Goal: Task Accomplishment & Management: Complete application form

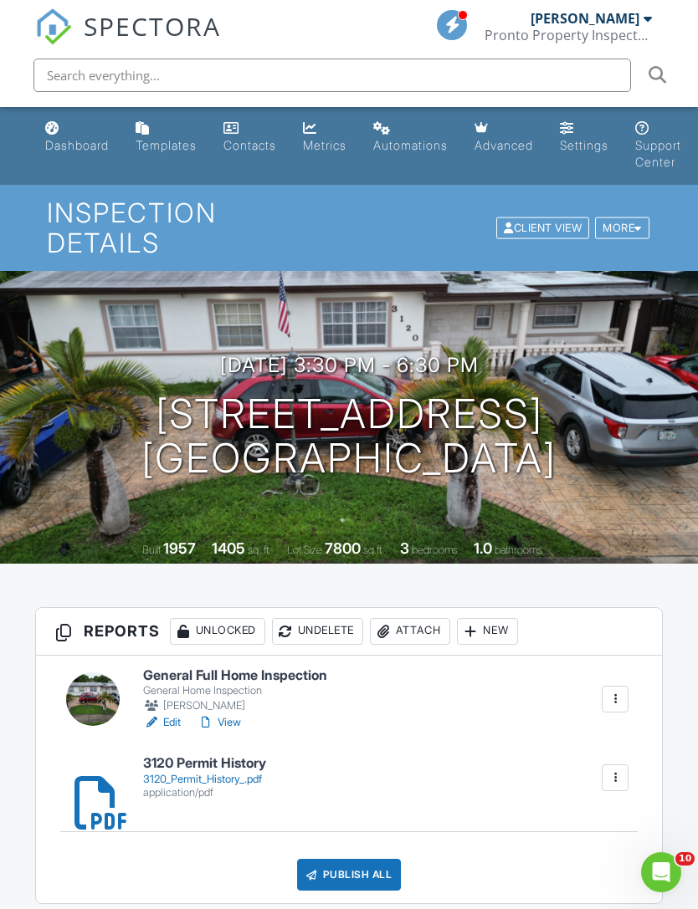
click at [498, 618] on div "New" at bounding box center [487, 631] width 61 height 27
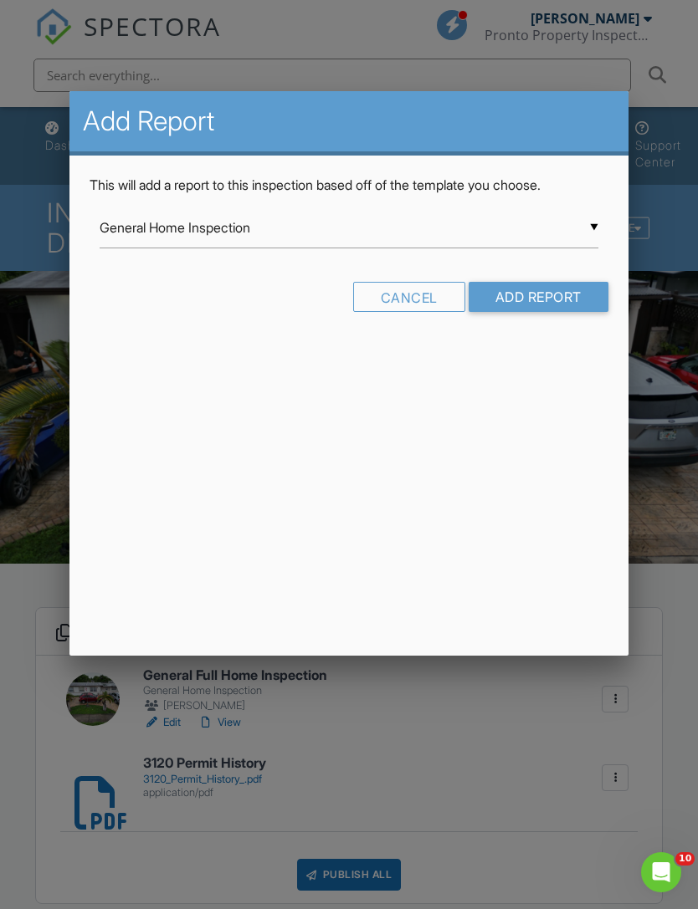
click at [576, 230] on input "General Home Inspection" at bounding box center [349, 227] width 498 height 41
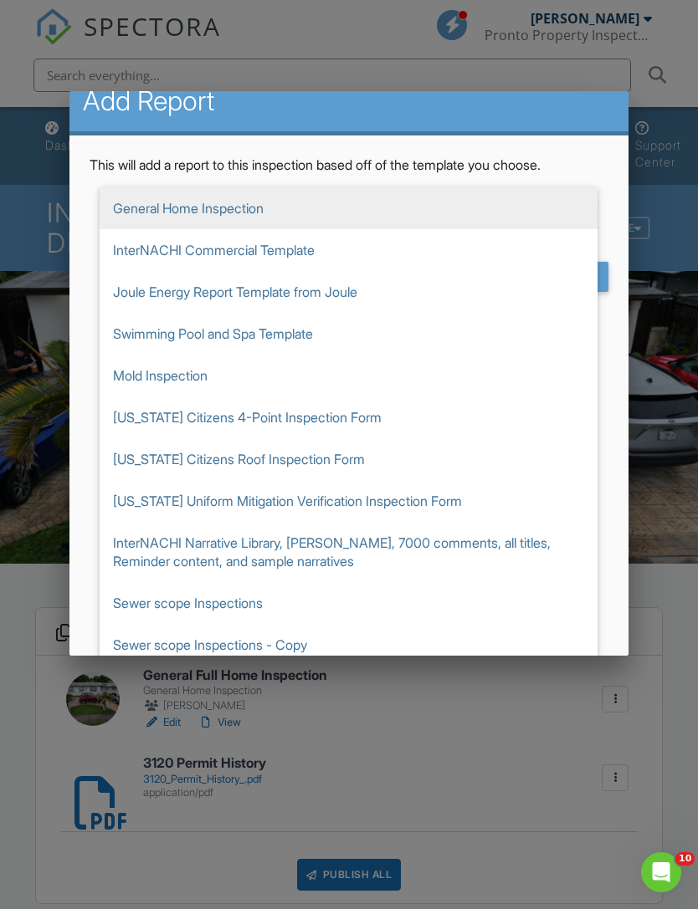
scroll to position [19, 0]
click at [326, 415] on span "Florida Citizens 4-Point Inspection Form" at bounding box center [349, 418] width 498 height 42
type input "Florida Citizens 4-Point Inspection Form"
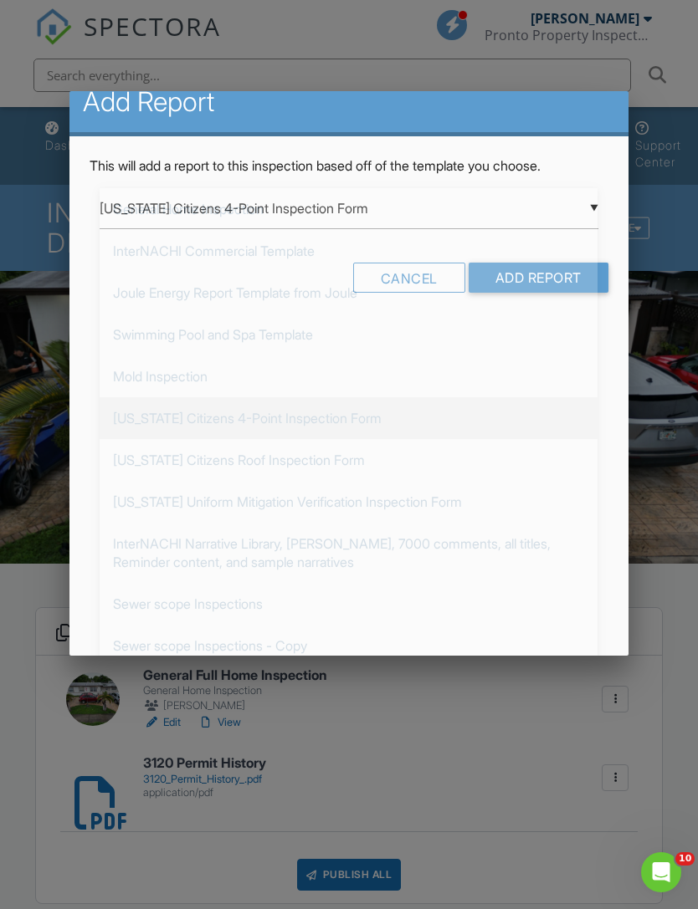
scroll to position [0, 0]
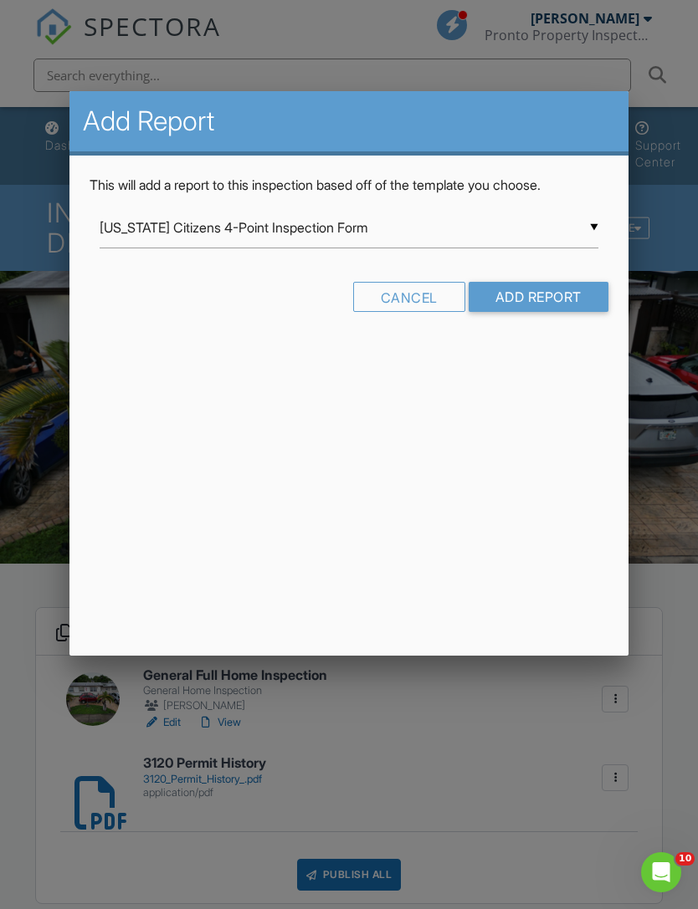
click at [554, 293] on input "Add Report" at bounding box center [538, 297] width 140 height 30
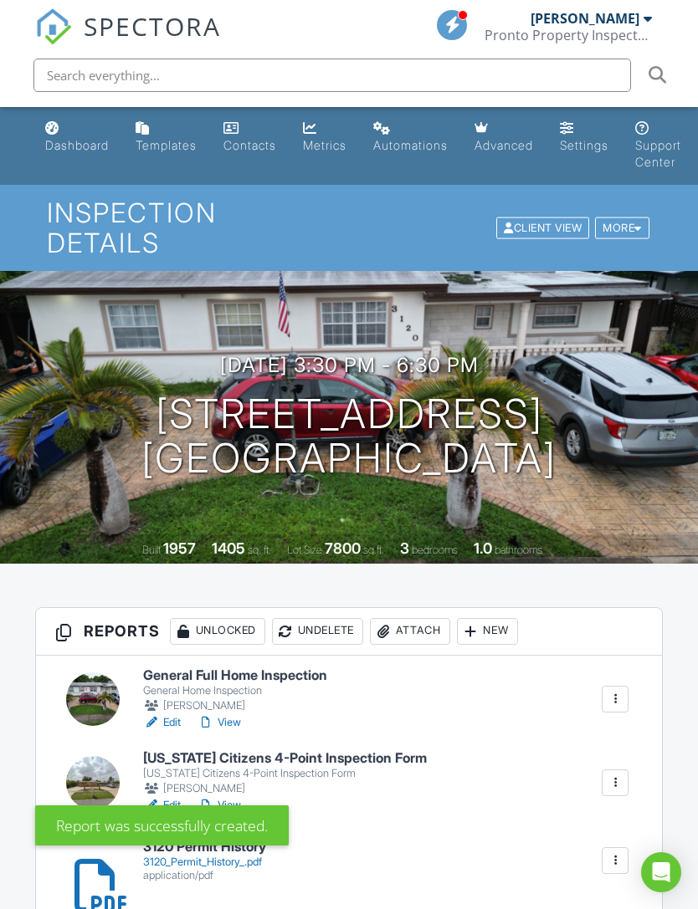
click at [622, 775] on div at bounding box center [615, 783] width 17 height 17
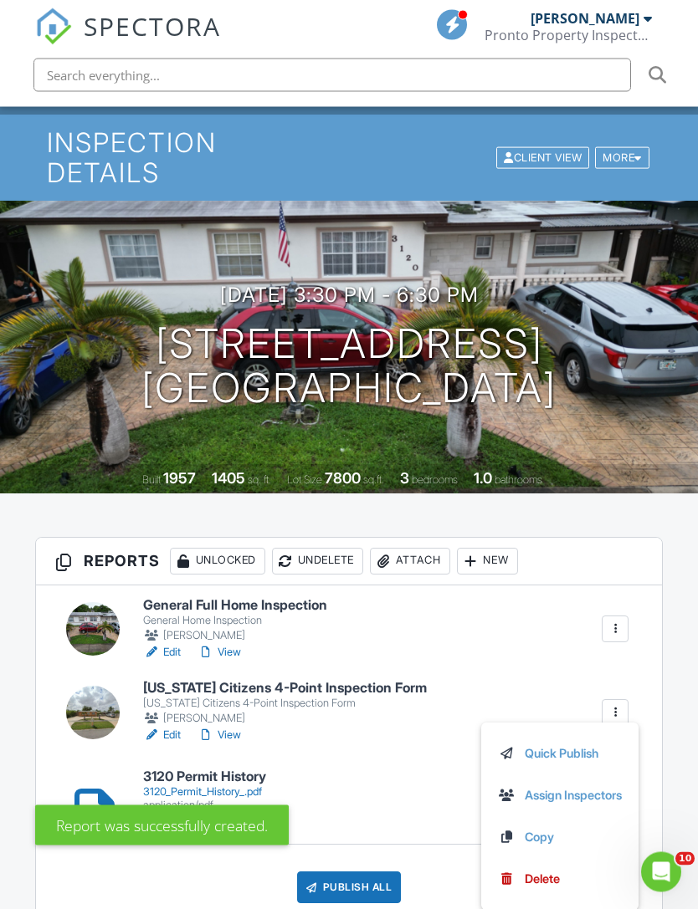
click at [565, 871] on link "Delete" at bounding box center [560, 880] width 124 height 18
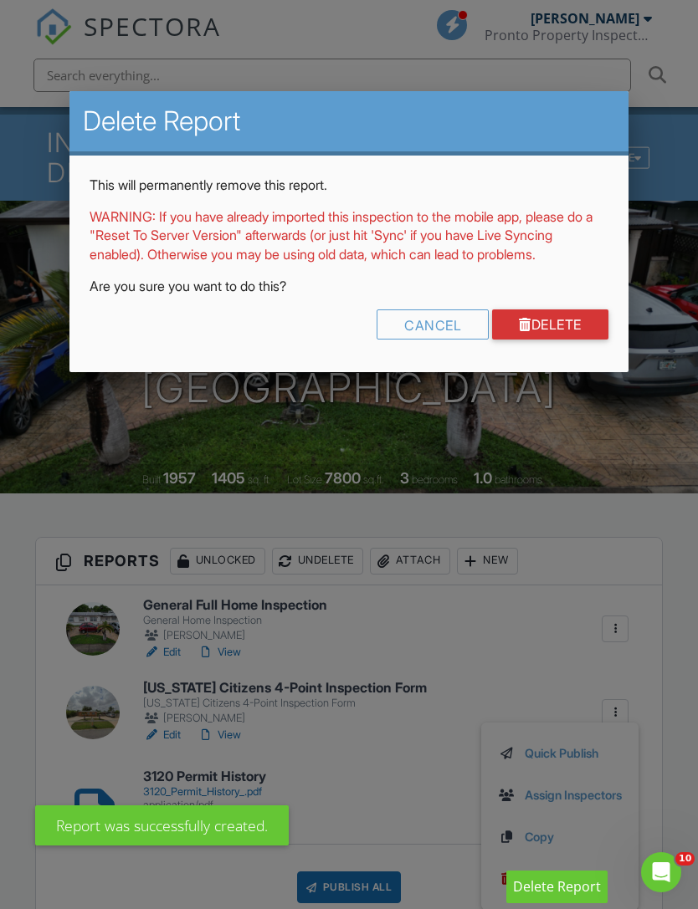
click at [447, 340] on div "Cancel" at bounding box center [432, 325] width 112 height 30
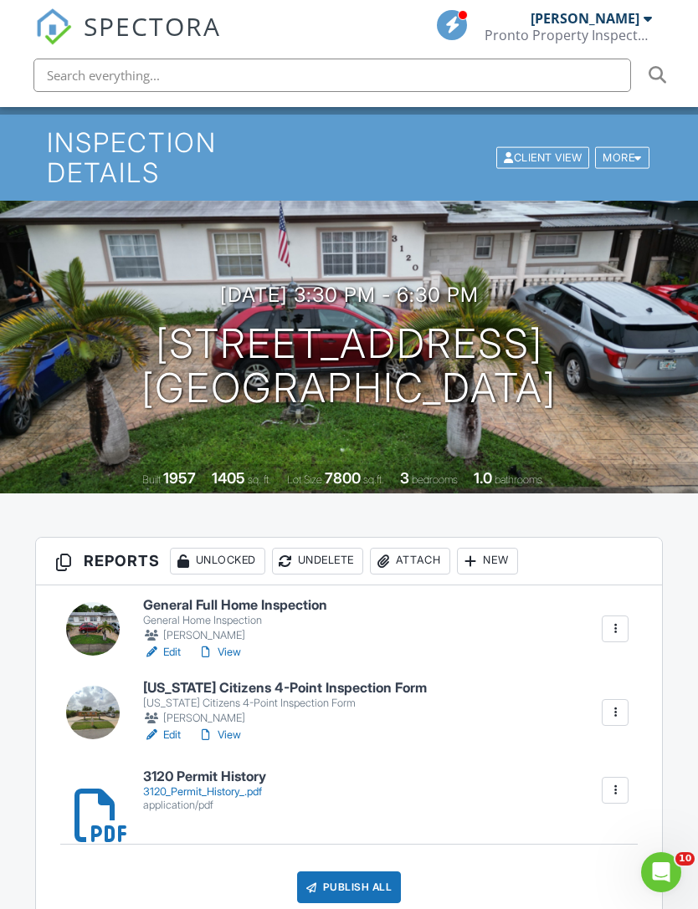
click at [619, 704] on div at bounding box center [615, 712] width 17 height 17
click at [568, 870] on link "Delete" at bounding box center [560, 879] width 124 height 18
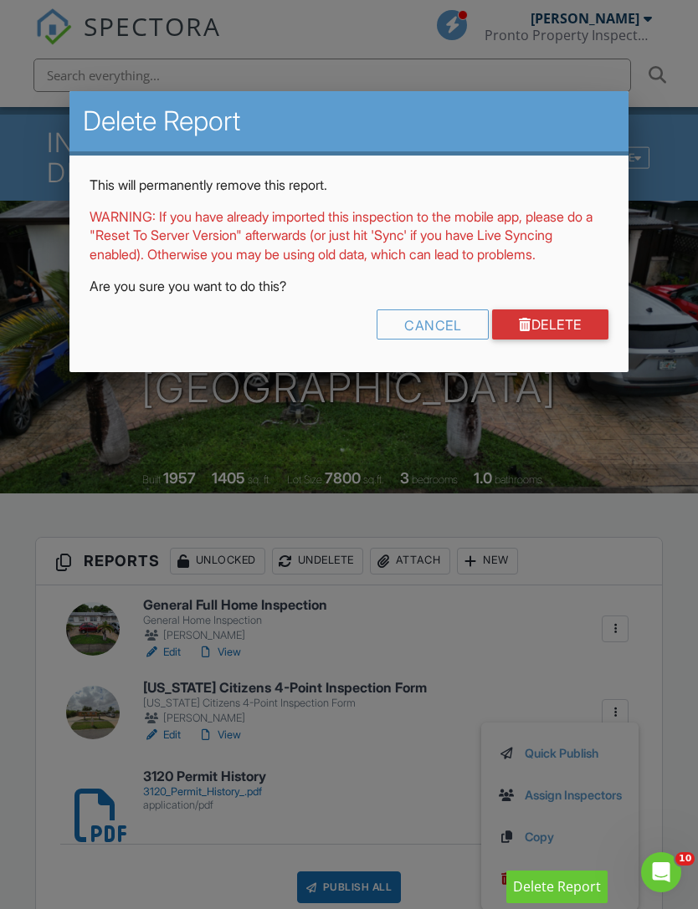
click at [566, 340] on link "Delete" at bounding box center [550, 325] width 116 height 30
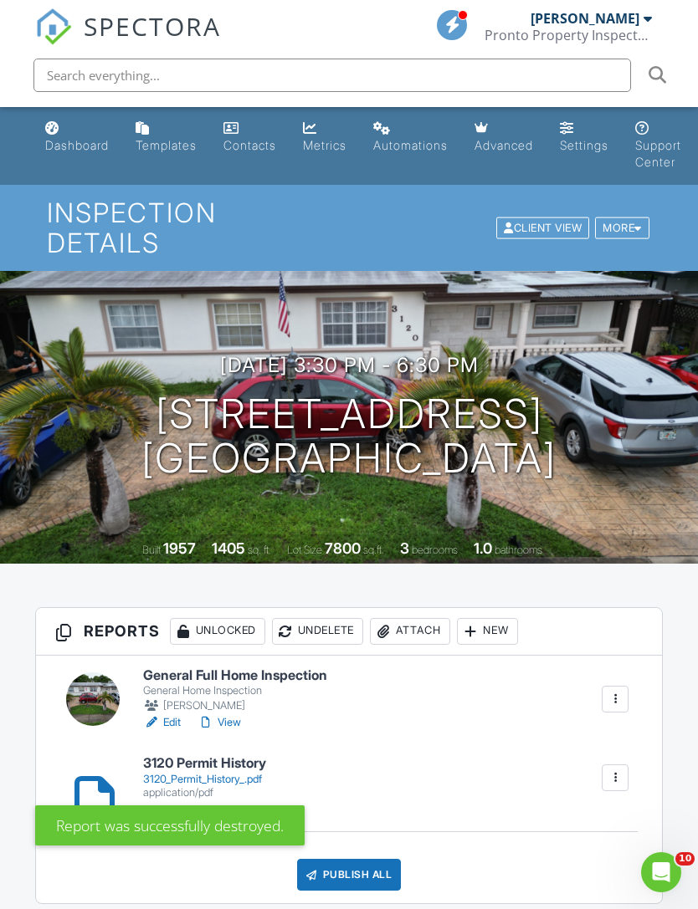
click at [511, 618] on div "New" at bounding box center [487, 631] width 61 height 27
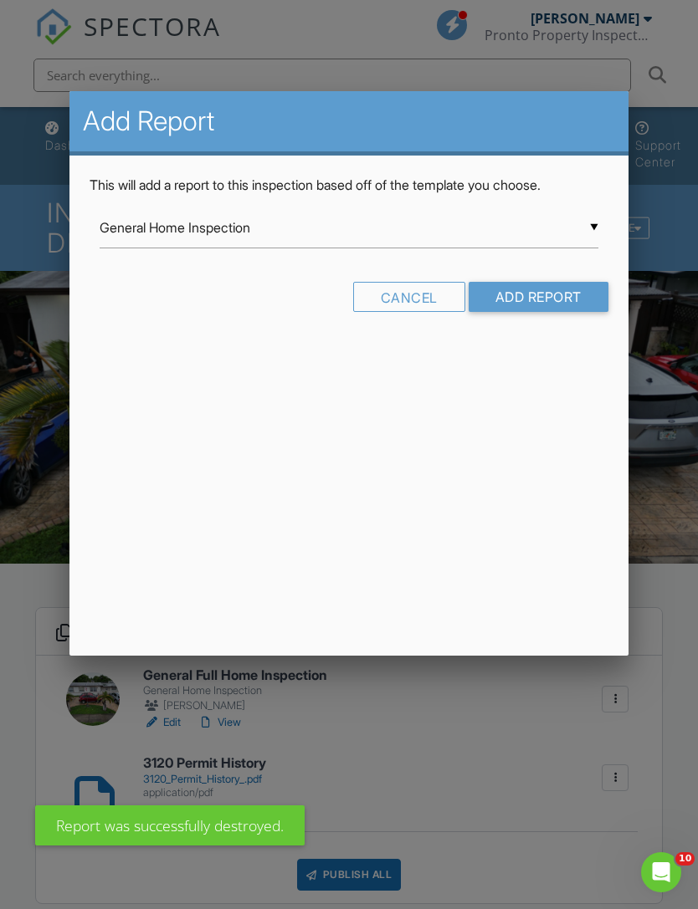
click at [575, 230] on input "General Home Inspection" at bounding box center [349, 227] width 498 height 41
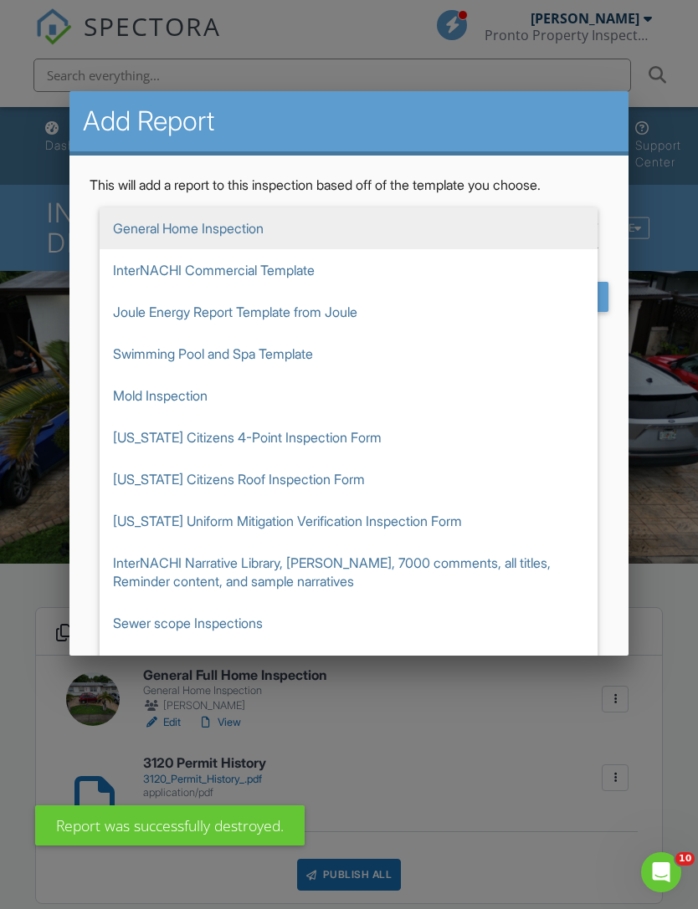
click at [334, 351] on span "Swimming Pool and Spa Template" at bounding box center [349, 354] width 498 height 42
type input "Swimming Pool and Spa Template"
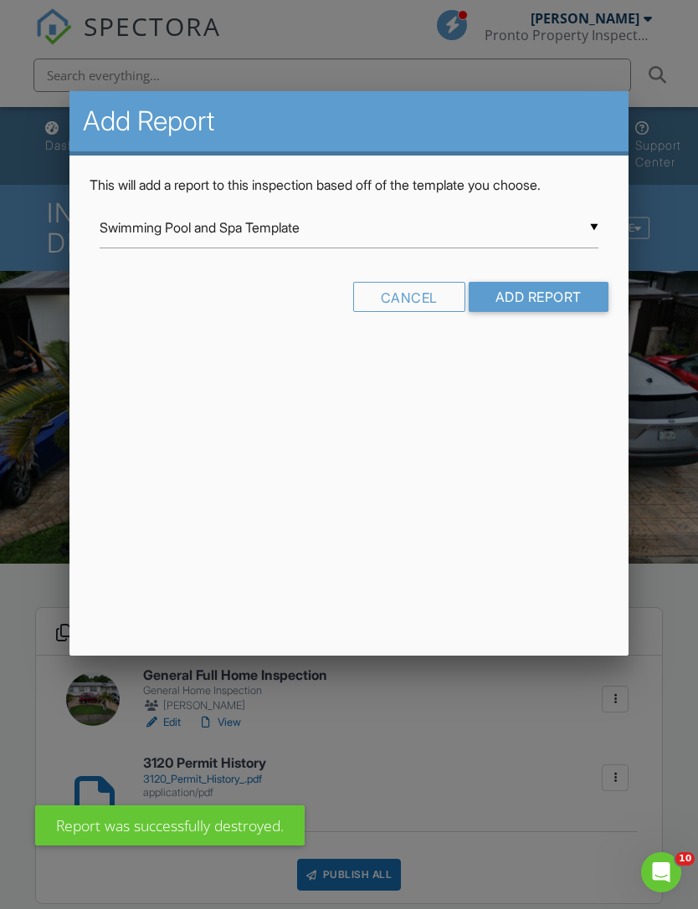
click at [543, 306] on input "Add Report" at bounding box center [538, 297] width 140 height 30
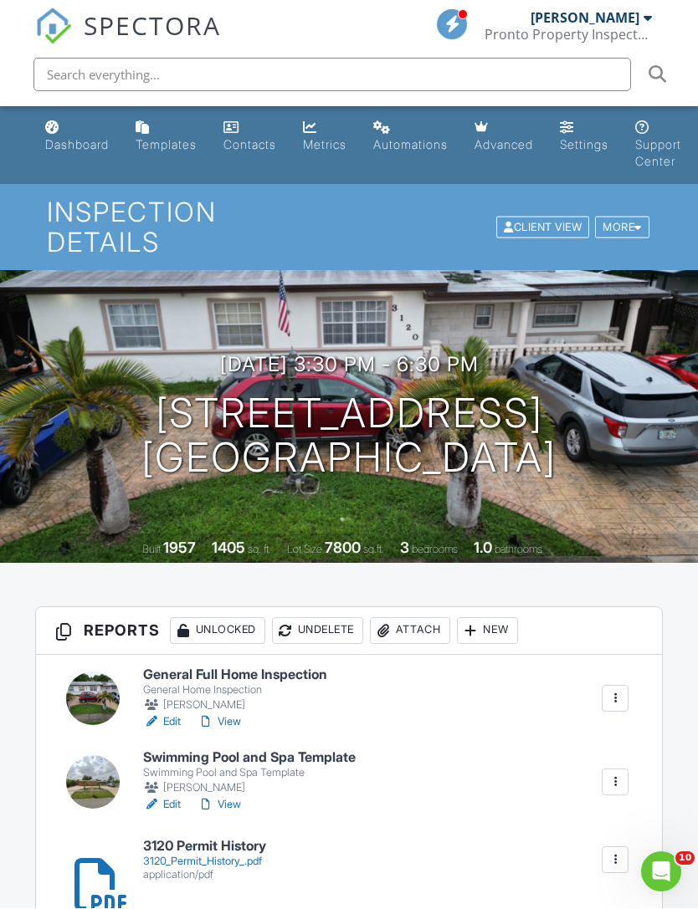
scroll to position [158, 0]
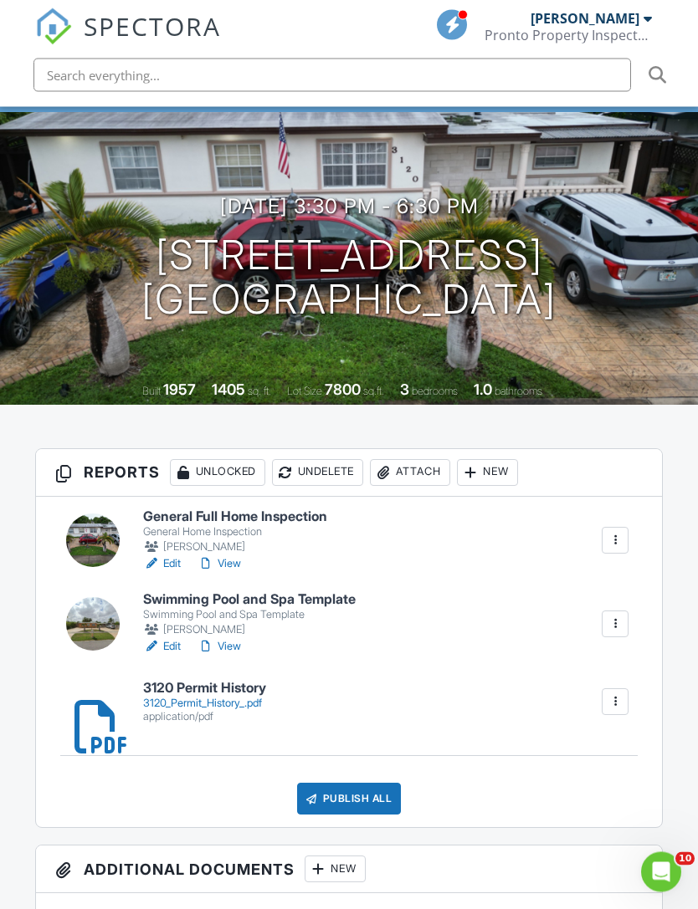
click at [94, 598] on div at bounding box center [93, 625] width 54 height 54
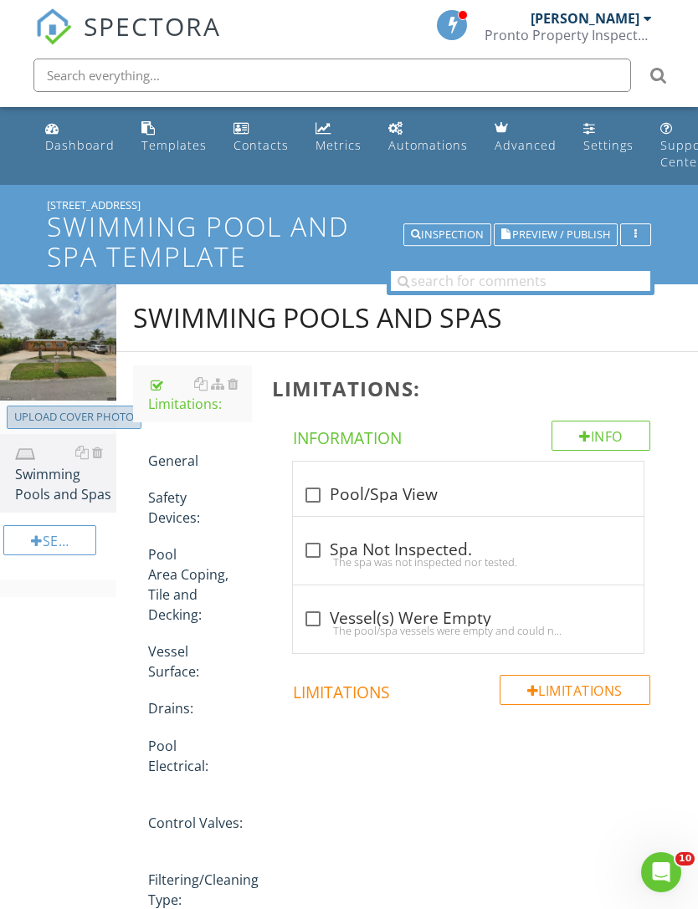
click at [86, 410] on div "Upload cover photo" at bounding box center [74, 417] width 120 height 17
click at [78, 417] on div "Upload cover photo" at bounding box center [74, 417] width 120 height 17
type input "C:\fakepath\IMG_6666.jpeg"
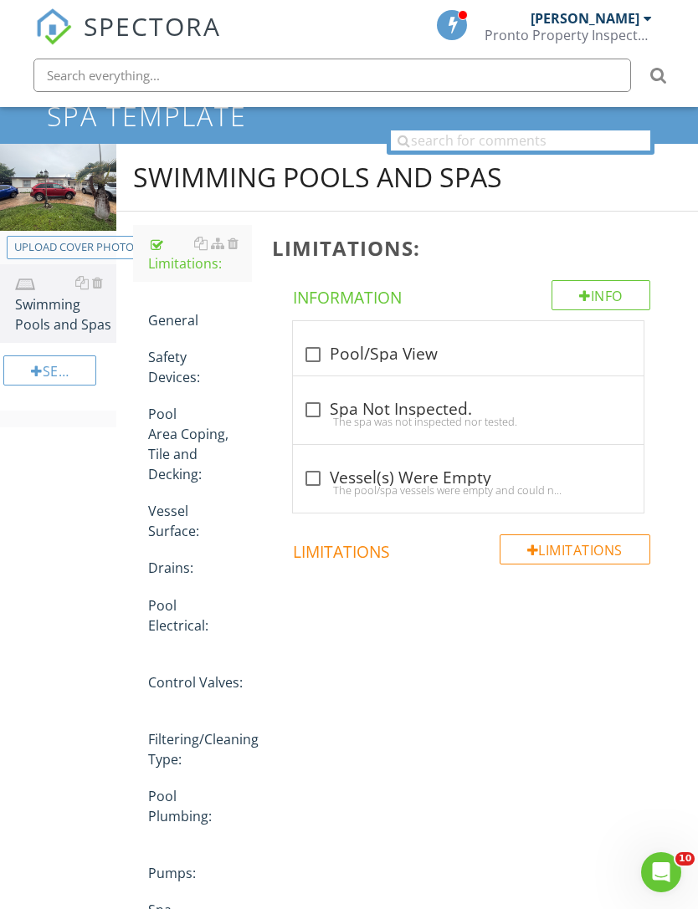
scroll to position [134, 0]
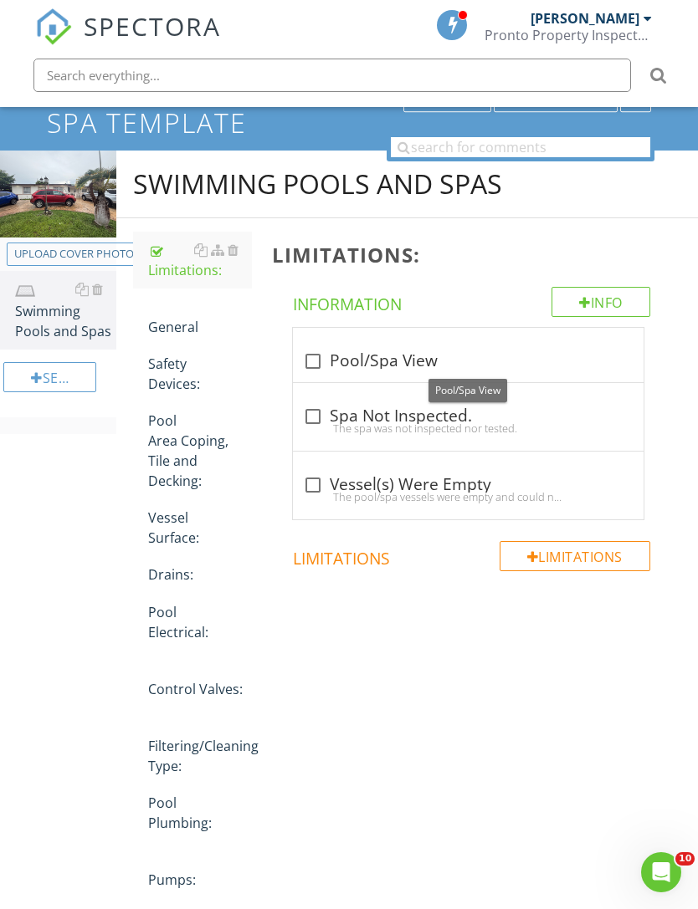
click at [317, 347] on div at bounding box center [313, 361] width 28 height 28
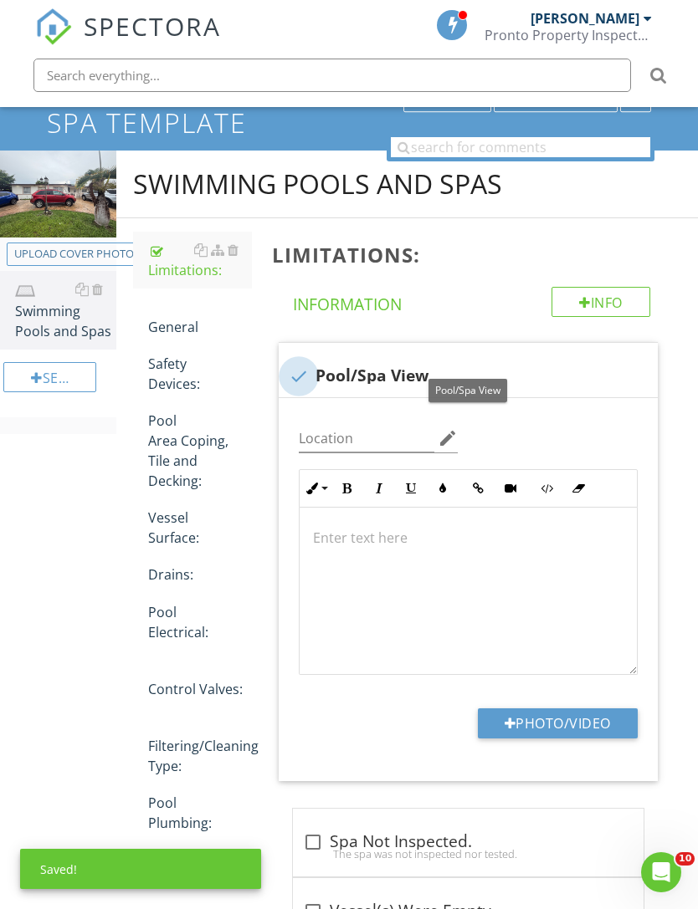
click at [305, 374] on div at bounding box center [298, 376] width 28 height 28
checkbox input "true"
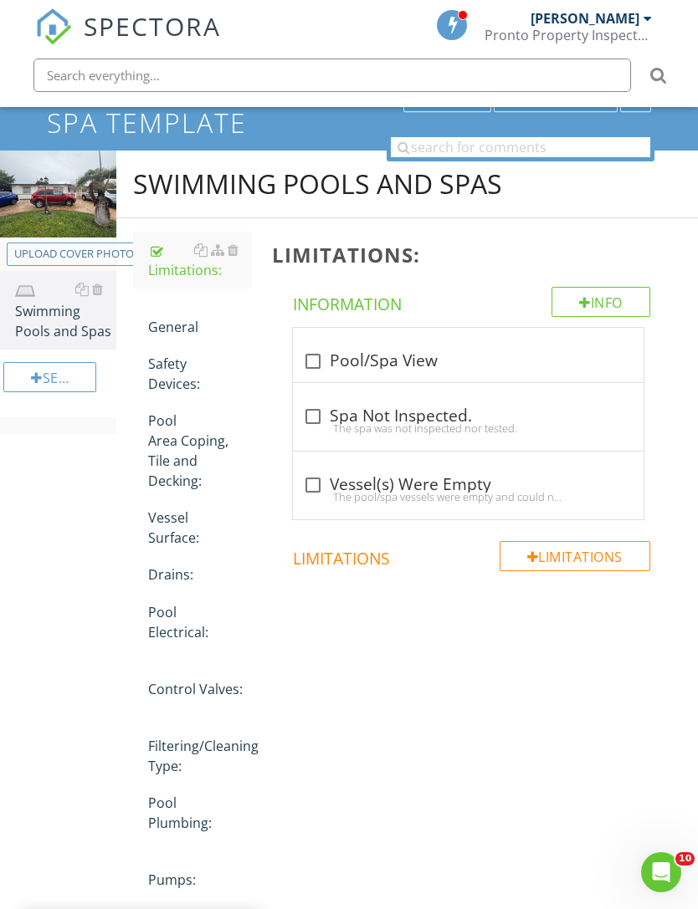
click at [176, 331] on div "General" at bounding box center [200, 317] width 104 height 40
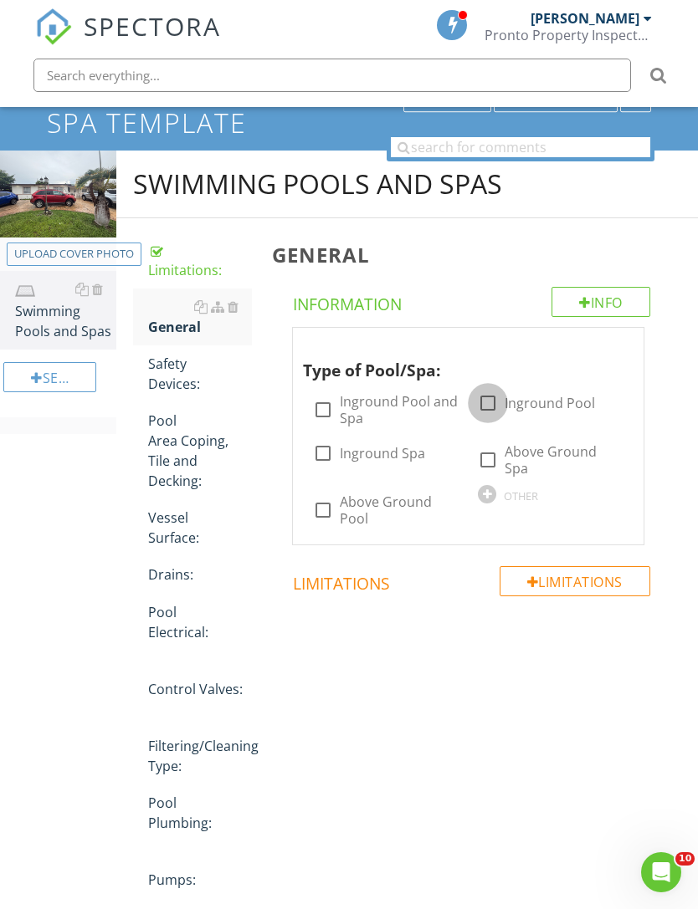
click at [491, 402] on div at bounding box center [488, 403] width 28 height 28
checkbox input "true"
click at [175, 371] on div "Safety Devices:" at bounding box center [200, 374] width 104 height 40
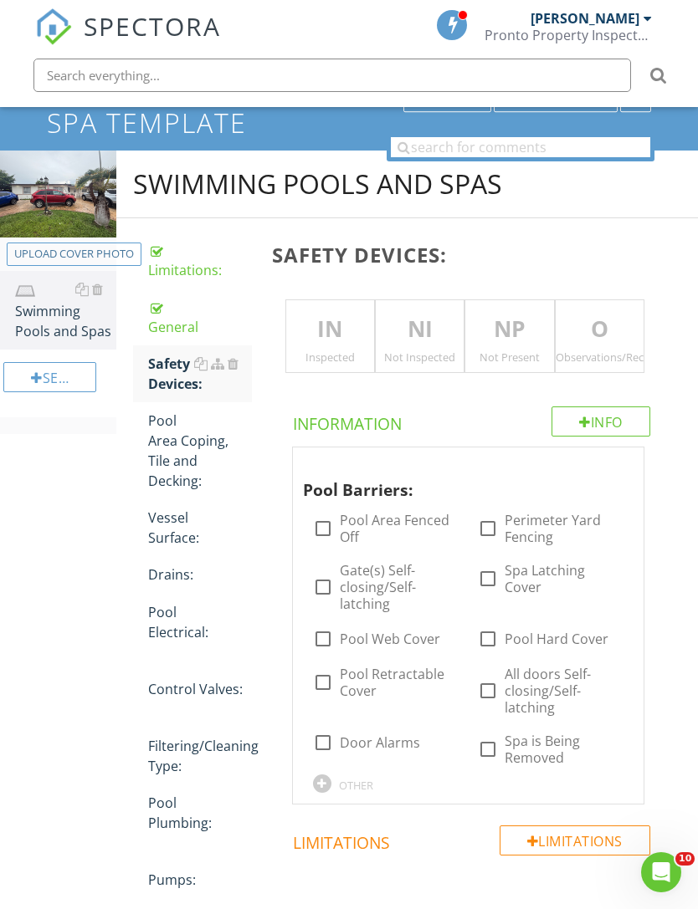
click at [533, 332] on p "NP" at bounding box center [509, 329] width 88 height 33
click at [181, 462] on div "Pool Area Coping, Tile and Decking:" at bounding box center [200, 451] width 104 height 80
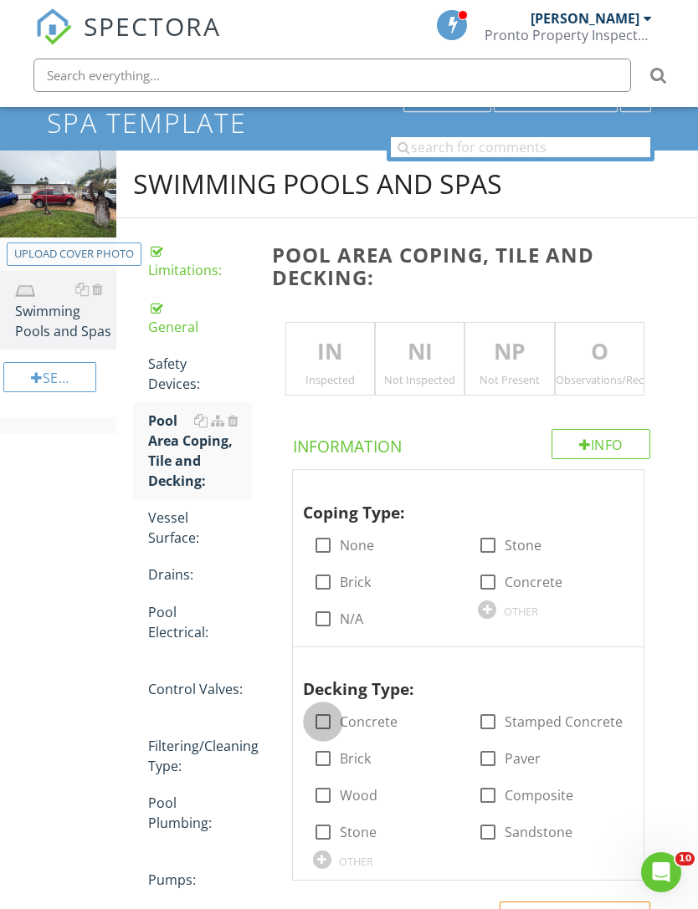
click at [326, 721] on div at bounding box center [323, 722] width 28 height 28
checkbox input "true"
click at [328, 762] on div at bounding box center [323, 759] width 28 height 28
click at [325, 764] on div at bounding box center [323, 759] width 28 height 28
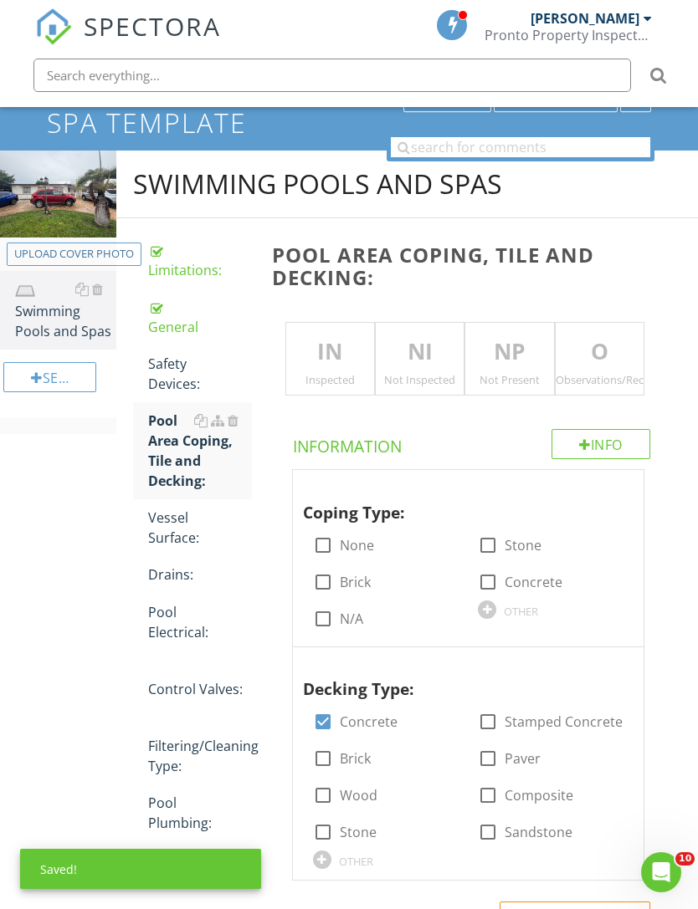
click at [325, 758] on div at bounding box center [323, 759] width 28 height 28
checkbox input "true"
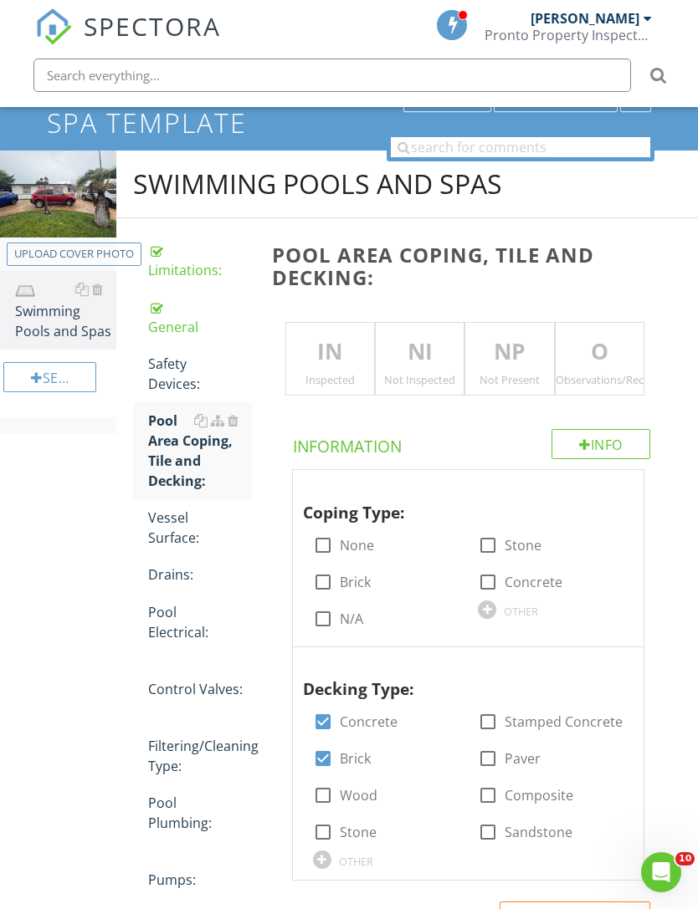
click at [338, 373] on div "Inspected" at bounding box center [330, 379] width 88 height 13
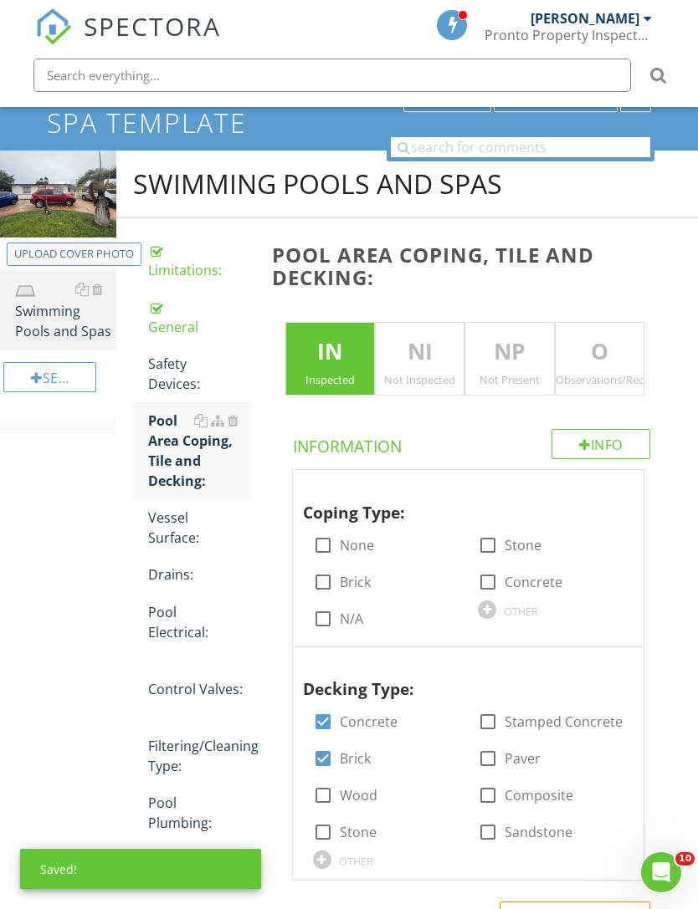
click at [179, 533] on div "Vessel Surface:" at bounding box center [200, 528] width 104 height 40
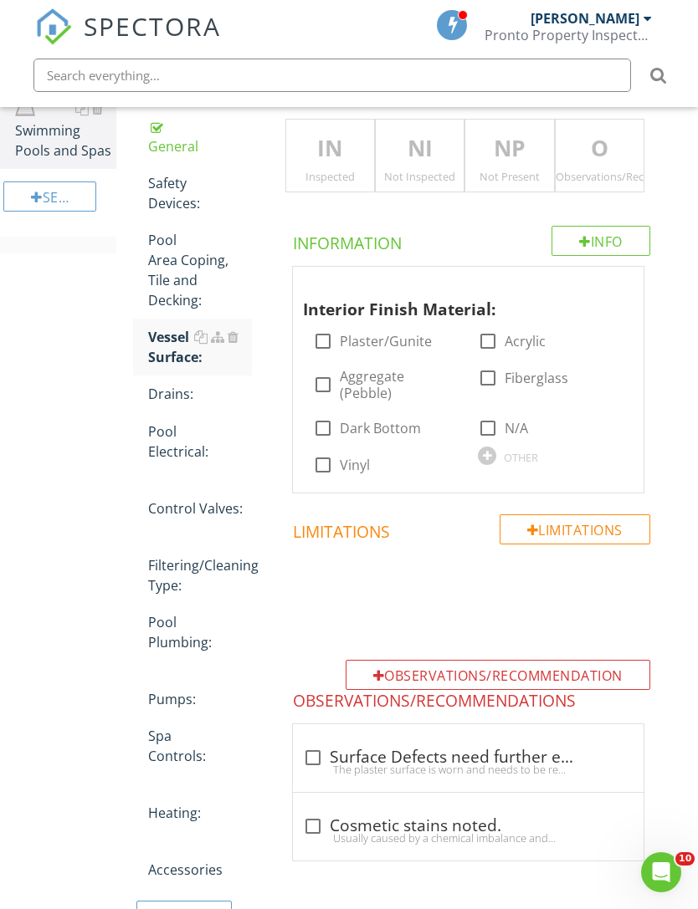
scroll to position [349, 0]
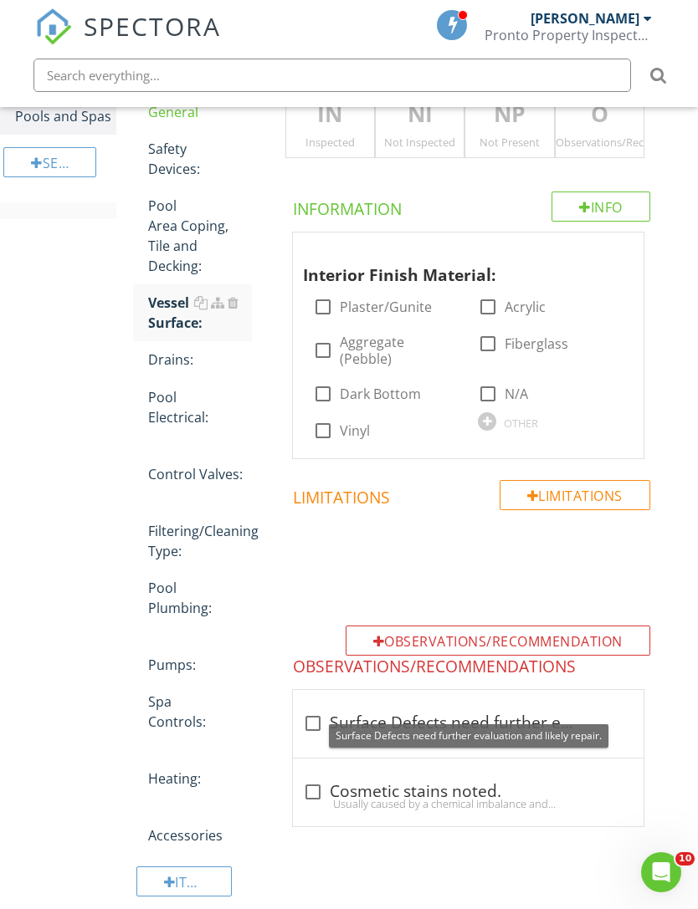
click at [317, 709] on div at bounding box center [313, 723] width 28 height 28
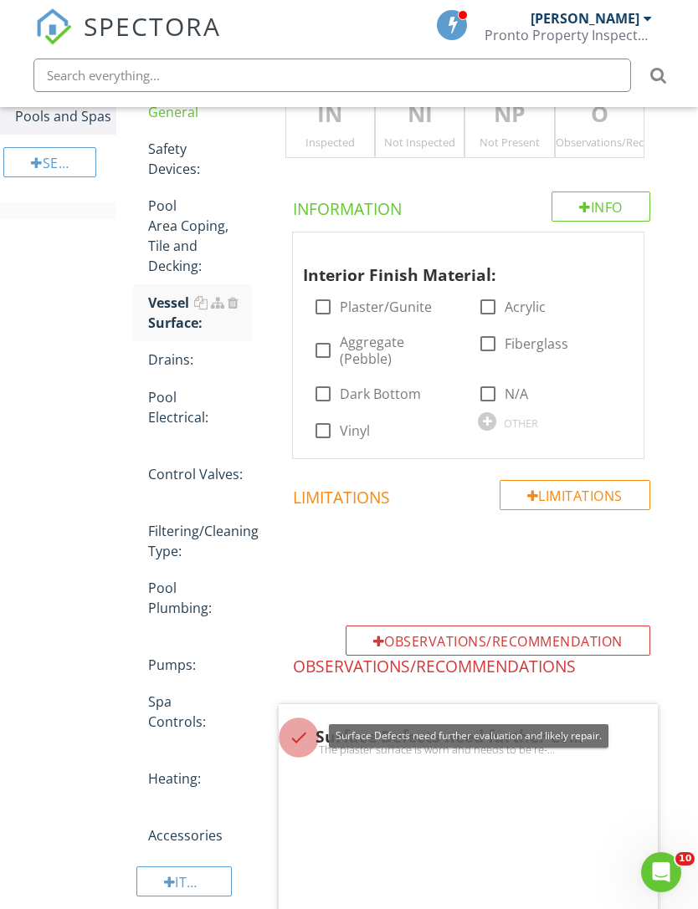
checkbox input "true"
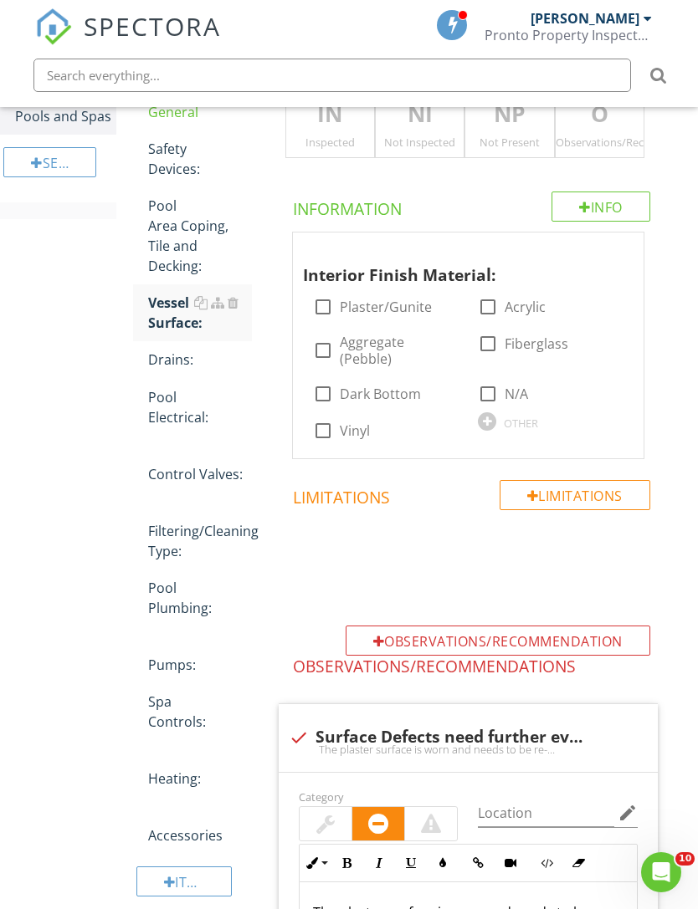
click at [163, 365] on div "Drains:" at bounding box center [200, 360] width 104 height 20
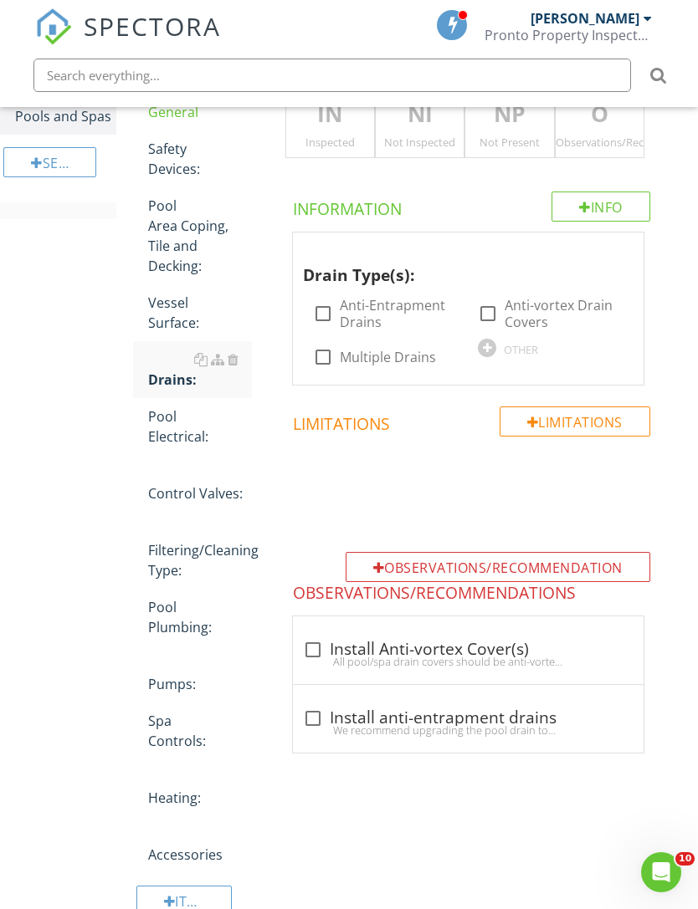
click at [177, 302] on div "Vessel Surface:" at bounding box center [200, 313] width 104 height 40
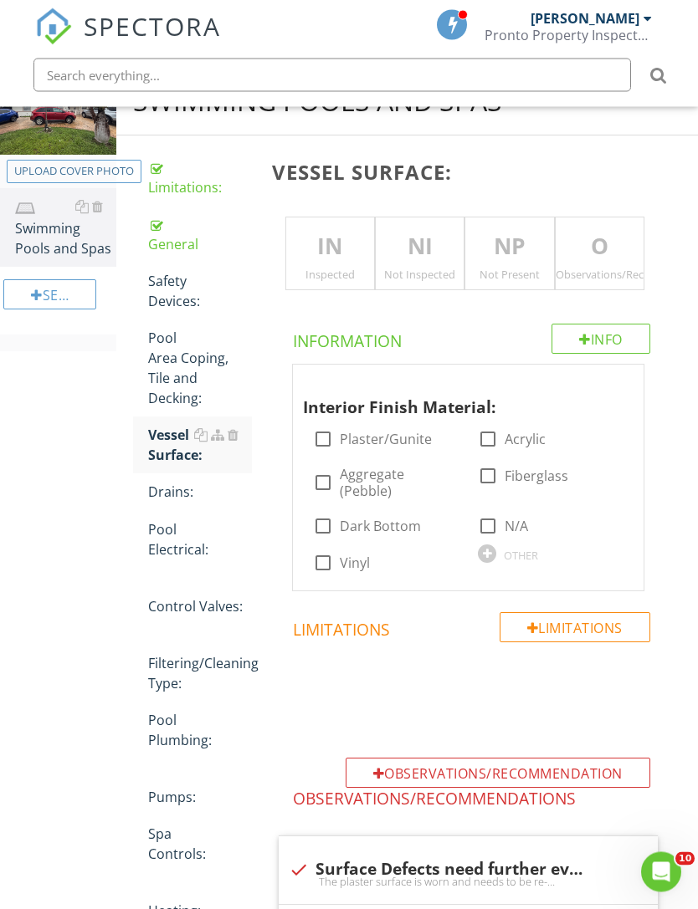
click at [331, 249] on p "IN" at bounding box center [330, 247] width 88 height 33
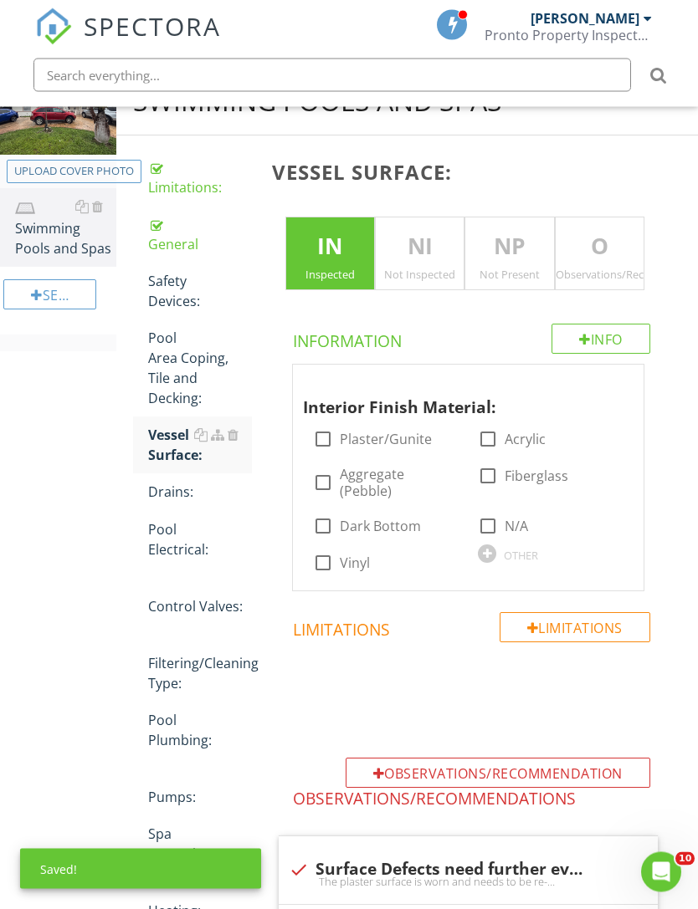
scroll to position [217, 0]
click at [332, 259] on p "IN" at bounding box center [330, 246] width 88 height 33
click at [346, 253] on p "IN" at bounding box center [330, 246] width 88 height 33
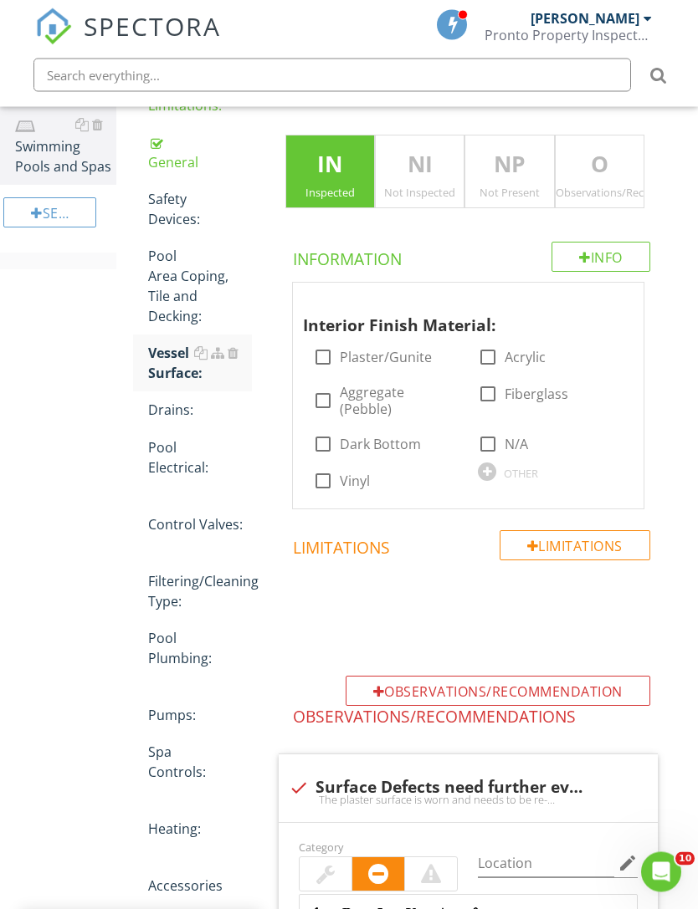
scroll to position [299, 0]
click at [325, 357] on div at bounding box center [323, 357] width 28 height 28
checkbox input "true"
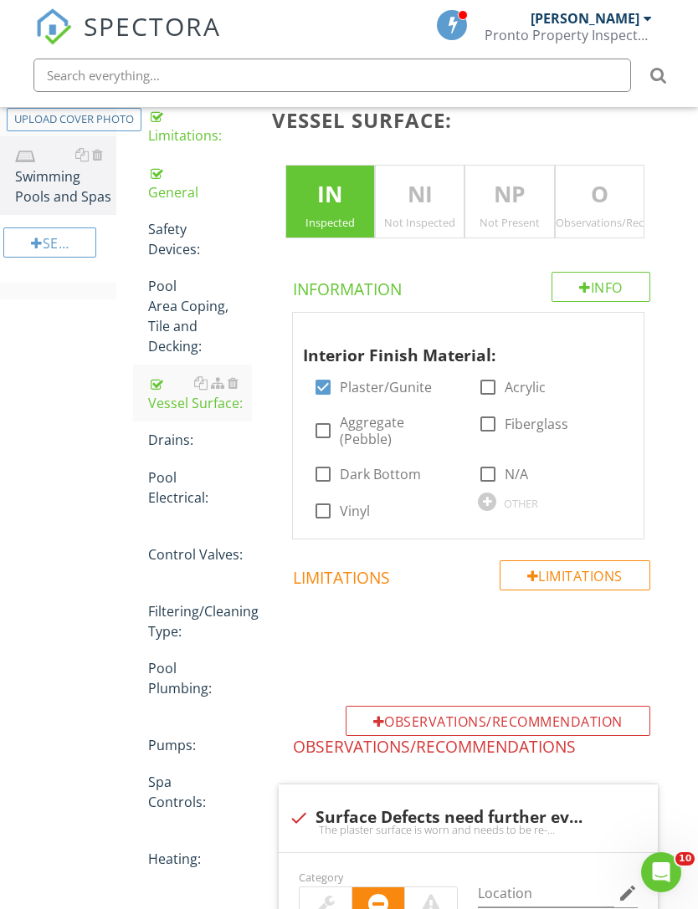
click at [161, 443] on div "Drains:" at bounding box center [200, 440] width 104 height 20
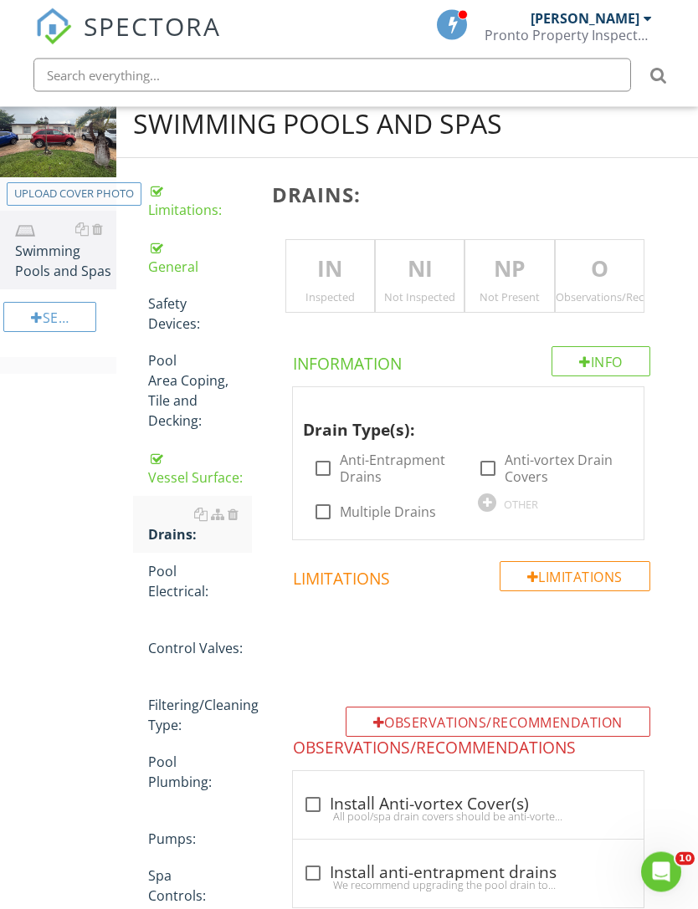
scroll to position [194, 0]
click at [168, 528] on div "Drains:" at bounding box center [200, 524] width 104 height 40
click at [171, 525] on div "Drains:" at bounding box center [200, 524] width 104 height 40
click at [235, 520] on div at bounding box center [233, 514] width 11 height 13
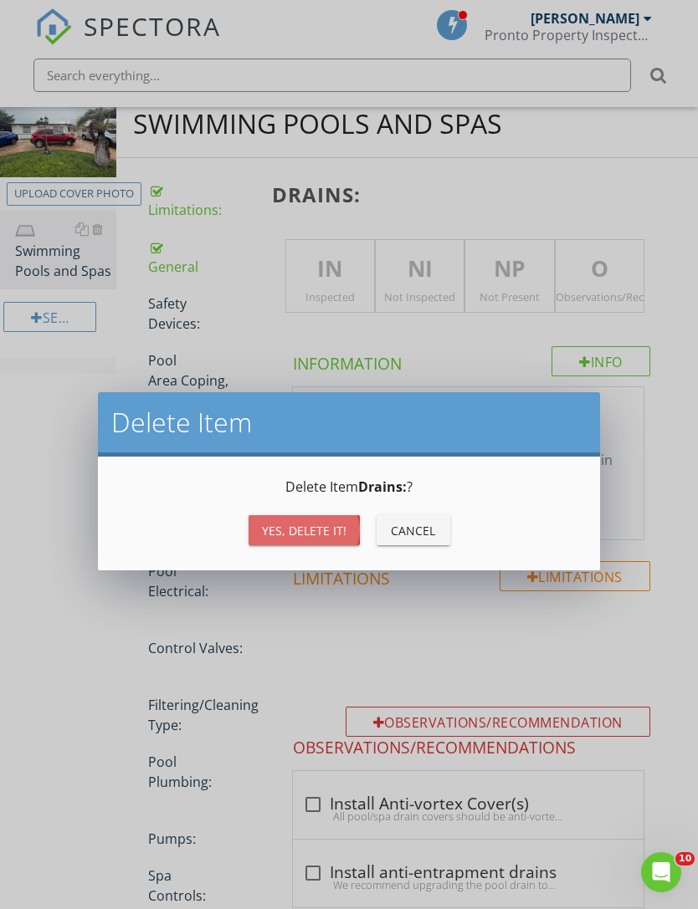
click at [295, 528] on div "Yes, Delete it!" at bounding box center [304, 531] width 84 height 18
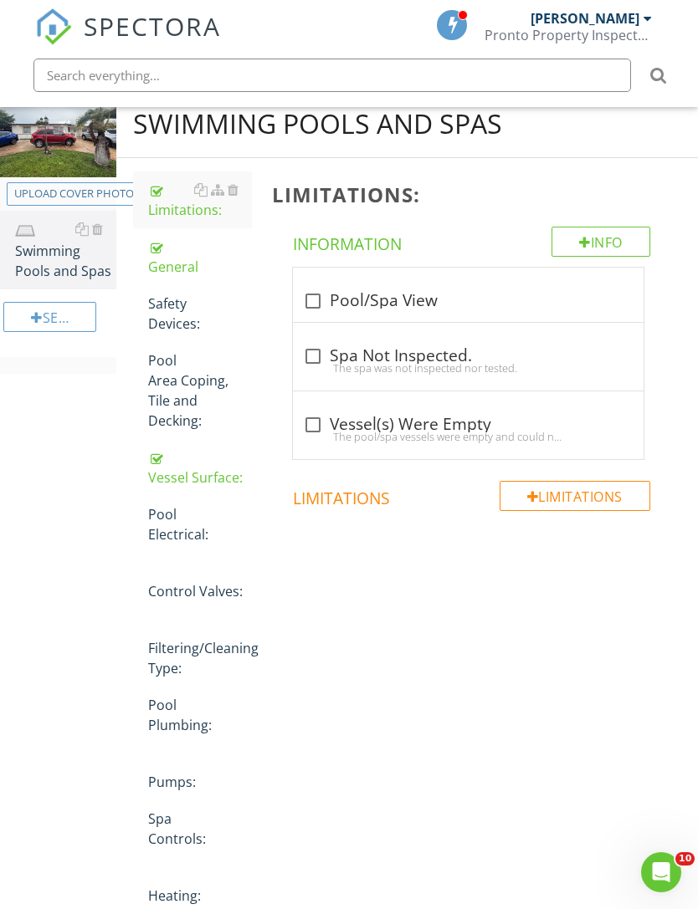
click at [177, 525] on div "Pool Electrical:" at bounding box center [200, 524] width 104 height 40
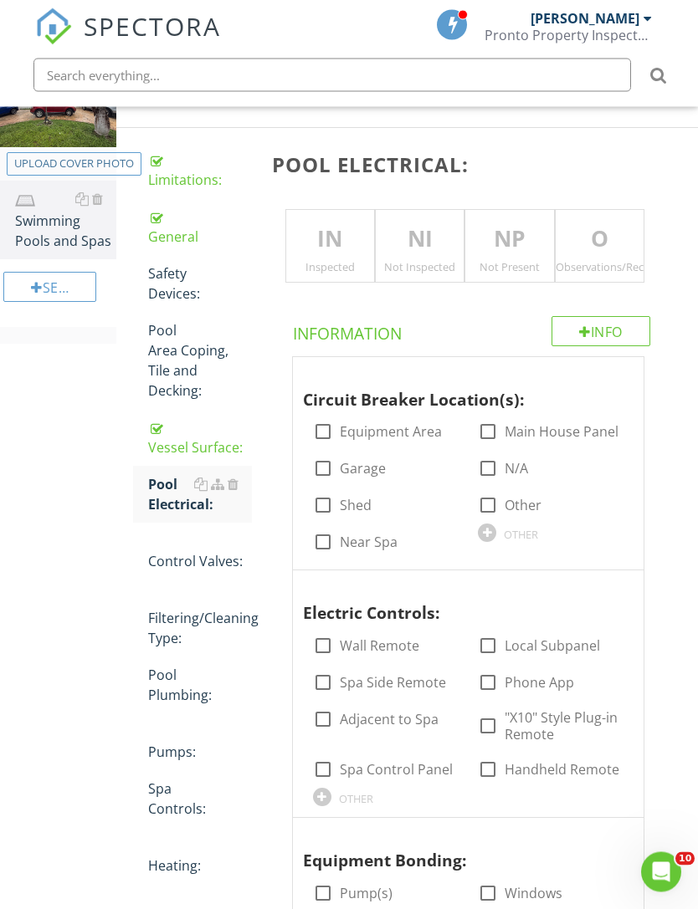
scroll to position [224, 0]
click at [497, 431] on div at bounding box center [488, 431] width 28 height 28
checkbox input "true"
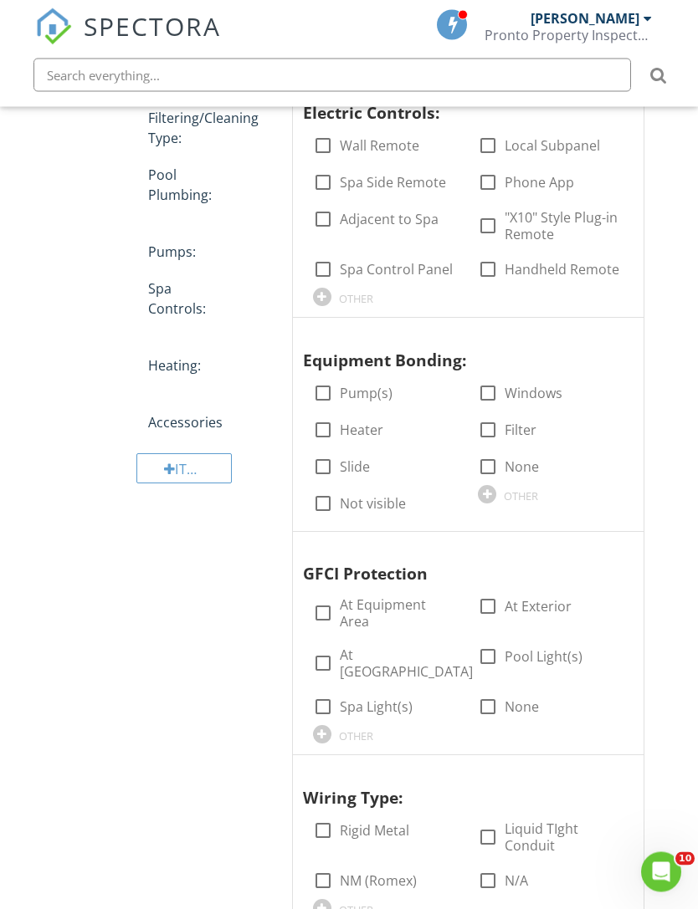
scroll to position [724, 0]
click at [340, 385] on label "Pump(s)" at bounding box center [366, 393] width 53 height 17
checkbox input "true"
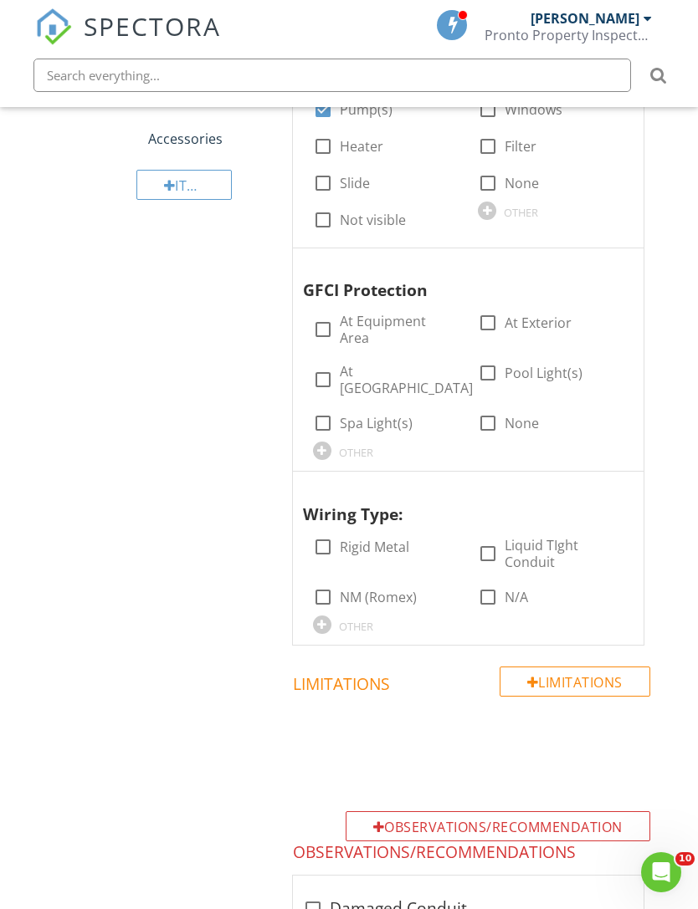
scroll to position [1004, 0]
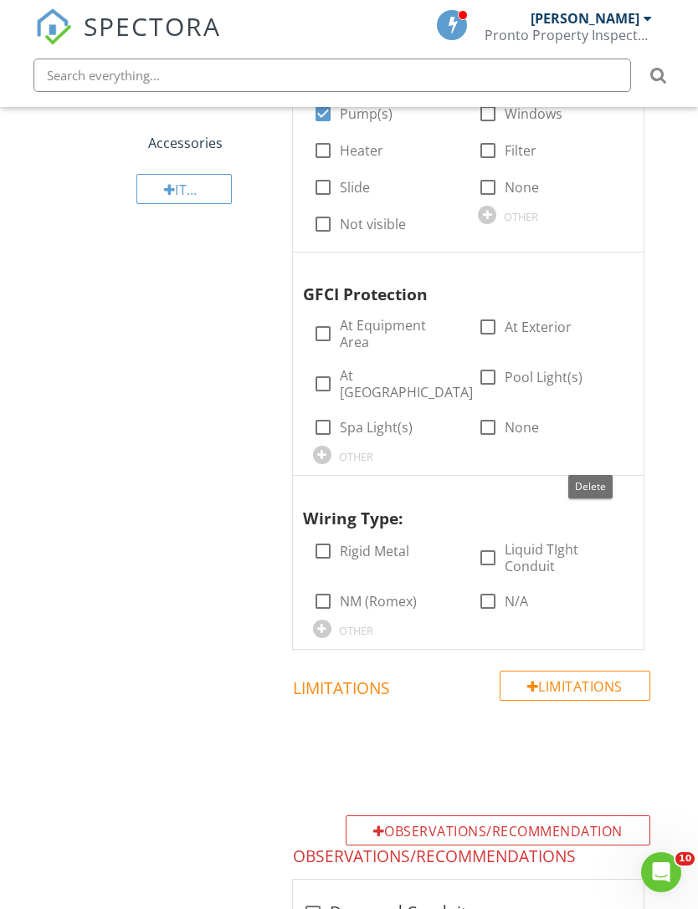
click at [596, 484] on div at bounding box center [590, 492] width 20 height 17
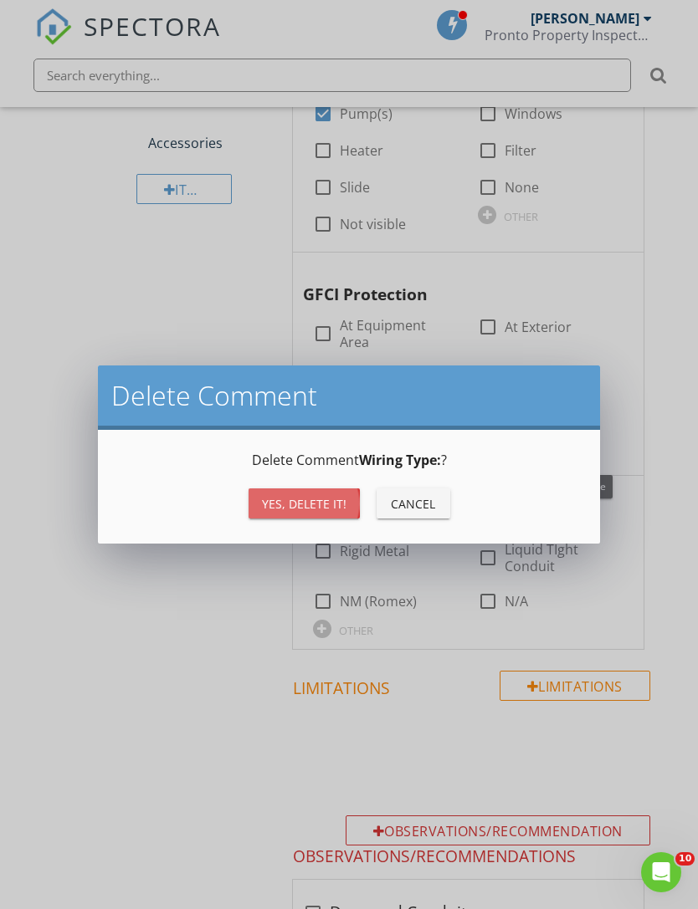
click at [318, 501] on div "Yes, Delete it!" at bounding box center [304, 504] width 84 height 18
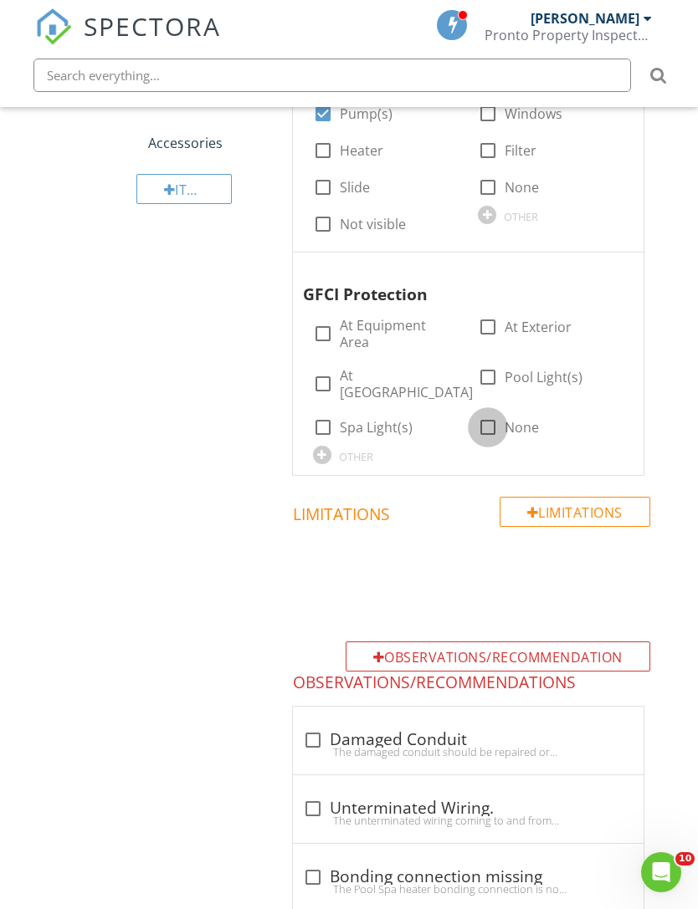
click at [492, 413] on div at bounding box center [488, 427] width 28 height 28
checkbox input "true"
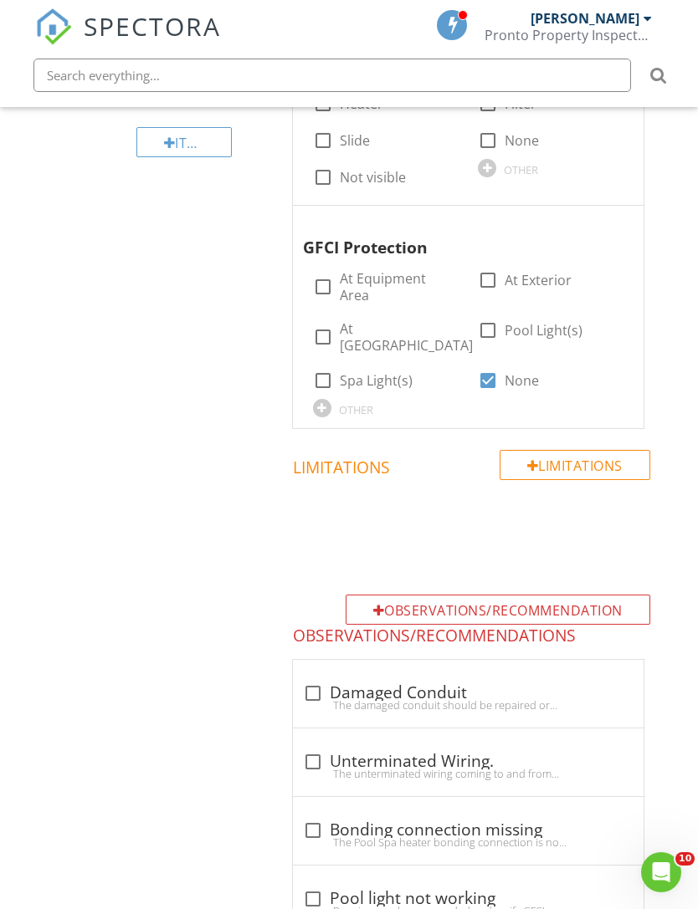
scroll to position [1098, 0]
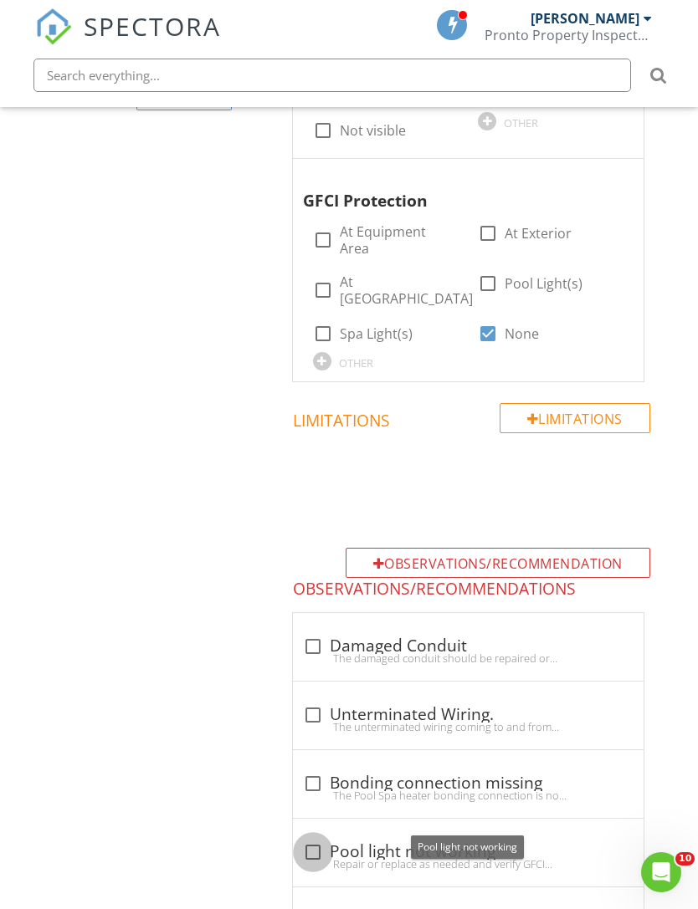
click at [316, 838] on div at bounding box center [313, 852] width 28 height 28
checkbox input "true"
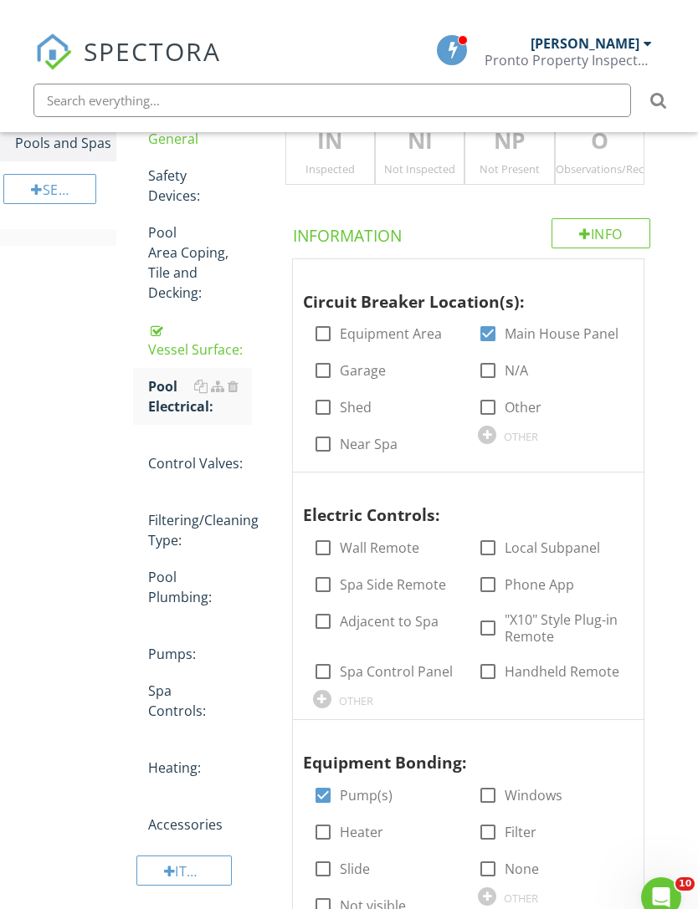
scroll to position [321, 0]
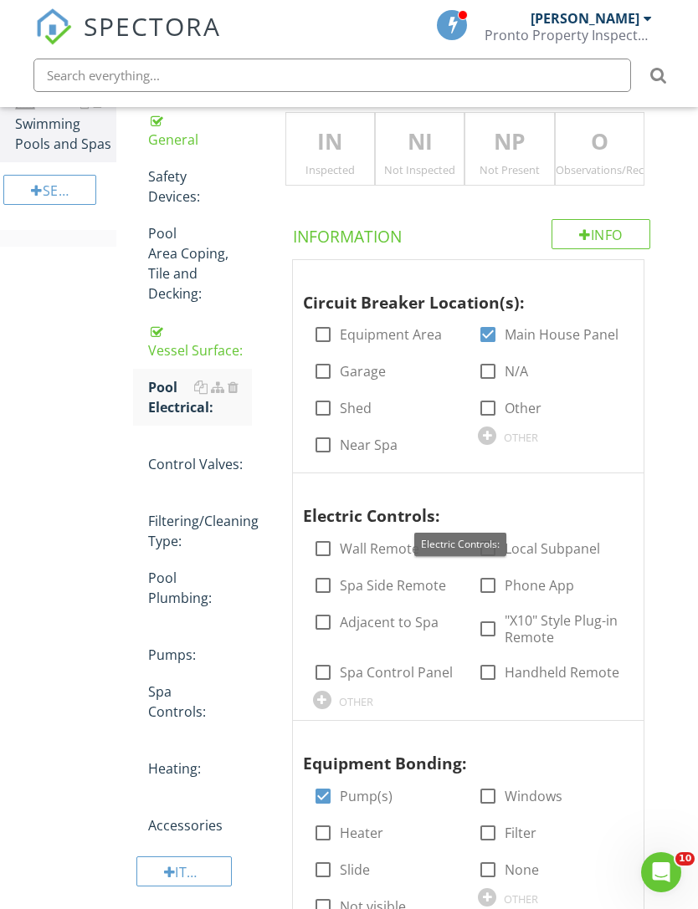
click at [594, 481] on div at bounding box center [590, 489] width 20 height 17
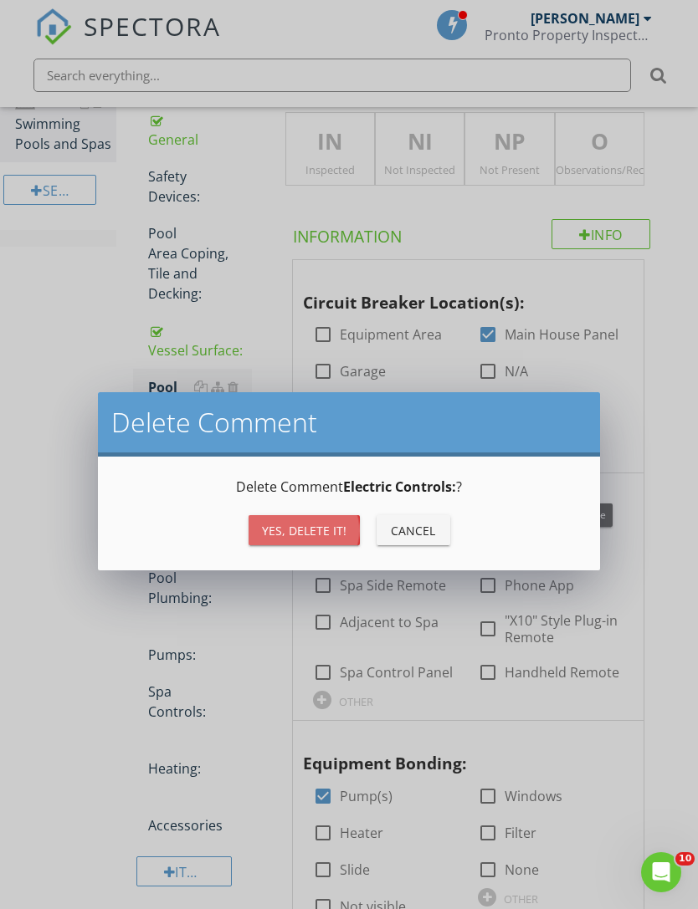
click at [306, 530] on div "Yes, Delete it!" at bounding box center [304, 531] width 84 height 18
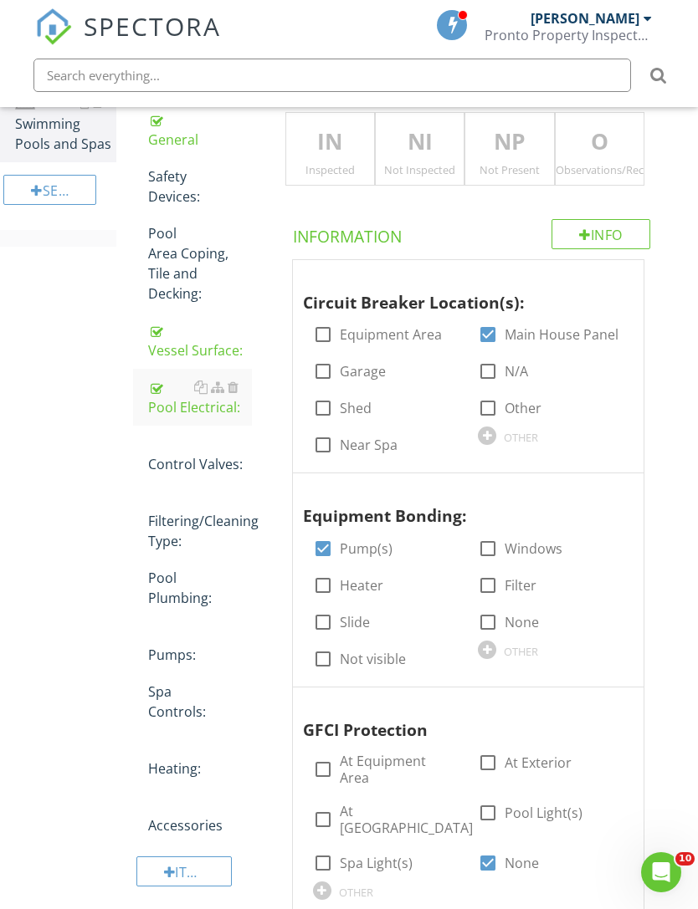
click at [352, 163] on div "Inspected" at bounding box center [330, 169] width 88 height 13
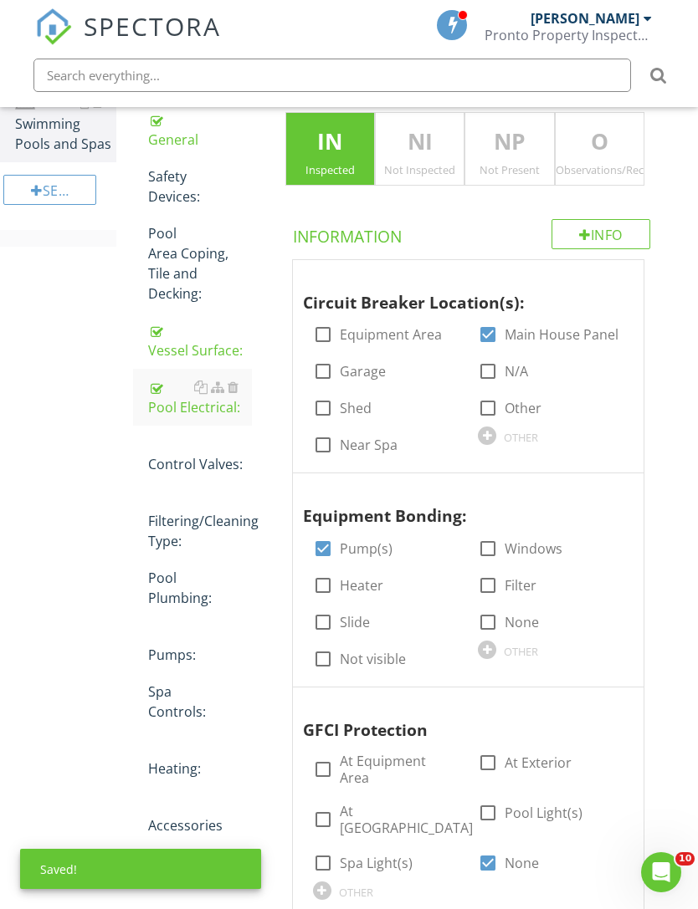
click at [186, 459] on div "Control Valves:" at bounding box center [200, 454] width 104 height 40
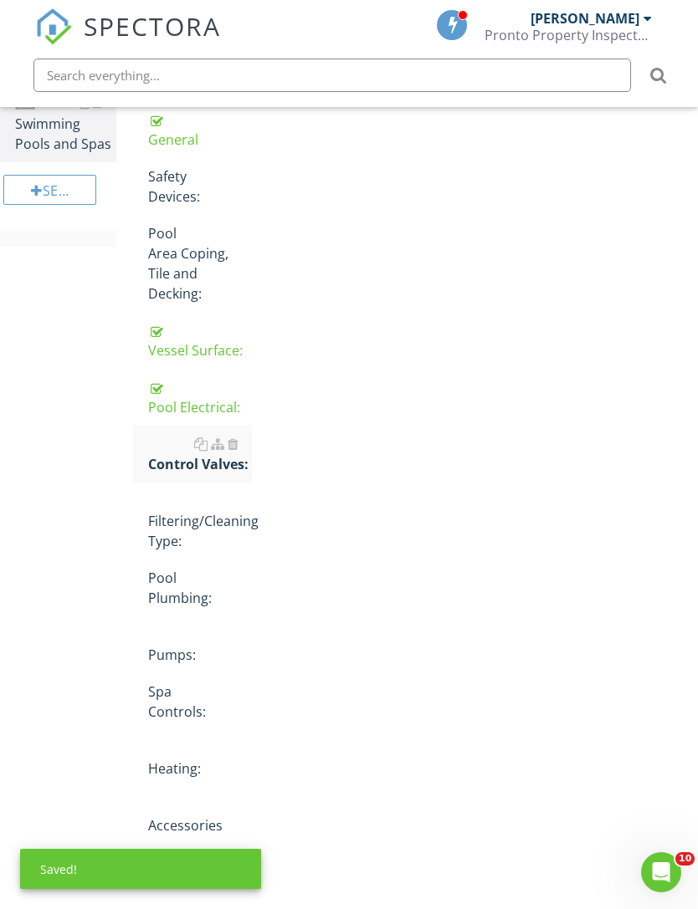
scroll to position [311, 0]
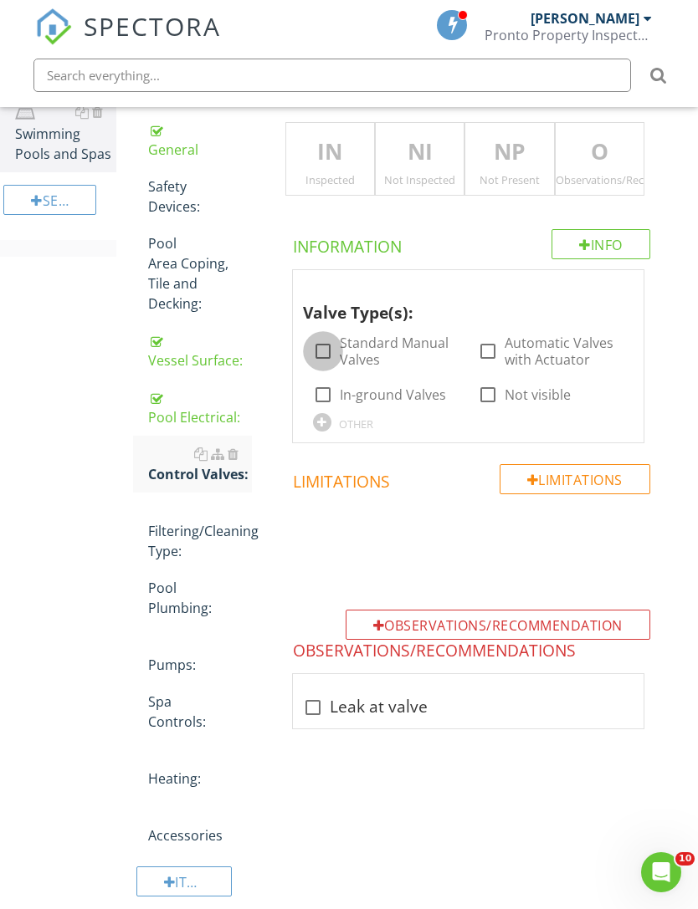
click at [322, 345] on div at bounding box center [323, 351] width 28 height 28
checkbox input "true"
click at [338, 165] on p "IN" at bounding box center [330, 152] width 88 height 33
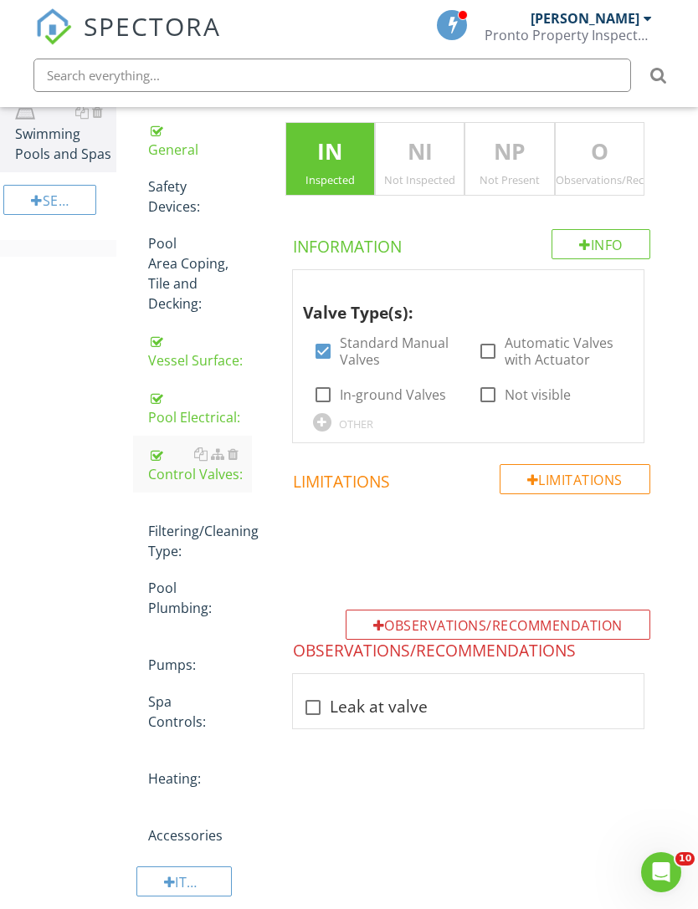
click at [184, 540] on div "Filtering/Cleaning Type:" at bounding box center [200, 531] width 104 height 60
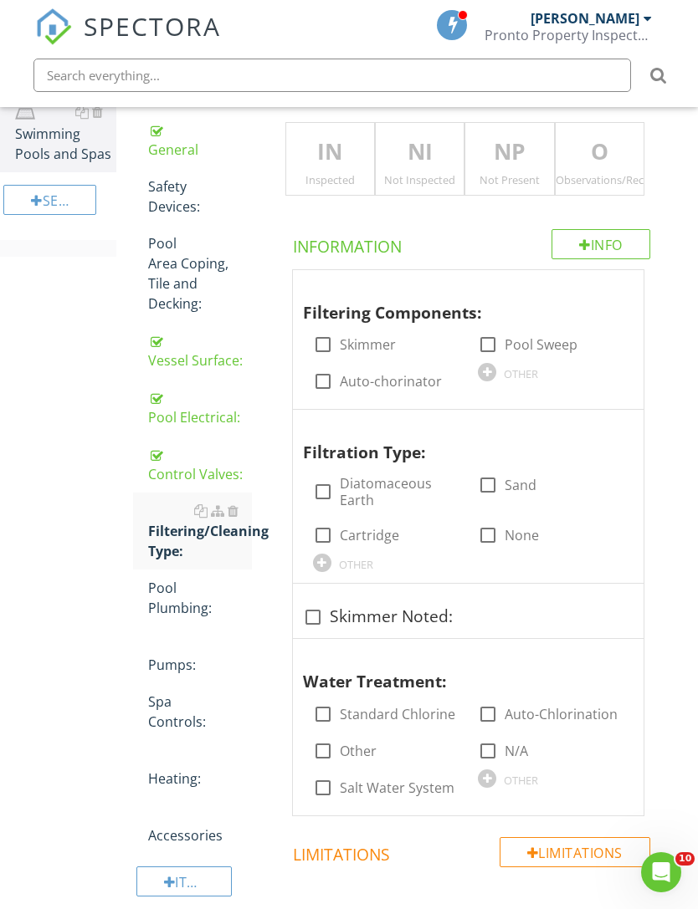
click at [350, 167] on div "IN Inspected" at bounding box center [330, 159] width 90 height 74
click at [340, 156] on p "IN" at bounding box center [330, 152] width 88 height 33
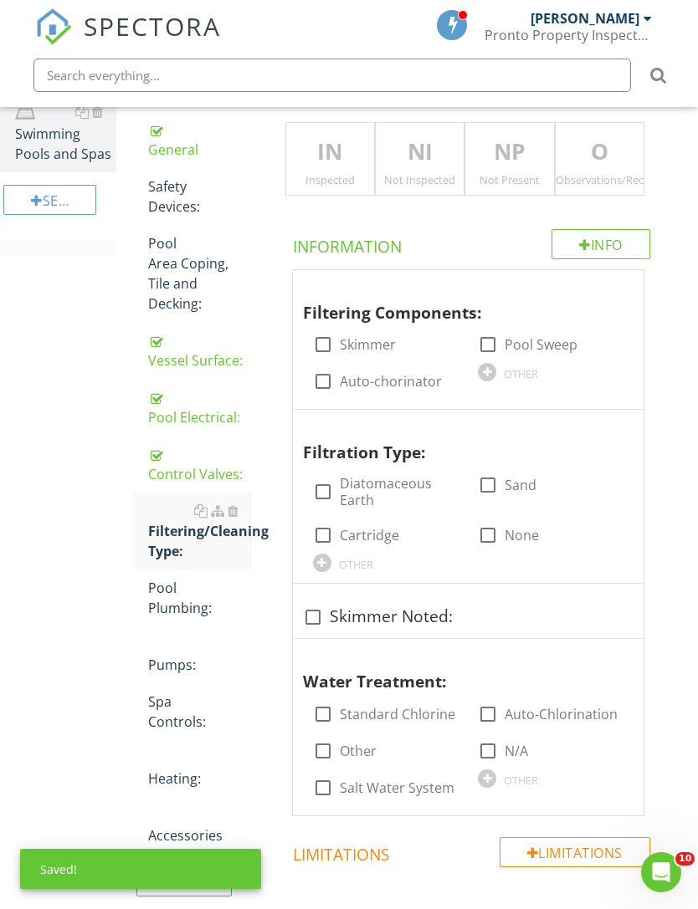
click at [351, 156] on p "IN" at bounding box center [330, 152] width 88 height 33
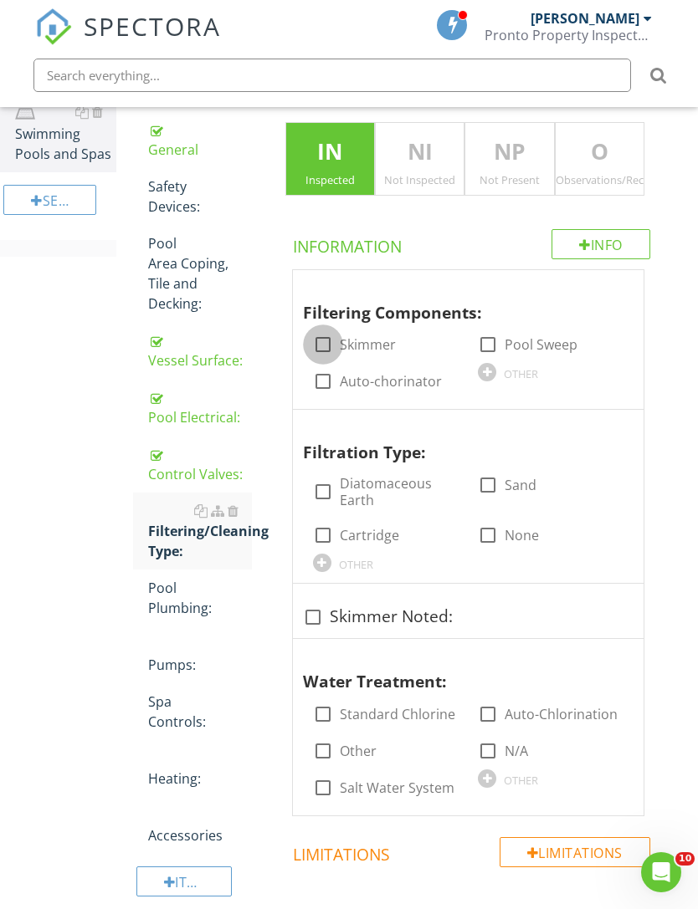
click at [330, 335] on div at bounding box center [323, 344] width 28 height 28
checkbox input "true"
click at [327, 523] on div at bounding box center [323, 535] width 28 height 28
checkbox input "true"
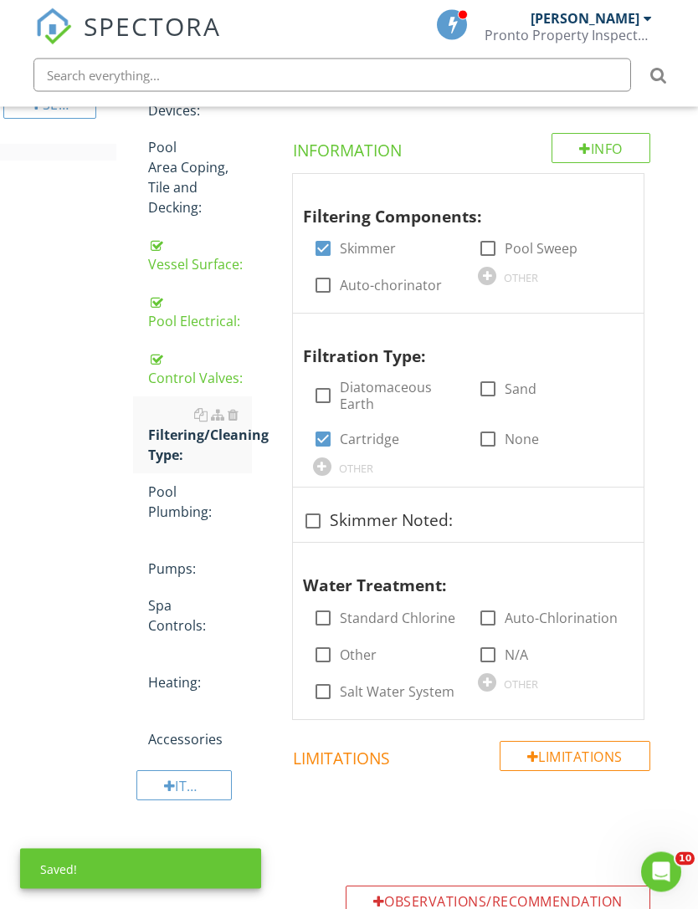
scroll to position [407, 0]
click at [328, 608] on div at bounding box center [323, 618] width 28 height 28
checkbox input "true"
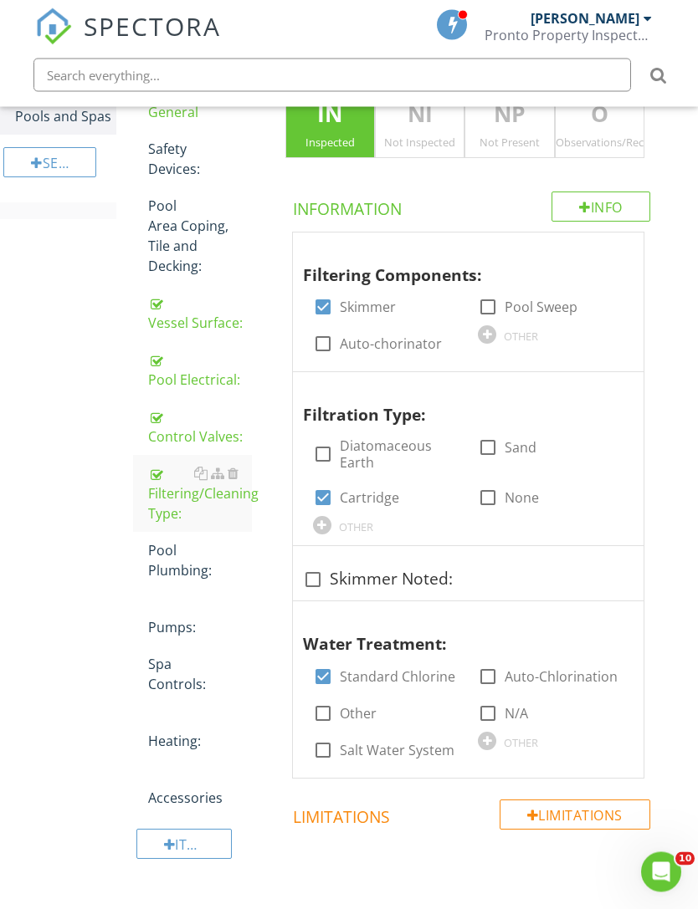
scroll to position [349, 0]
click at [167, 567] on div "Pool Plumbing:" at bounding box center [200, 560] width 104 height 40
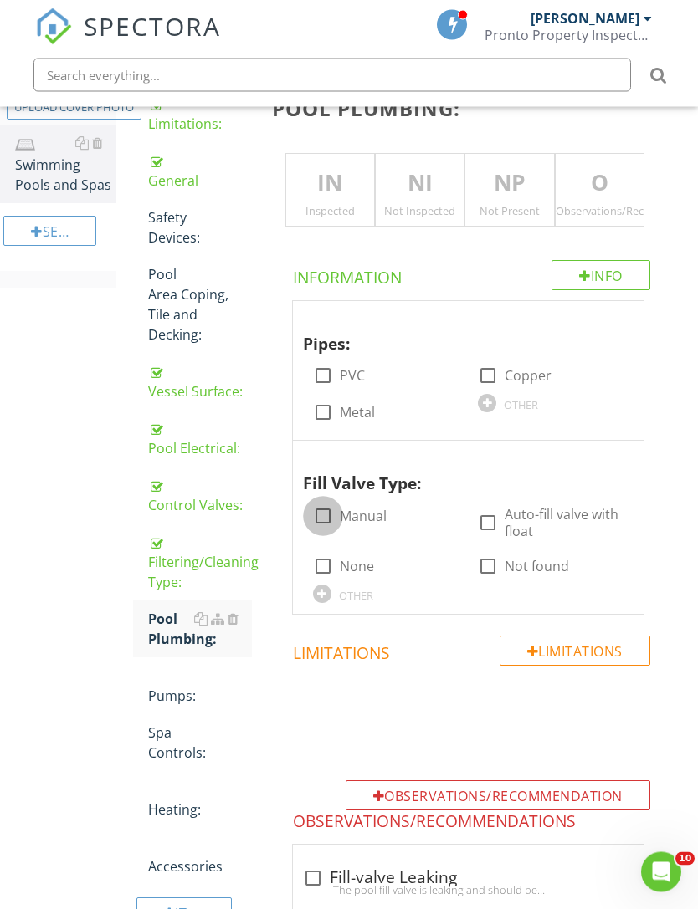
scroll to position [280, 0]
click at [332, 502] on div at bounding box center [323, 516] width 28 height 28
checkbox input "true"
click at [325, 371] on div at bounding box center [323, 375] width 28 height 28
checkbox input "true"
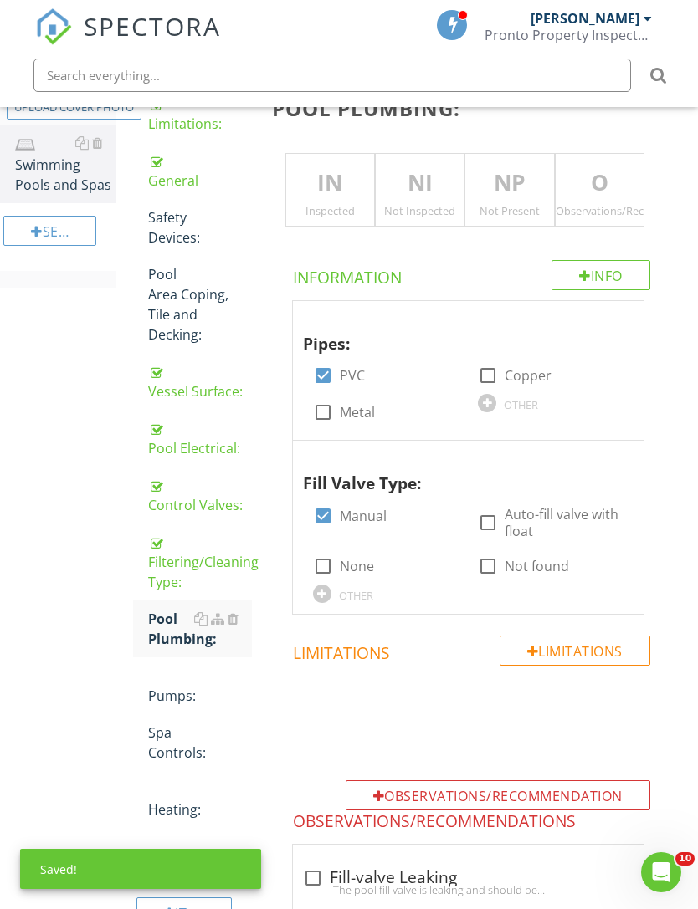
click at [342, 206] on div "Inspected" at bounding box center [330, 210] width 88 height 13
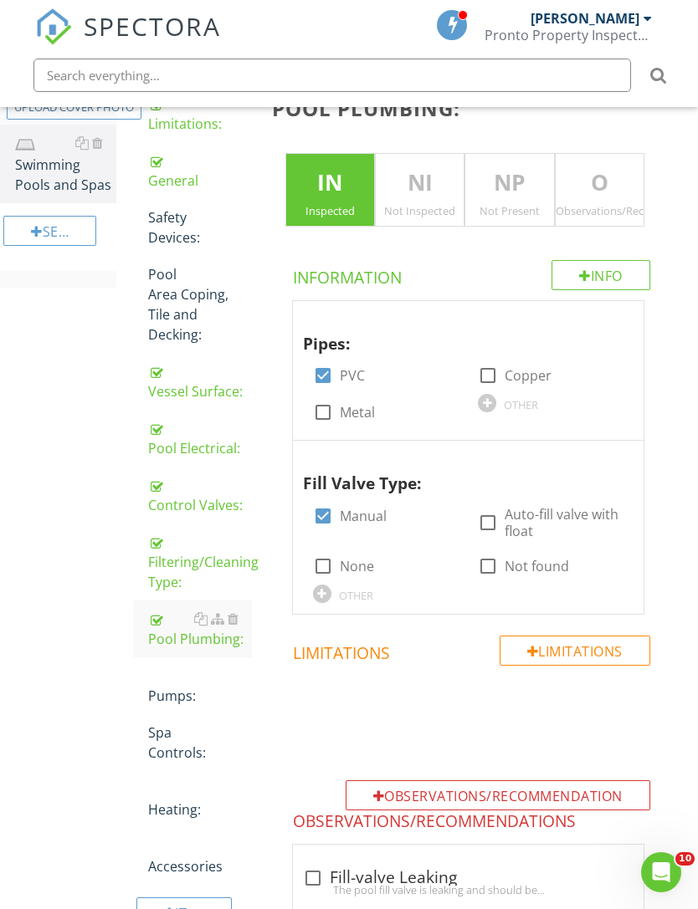
click at [198, 557] on div "Filtering/Cleaning Type:" at bounding box center [200, 562] width 104 height 60
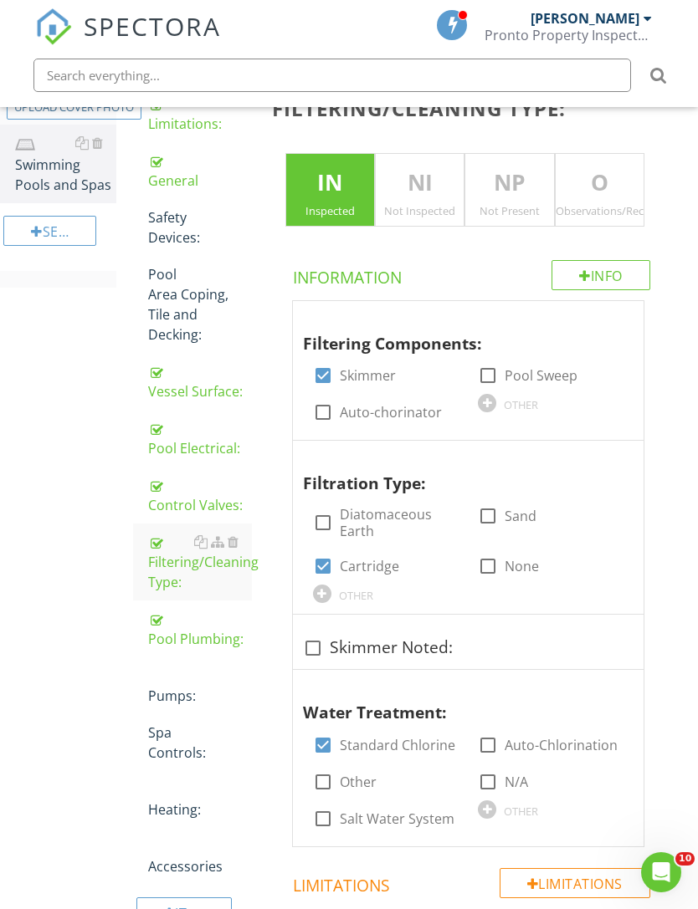
click at [199, 502] on div "Control Valves:" at bounding box center [200, 495] width 104 height 40
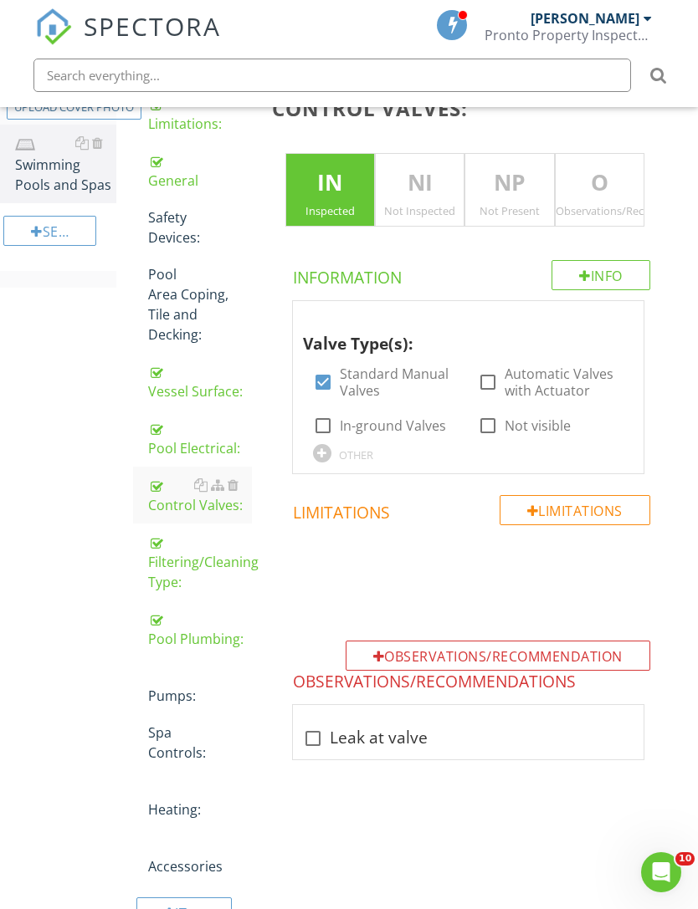
scroll to position [311, 0]
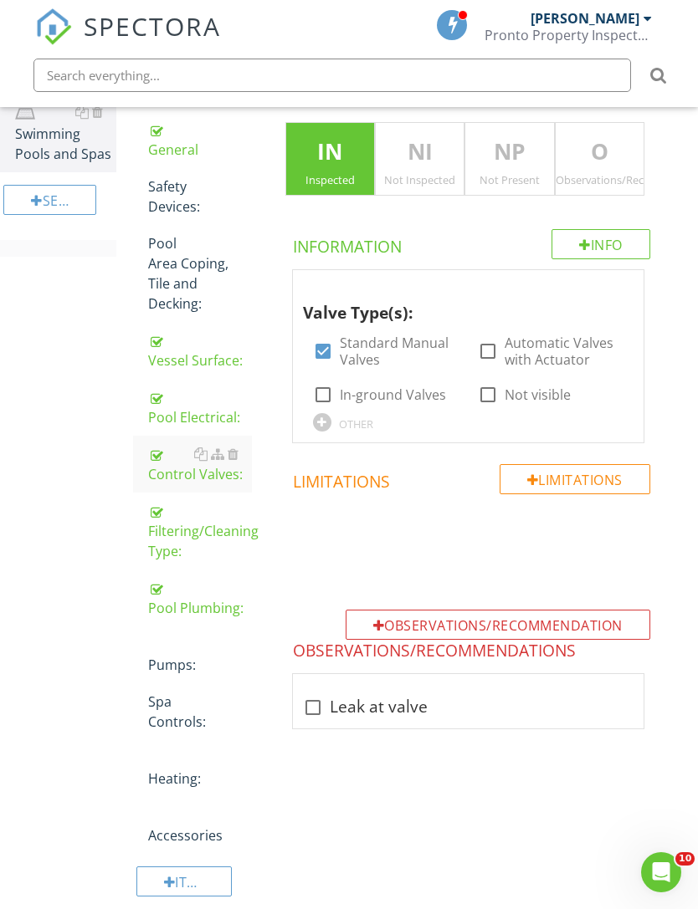
click at [174, 661] on div "Pumps:" at bounding box center [200, 655] width 104 height 40
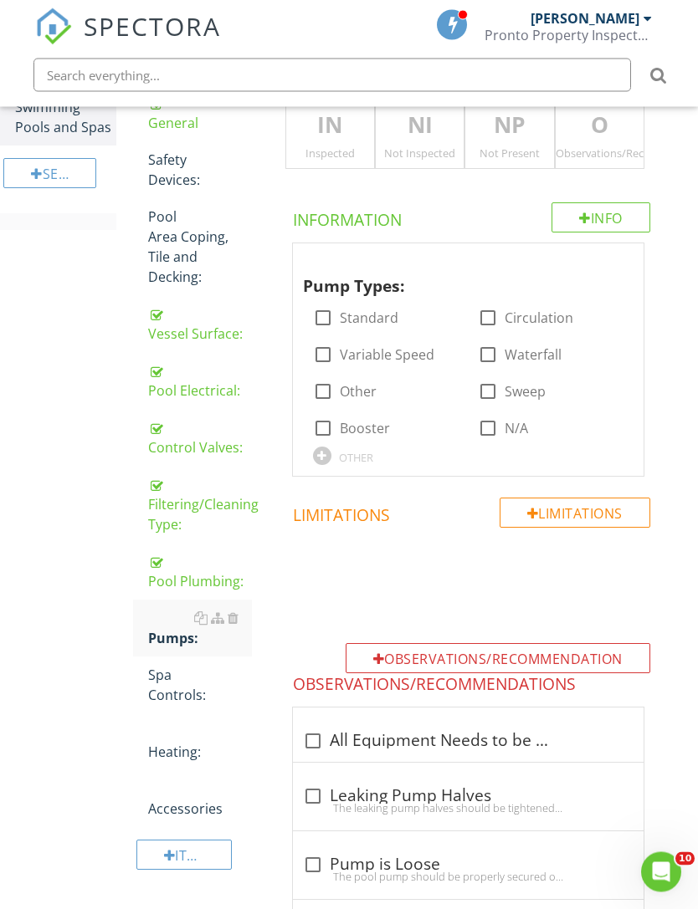
scroll to position [368, 0]
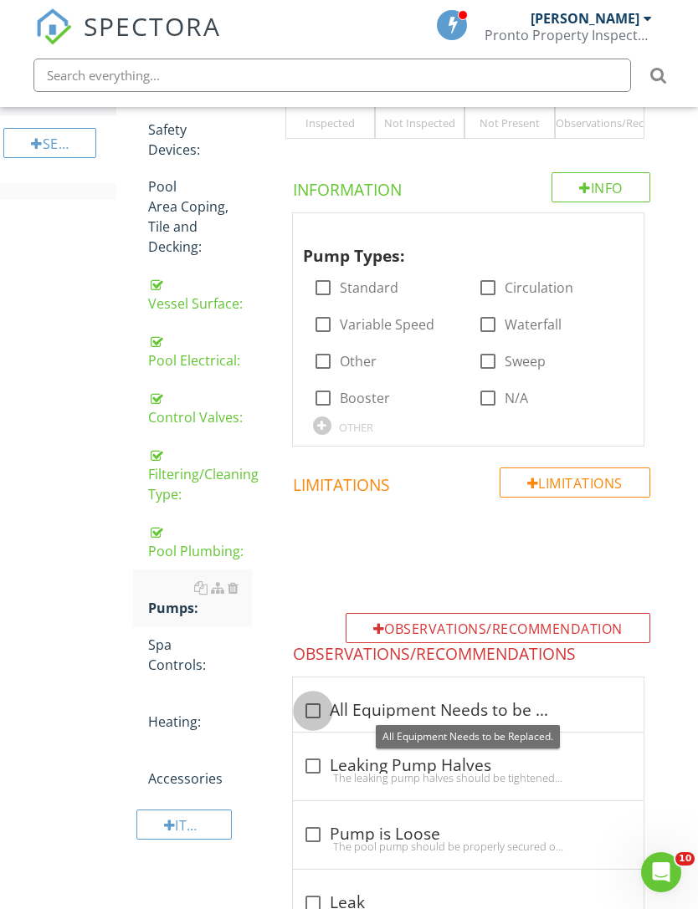
click at [320, 703] on div at bounding box center [313, 711] width 28 height 28
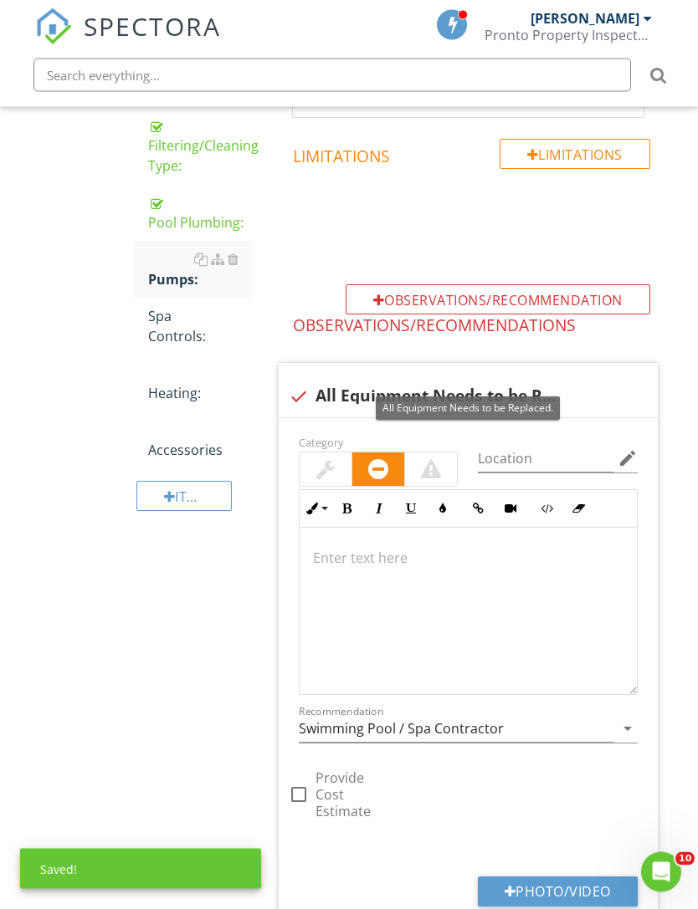
scroll to position [667, 0]
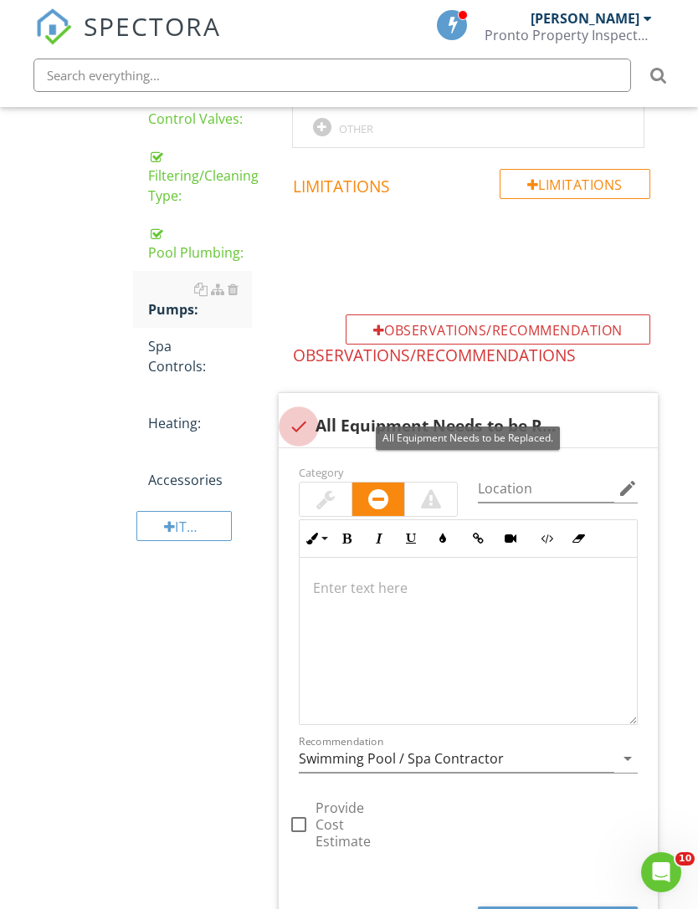
click at [306, 429] on div at bounding box center [298, 426] width 28 height 28
checkbox input "true"
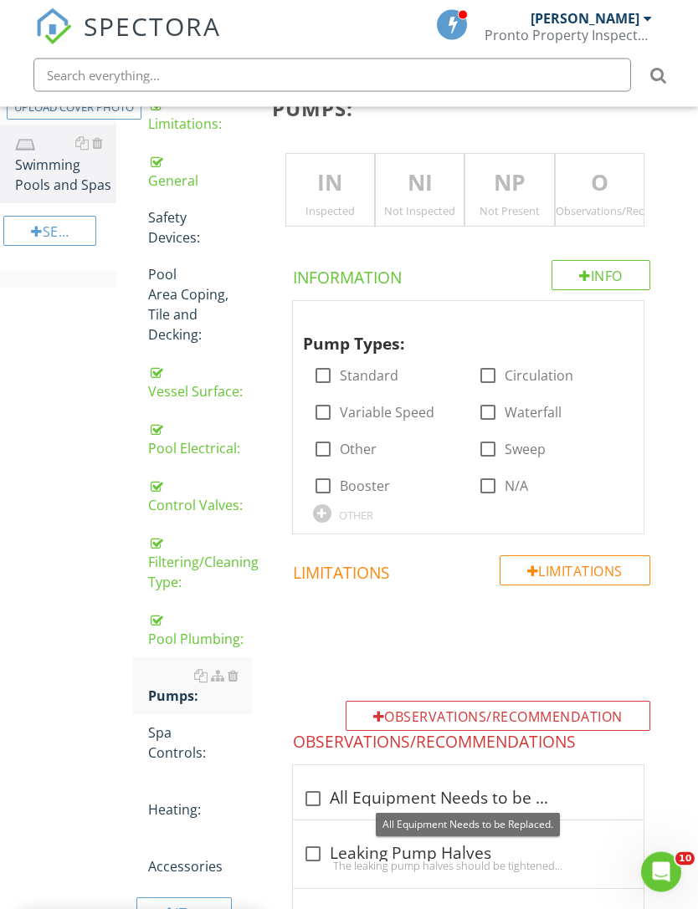
scroll to position [280, 0]
click at [329, 373] on div at bounding box center [323, 375] width 28 height 28
checkbox input "true"
click at [338, 209] on div "Inspected" at bounding box center [330, 210] width 88 height 13
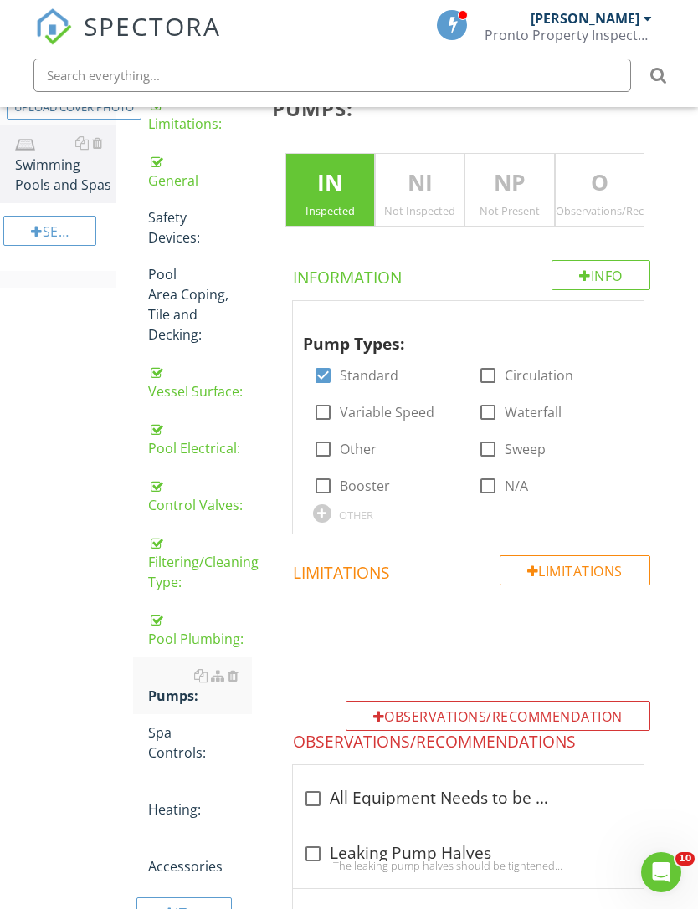
click at [348, 196] on p "IN" at bounding box center [330, 182] width 88 height 33
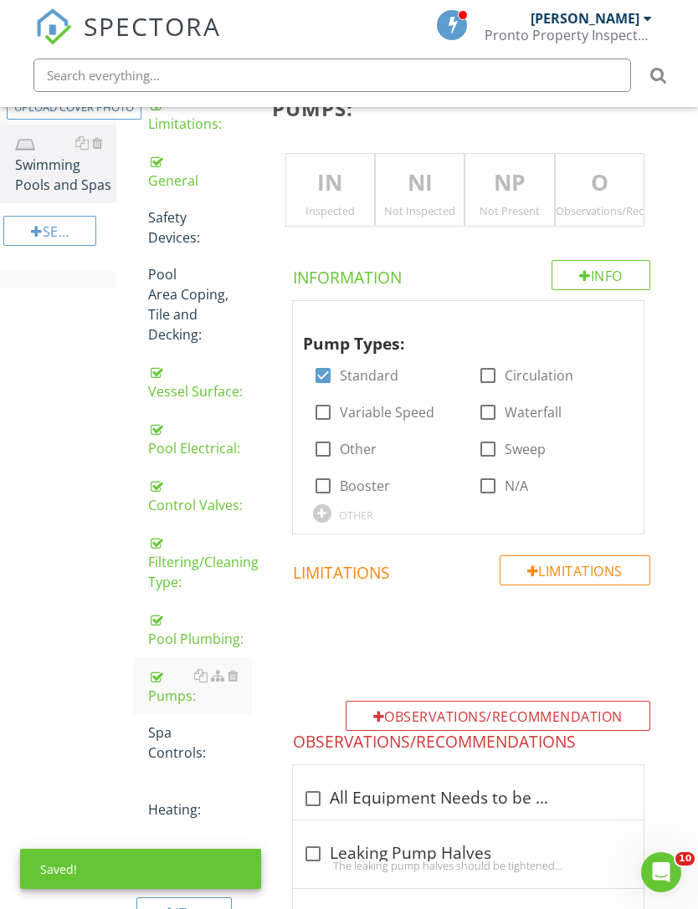
click at [351, 200] on div "IN Inspected" at bounding box center [330, 190] width 90 height 74
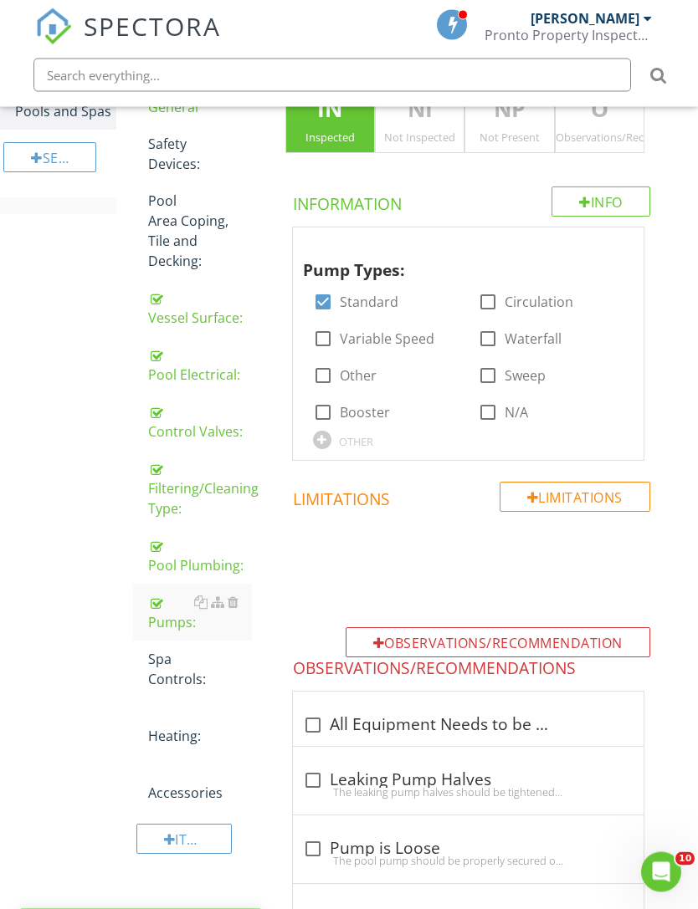
scroll to position [354, 0]
click at [236, 718] on div at bounding box center [233, 715] width 11 height 13
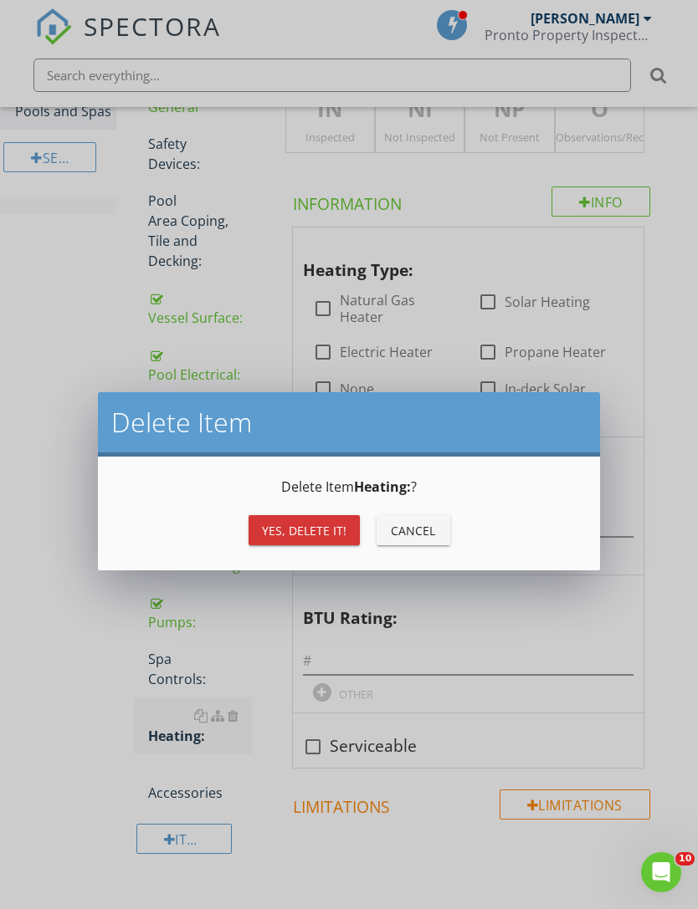
click at [315, 529] on div "Yes, Delete it!" at bounding box center [304, 531] width 84 height 18
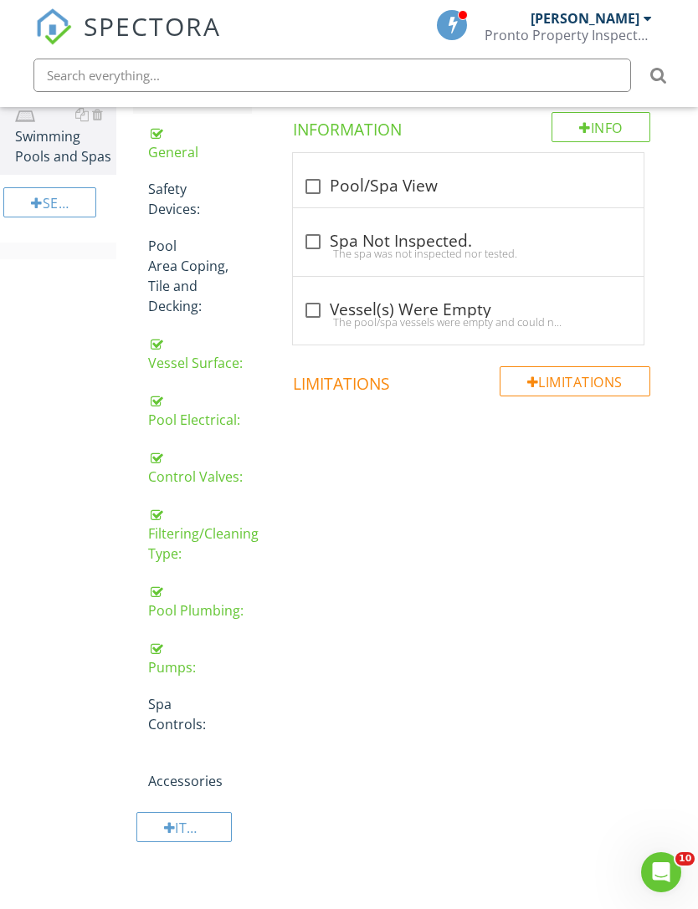
scroll to position [254, 0]
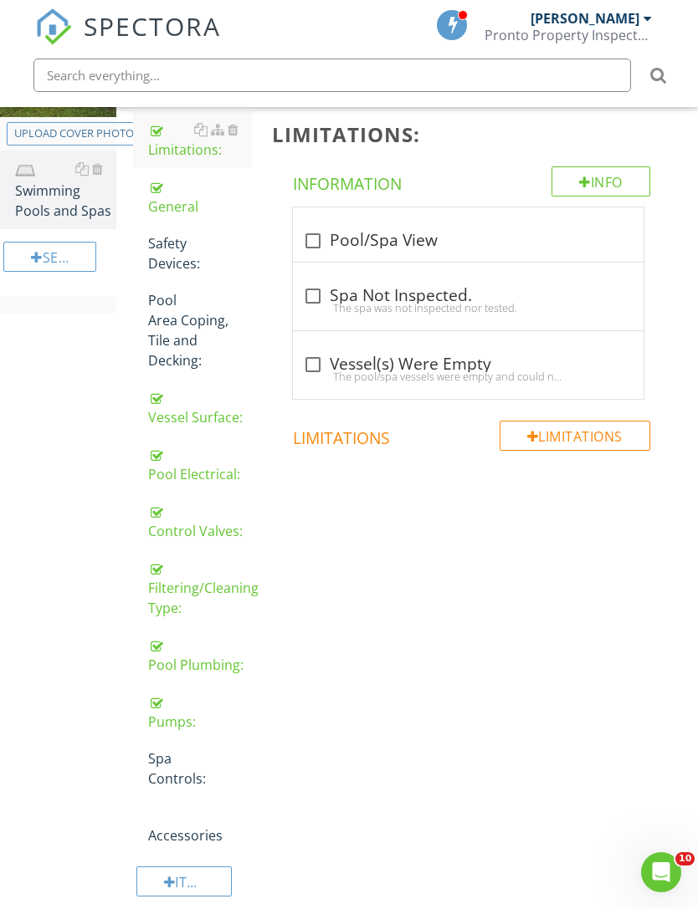
click at [237, 811] on div at bounding box center [233, 815] width 11 height 13
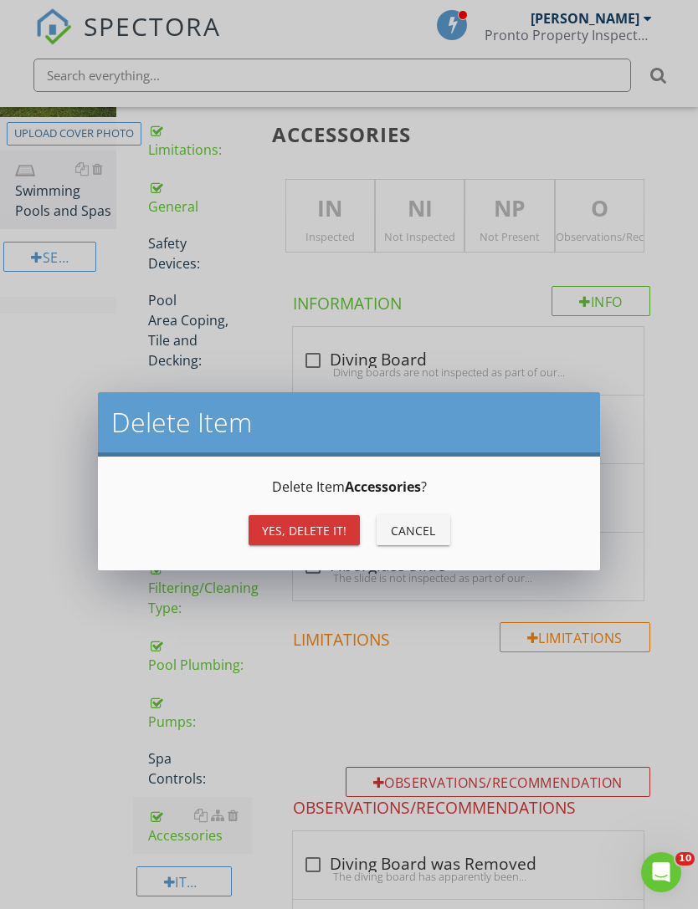
click at [315, 530] on div "Yes, Delete it!" at bounding box center [304, 531] width 84 height 18
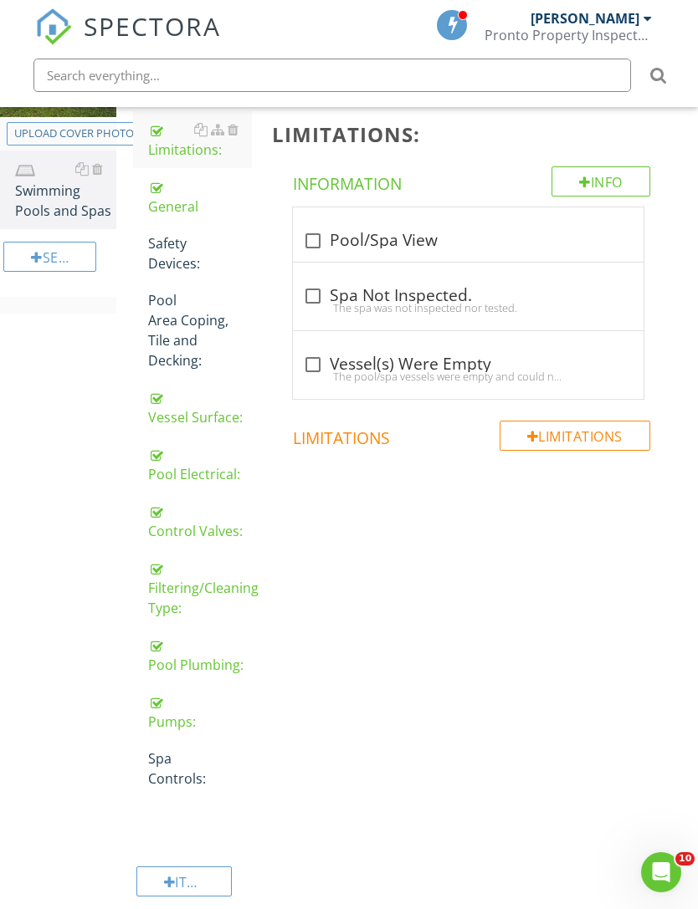
scroll to position [197, 0]
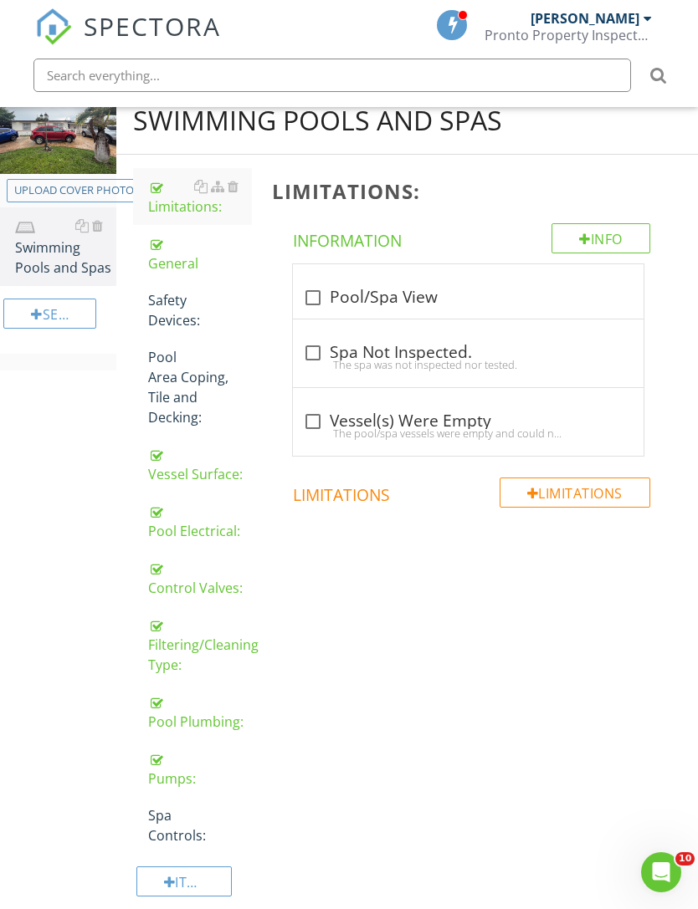
click at [172, 816] on div "Spa Controls:" at bounding box center [200, 826] width 104 height 40
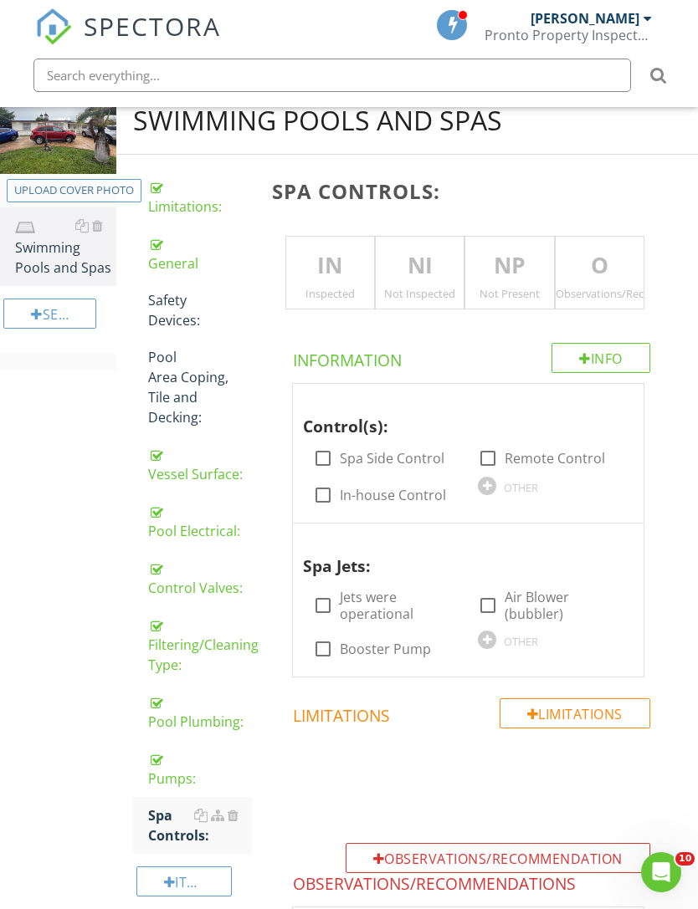
click at [245, 806] on div "Spa Controls:" at bounding box center [200, 826] width 104 height 40
click at [244, 812] on div "Spa Controls:" at bounding box center [200, 826] width 104 height 40
click at [223, 817] on div at bounding box center [217, 815] width 13 height 13
click at [360, 775] on div "Move Item Section Swimming Pools and Spas arrow_drop_down Cancel Move" at bounding box center [349, 454] width 698 height 909
click at [236, 812] on div at bounding box center [233, 815] width 11 height 13
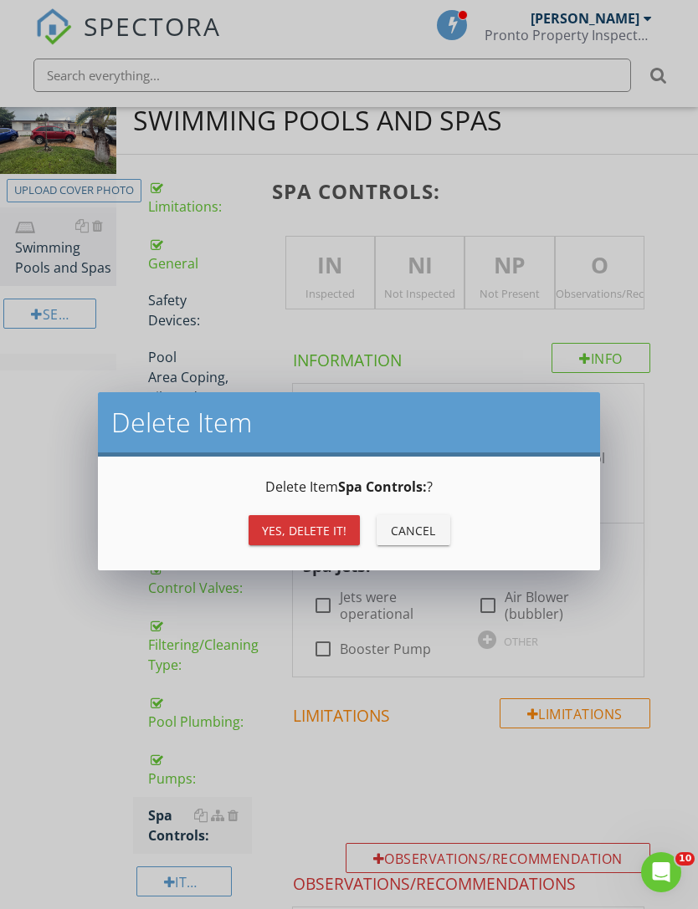
click at [321, 530] on div "Yes, Delete it!" at bounding box center [304, 531] width 84 height 18
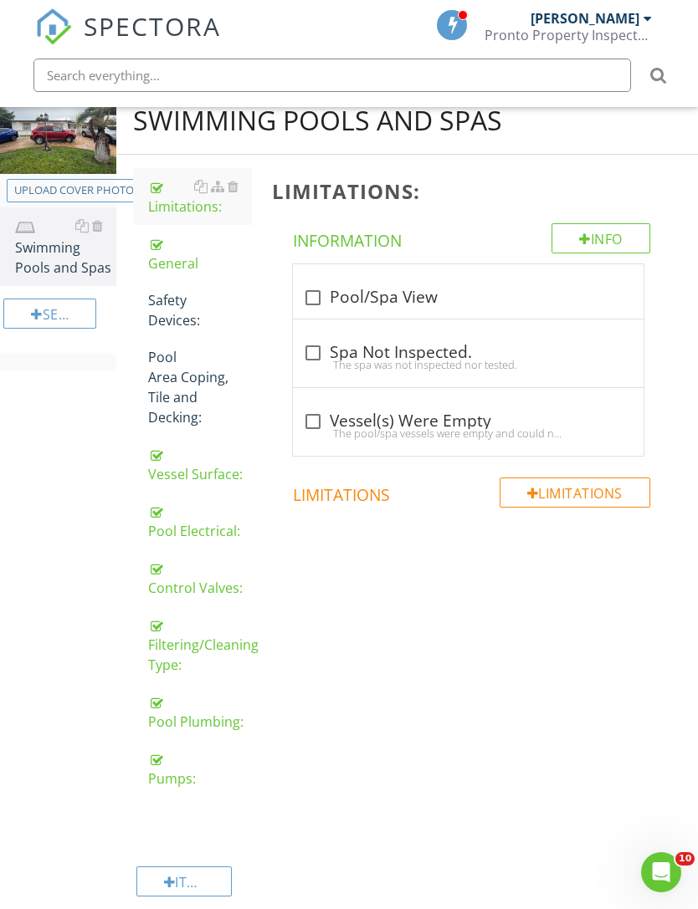
scroll to position [185, 0]
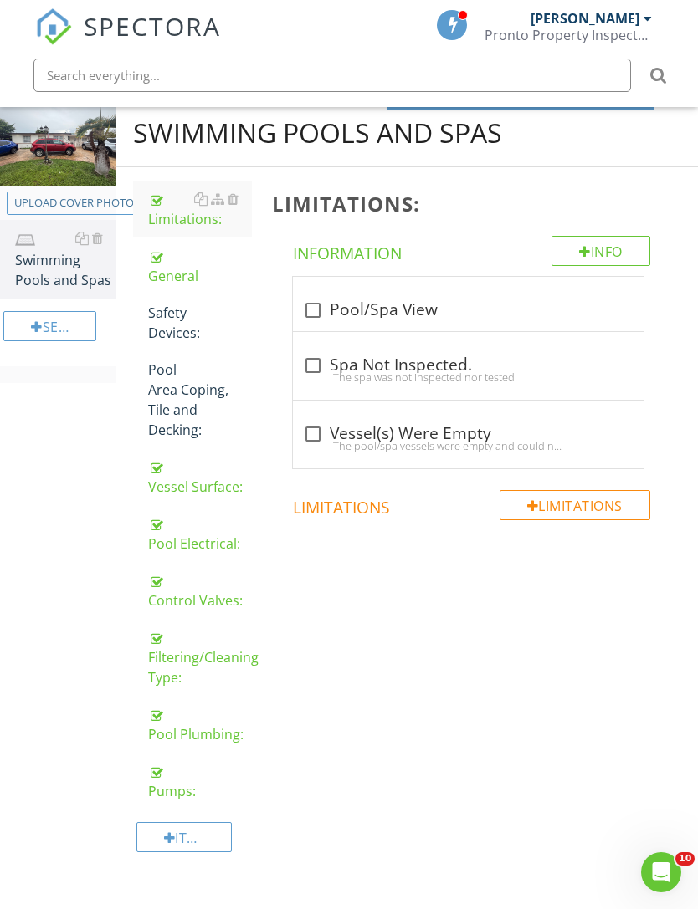
click at [182, 796] on div "Pumps:" at bounding box center [200, 781] width 104 height 40
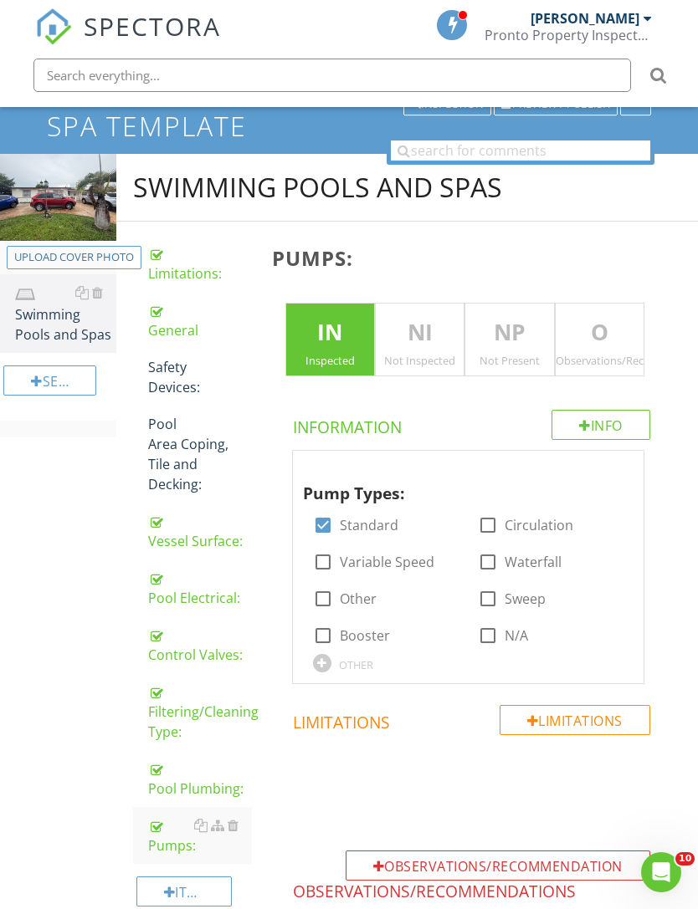
scroll to position [130, 0]
click at [181, 262] on div "Limitations:" at bounding box center [200, 264] width 104 height 40
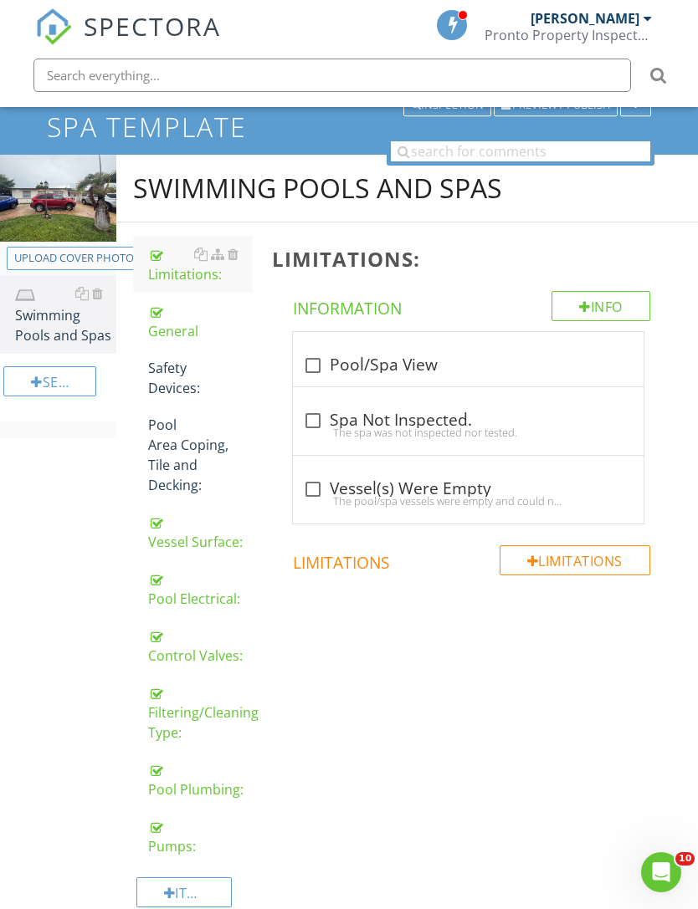
click at [166, 324] on div "General" at bounding box center [200, 321] width 104 height 40
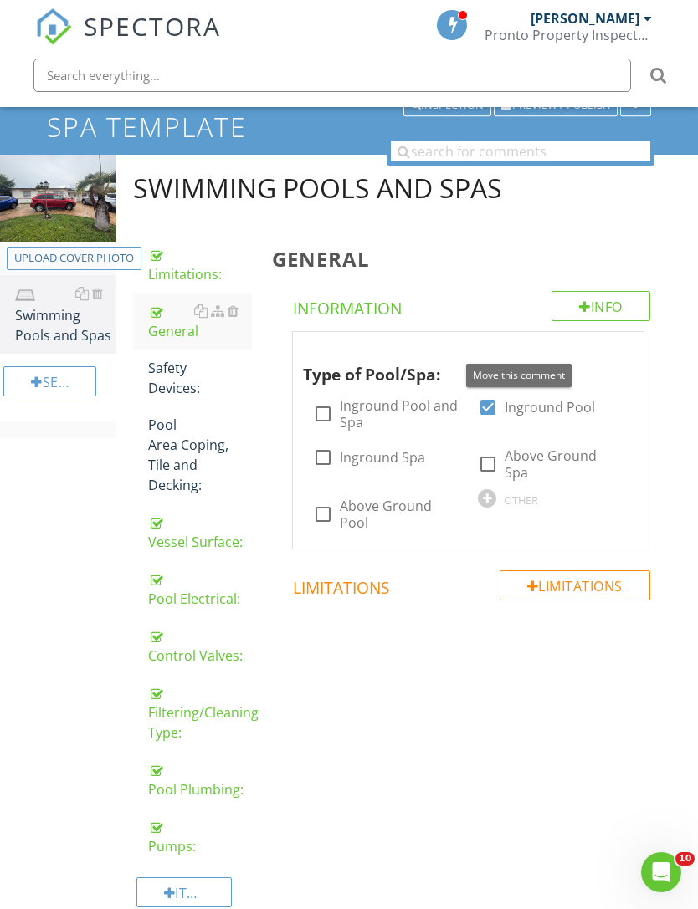
click at [622, 351] on div at bounding box center [613, 348] width 20 height 17
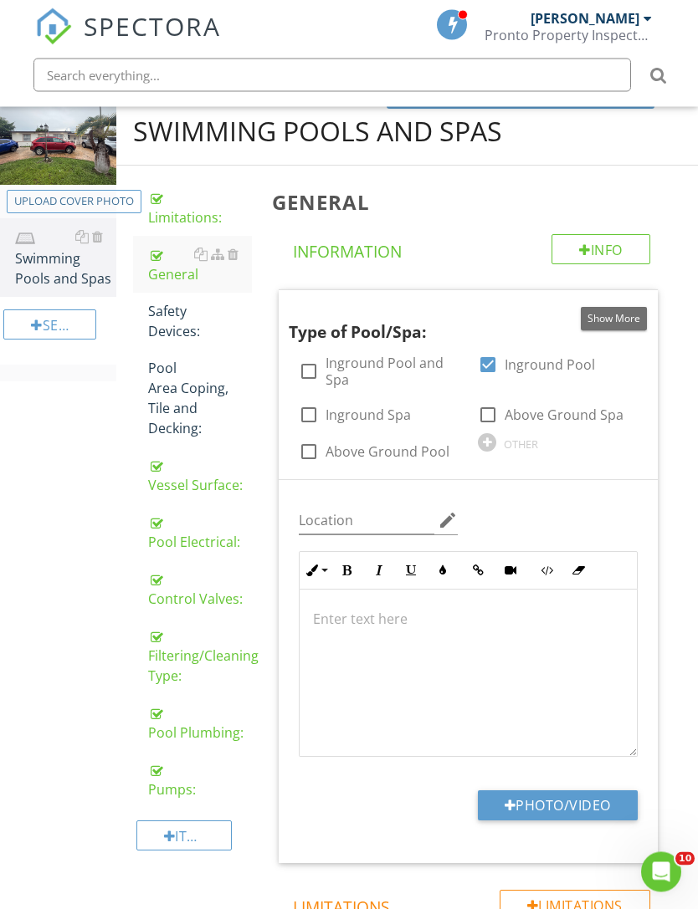
scroll to position [187, 0]
click at [509, 801] on div at bounding box center [510, 805] width 12 height 13
type input "C:\fakepath\IMG_6918.jpeg"
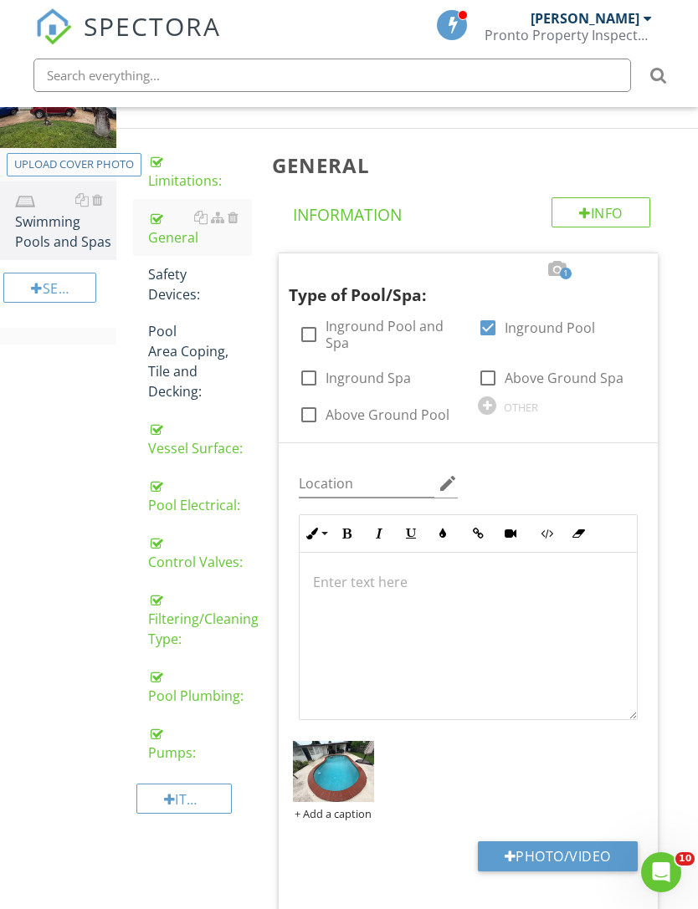
scroll to position [222, 0]
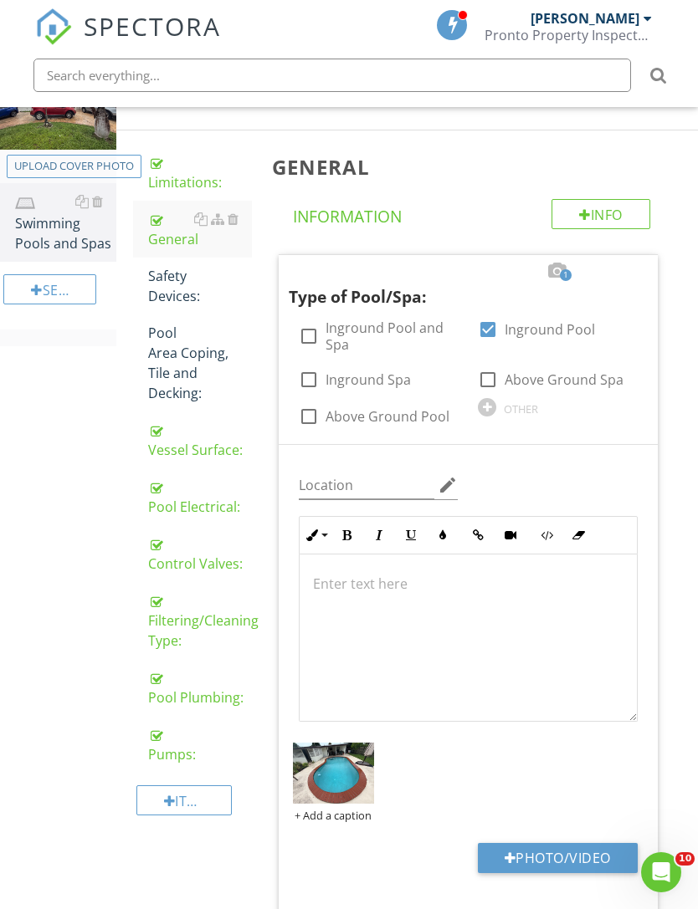
click at [162, 238] on div "General" at bounding box center [200, 229] width 104 height 40
click at [169, 234] on div "General" at bounding box center [200, 229] width 104 height 40
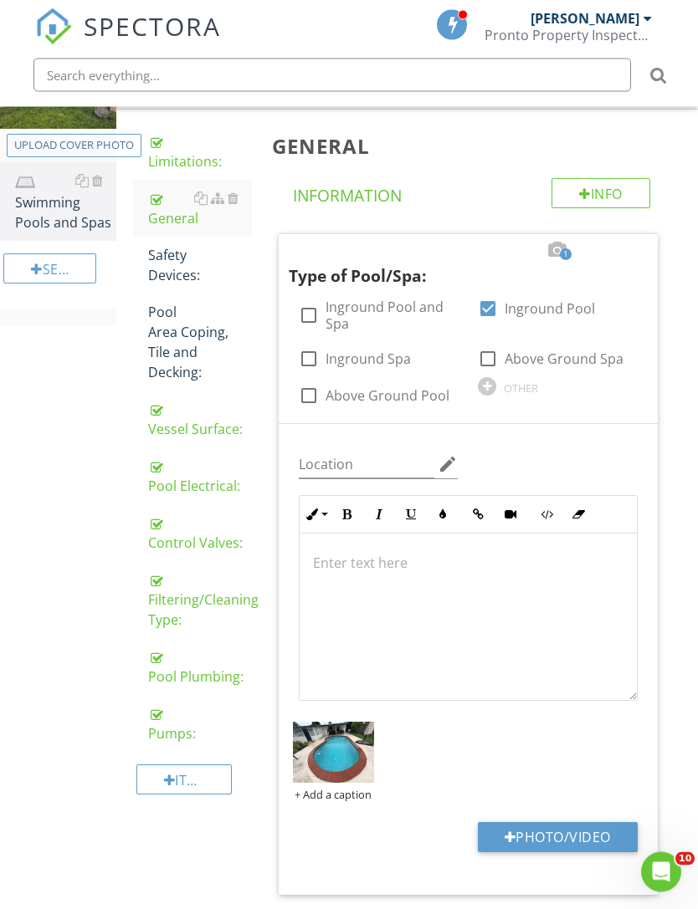
scroll to position [243, 0]
click at [161, 265] on div "Safety Devices:" at bounding box center [200, 265] width 104 height 40
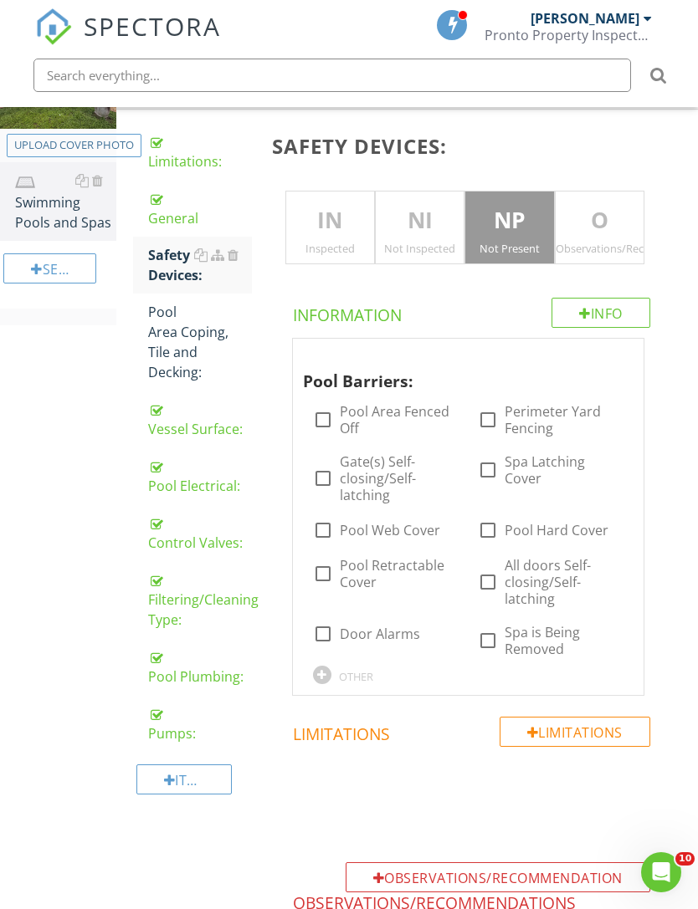
click at [238, 253] on div at bounding box center [233, 254] width 11 height 13
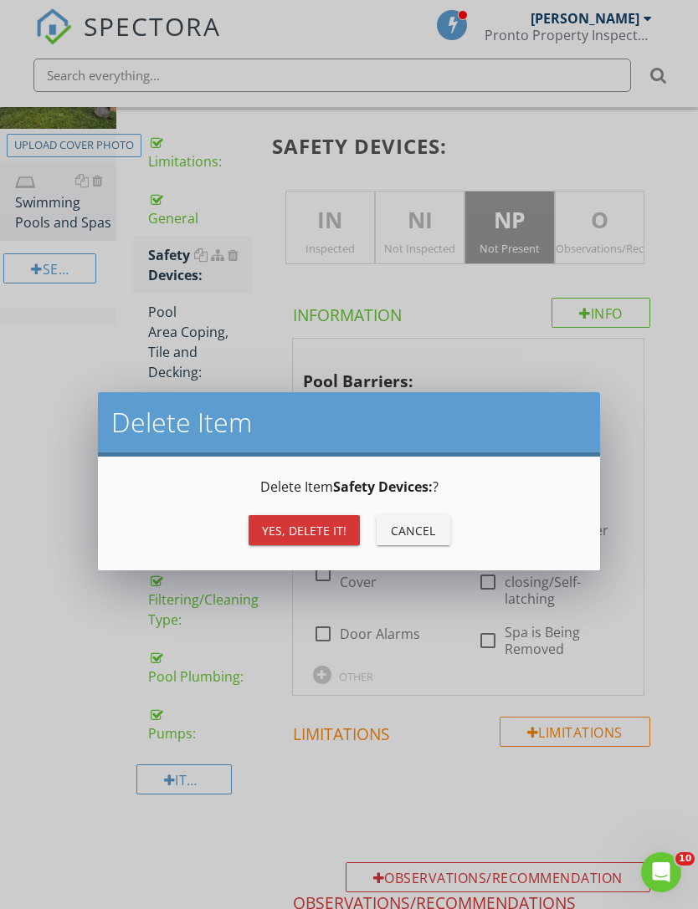
click at [295, 535] on div "Yes, Delete it!" at bounding box center [304, 531] width 84 height 18
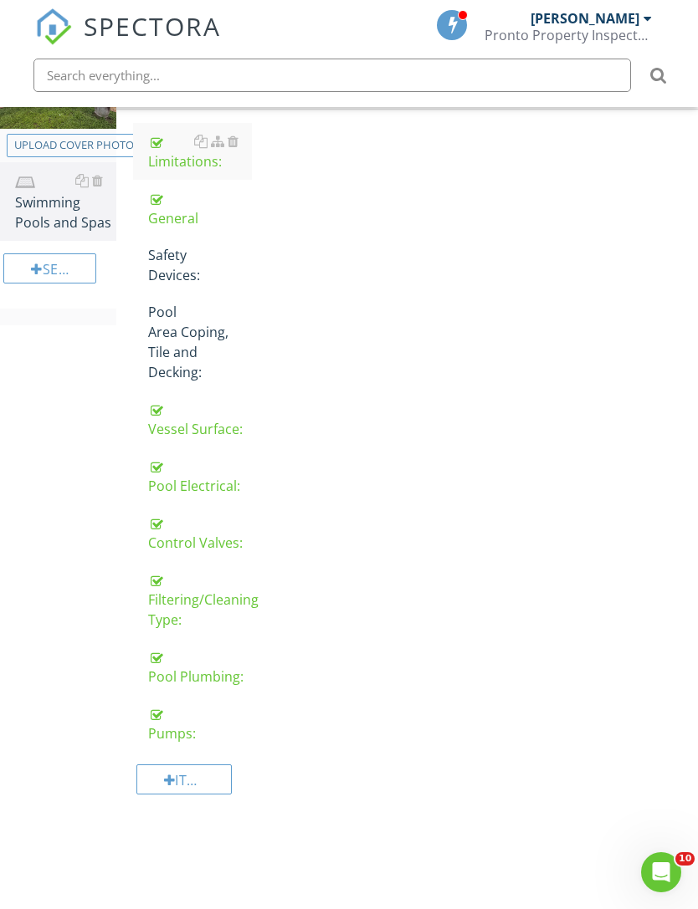
scroll to position [185, 0]
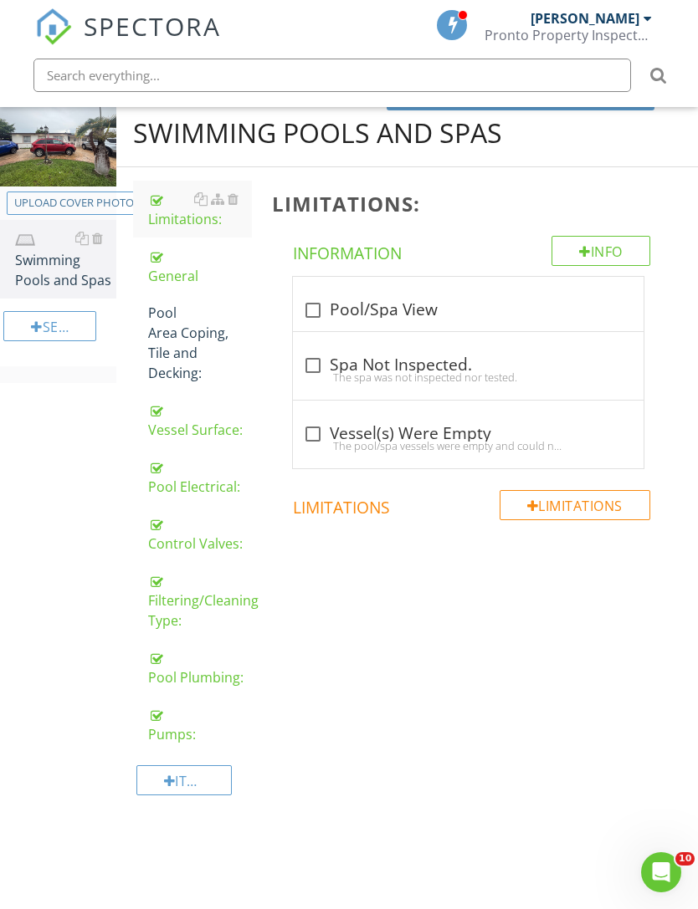
click at [183, 346] on div "Pool Area Coping, Tile and Decking:" at bounding box center [200, 343] width 104 height 80
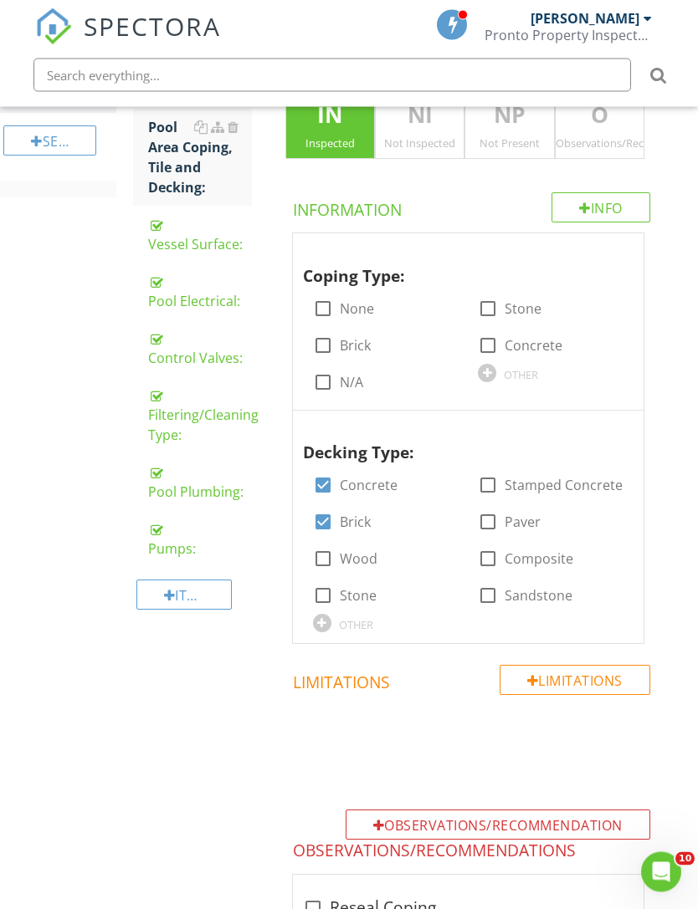
scroll to position [371, 0]
click at [617, 422] on div at bounding box center [613, 426] width 20 height 17
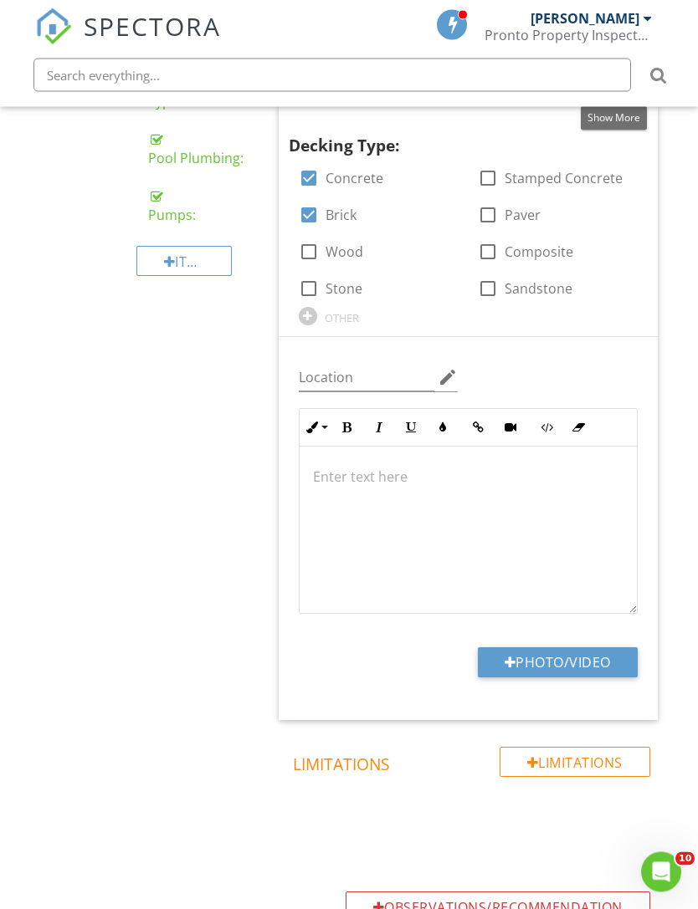
click at [512, 668] on button "Photo/Video" at bounding box center [558, 663] width 160 height 30
type input "C:\fakepath\IMG_6917.jpeg"
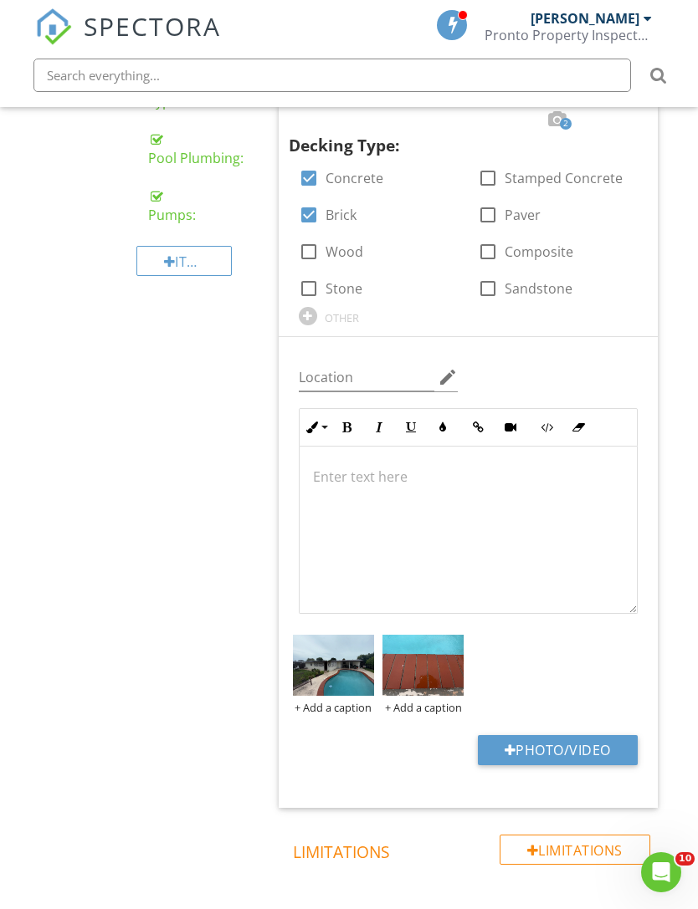
click at [356, 653] on img at bounding box center [333, 665] width 81 height 61
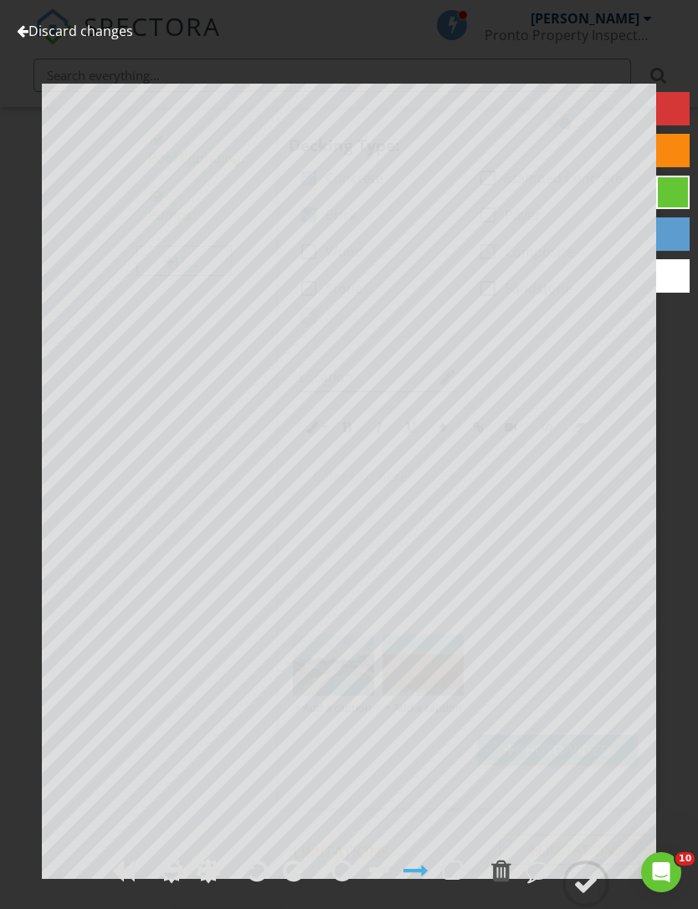
click at [25, 33] on div at bounding box center [23, 30] width 12 height 13
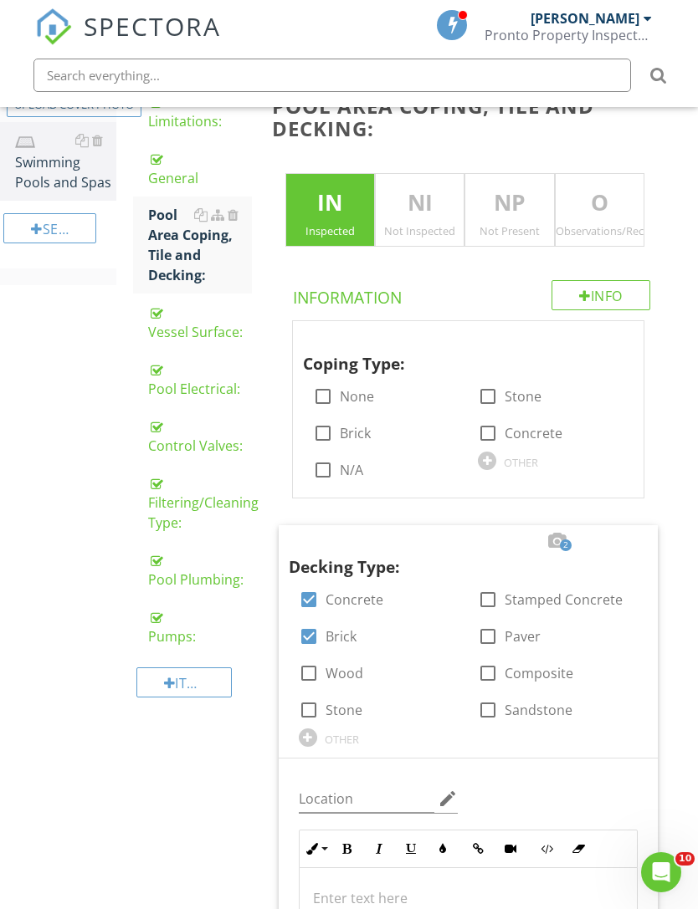
scroll to position [278, 0]
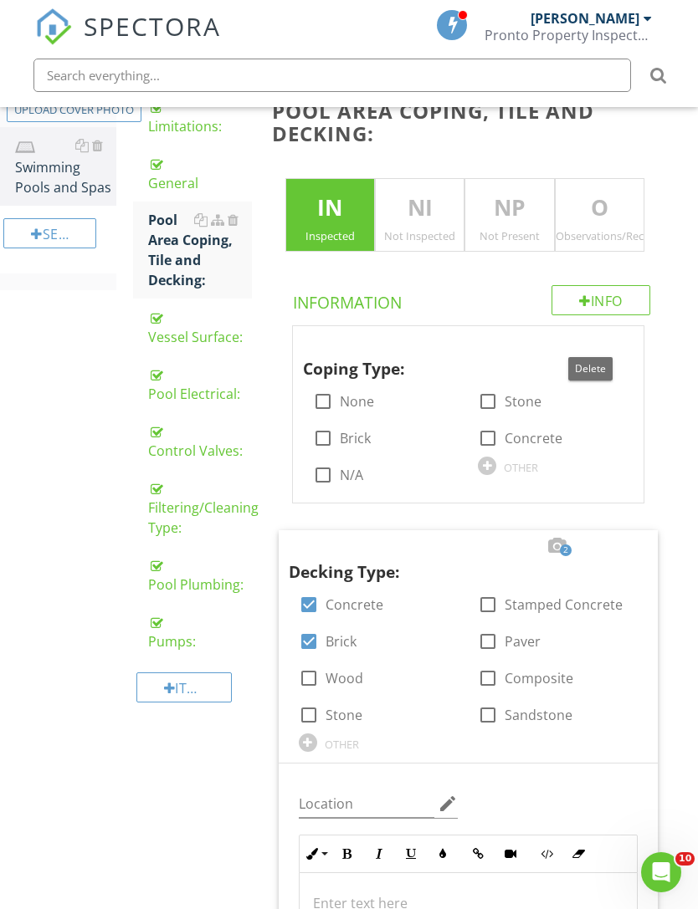
click at [598, 335] on div at bounding box center [590, 342] width 20 height 17
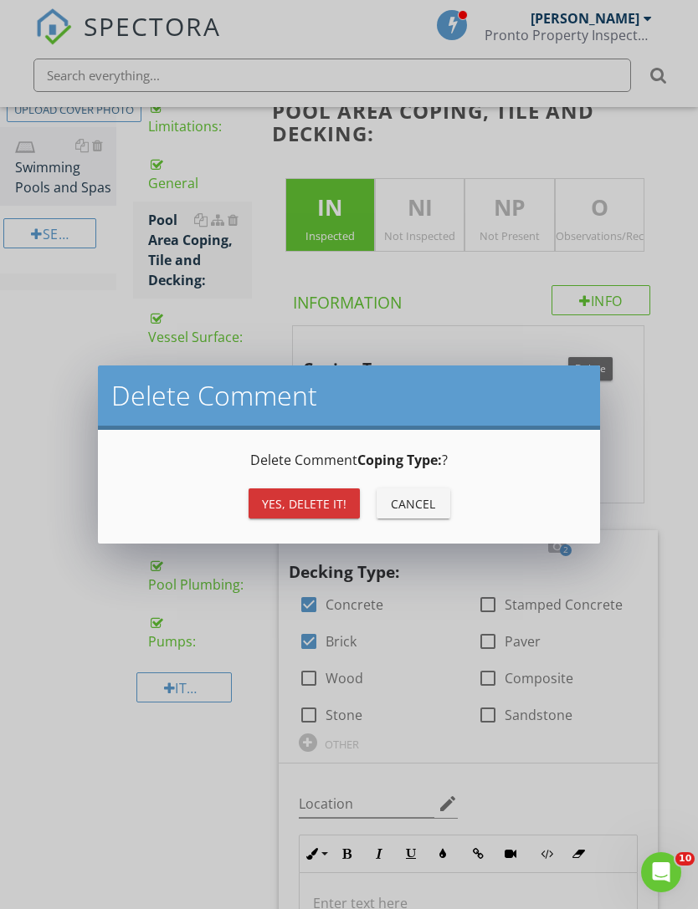
click at [316, 511] on div "Yes, Delete it!" at bounding box center [304, 504] width 84 height 18
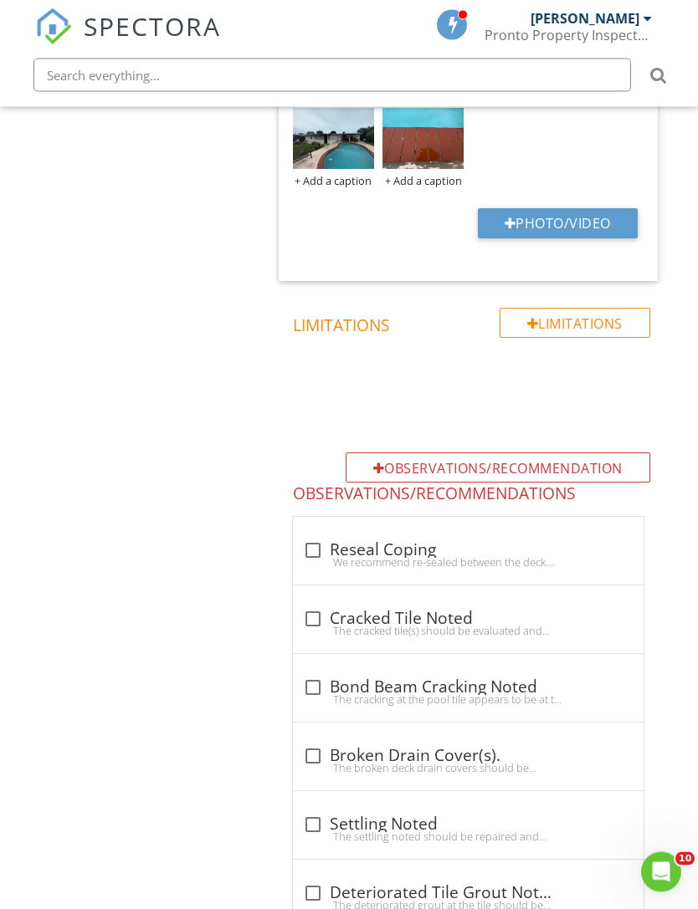
scroll to position [1046, 0]
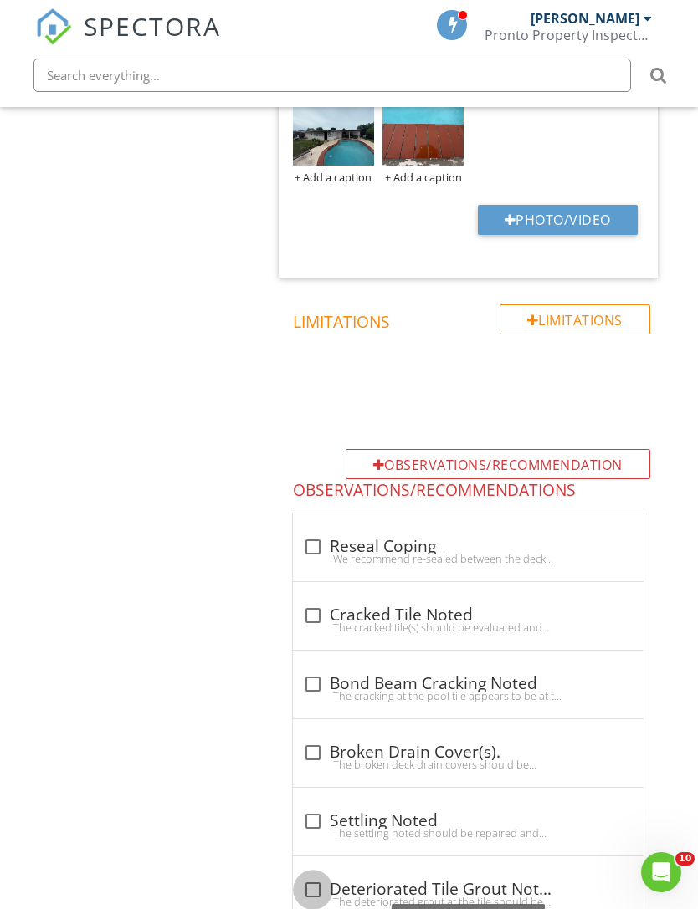
click at [321, 876] on div at bounding box center [313, 890] width 28 height 28
checkbox input "true"
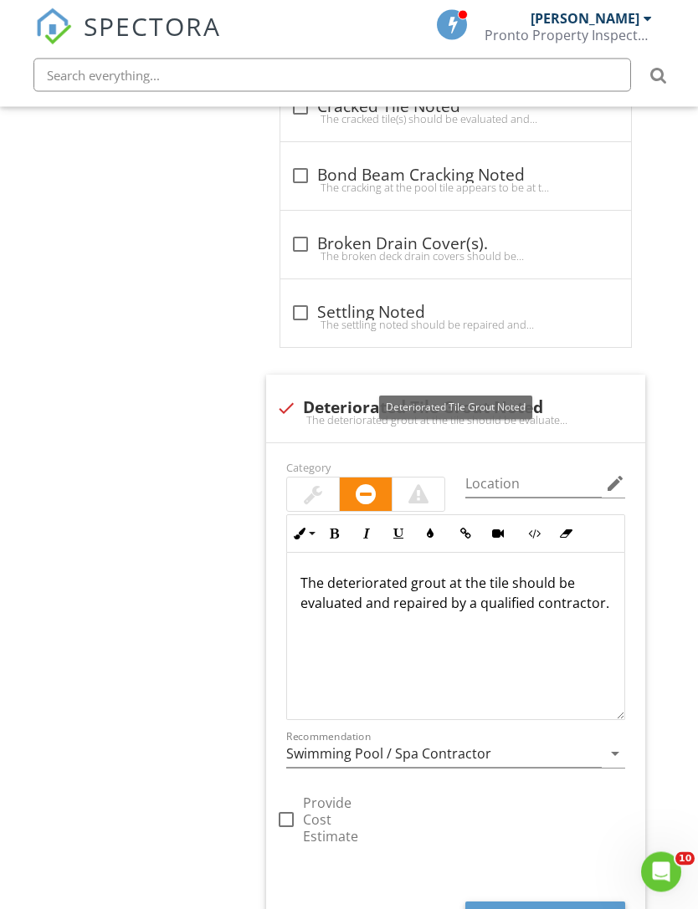
scroll to position [1551, 13]
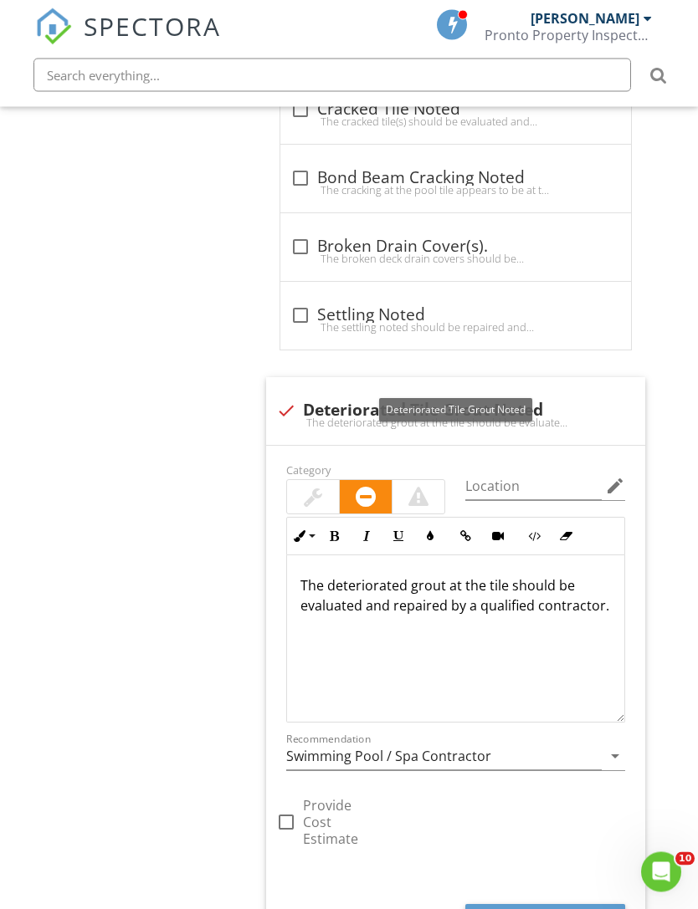
click at [501, 905] on button "Photo/Video" at bounding box center [545, 920] width 160 height 30
type input "C:\fakepath\IMG_6919.jpeg"
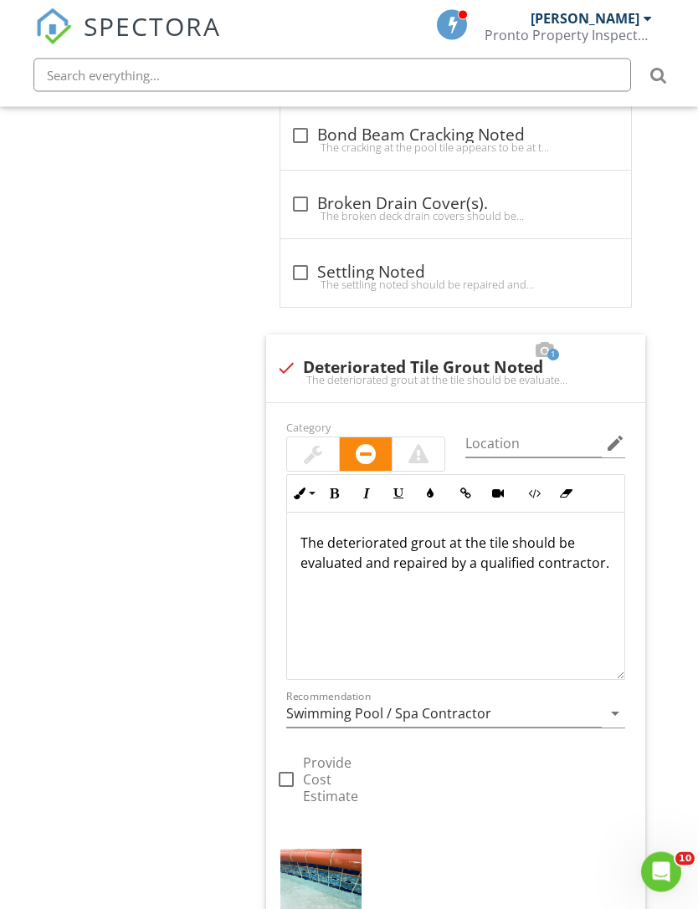
scroll to position [1702, 13]
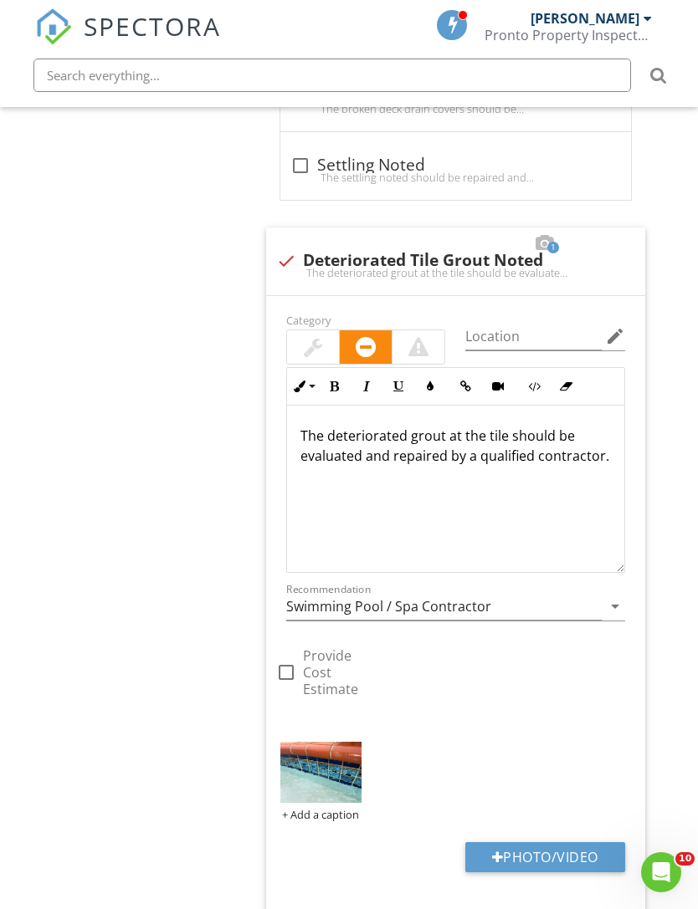
click at [328, 758] on img at bounding box center [320, 772] width 81 height 61
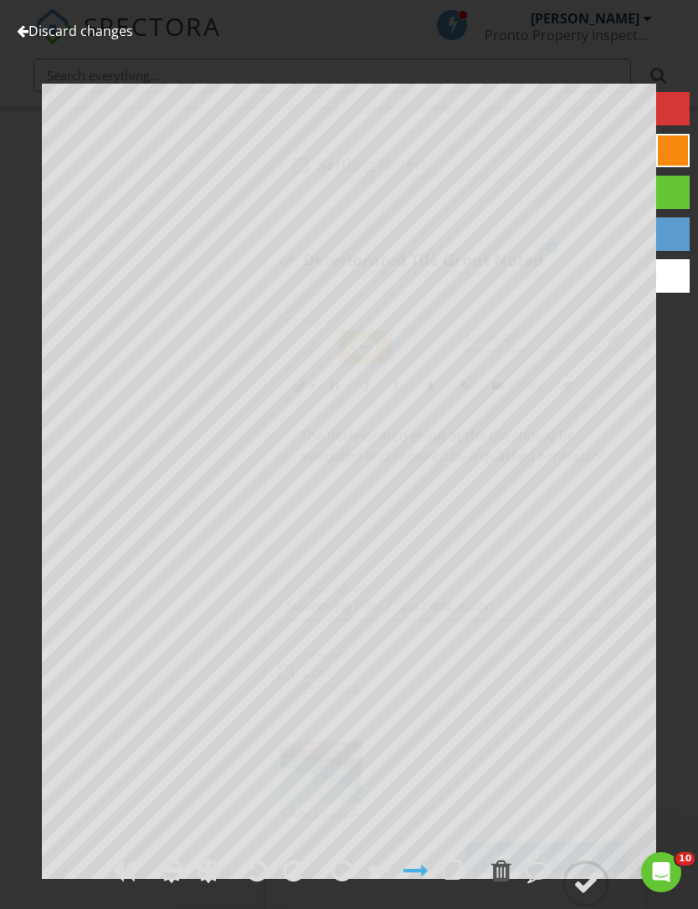
click at [595, 897] on div at bounding box center [585, 884] width 25 height 25
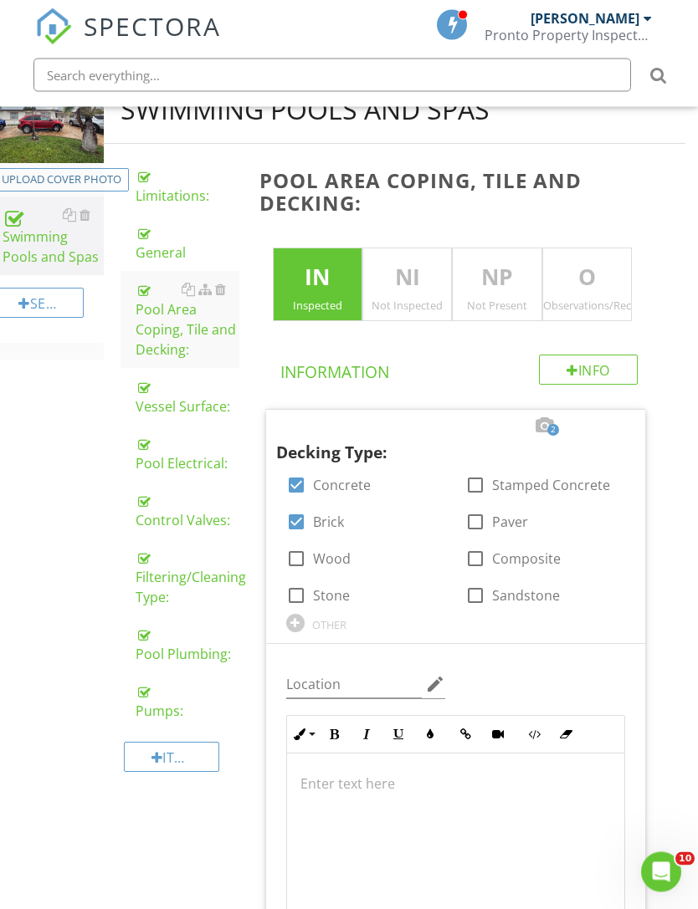
scroll to position [207, 13]
click at [158, 402] on div "Vessel Surface:" at bounding box center [188, 397] width 104 height 40
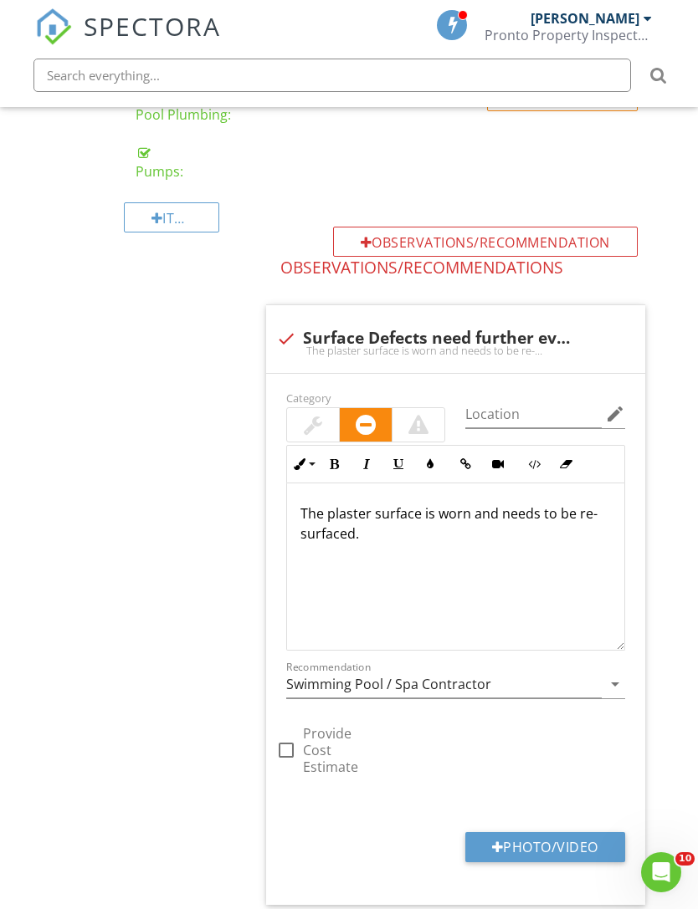
scroll to position [794, 13]
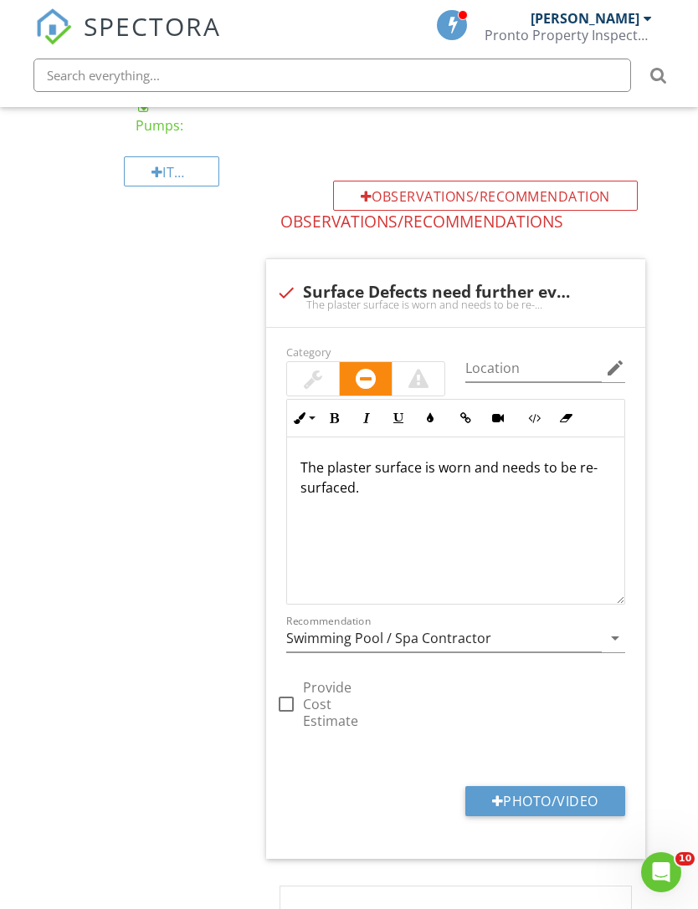
click at [496, 795] on div at bounding box center [498, 801] width 12 height 13
type input "C:\fakepath\IMG_6928.jpeg"
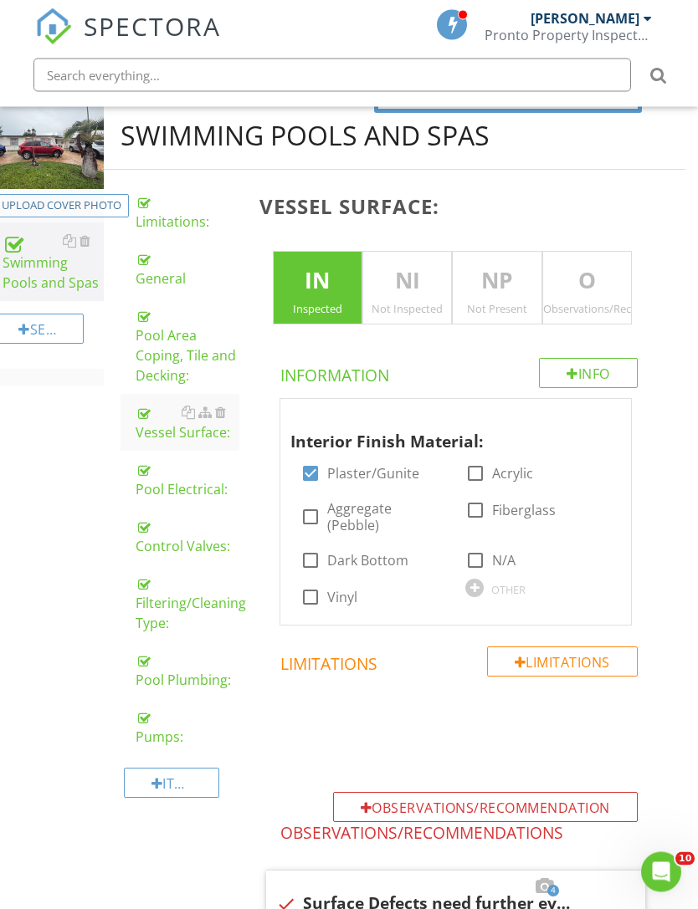
scroll to position [182, 13]
click at [167, 477] on div "Pool Electrical:" at bounding box center [188, 479] width 104 height 40
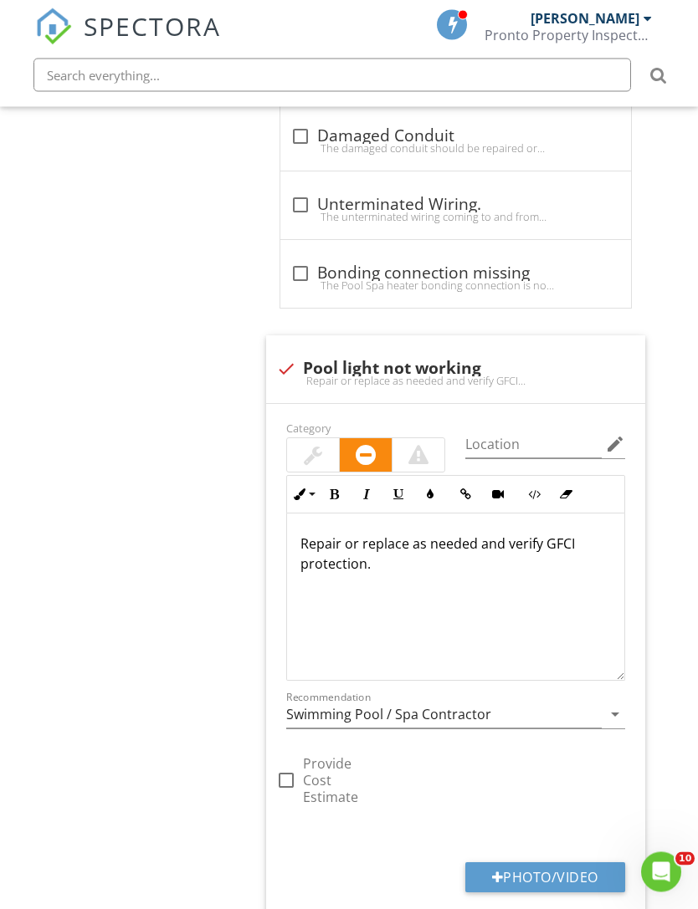
scroll to position [1421, 13]
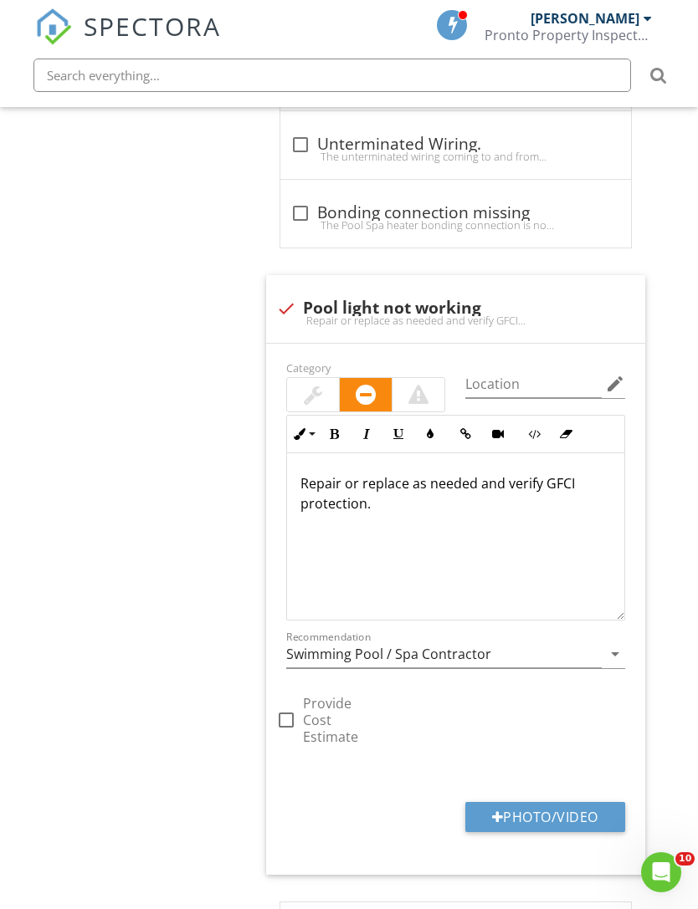
click at [492, 811] on div at bounding box center [498, 817] width 12 height 13
type input "C:\fakepath\IMG_6925.jpeg"
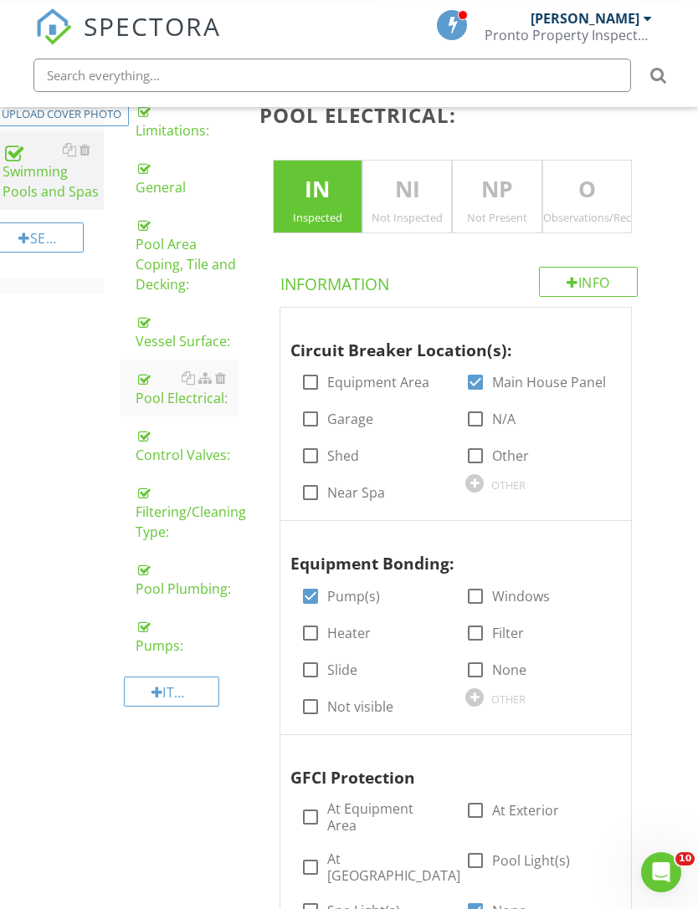
scroll to position [269, 13]
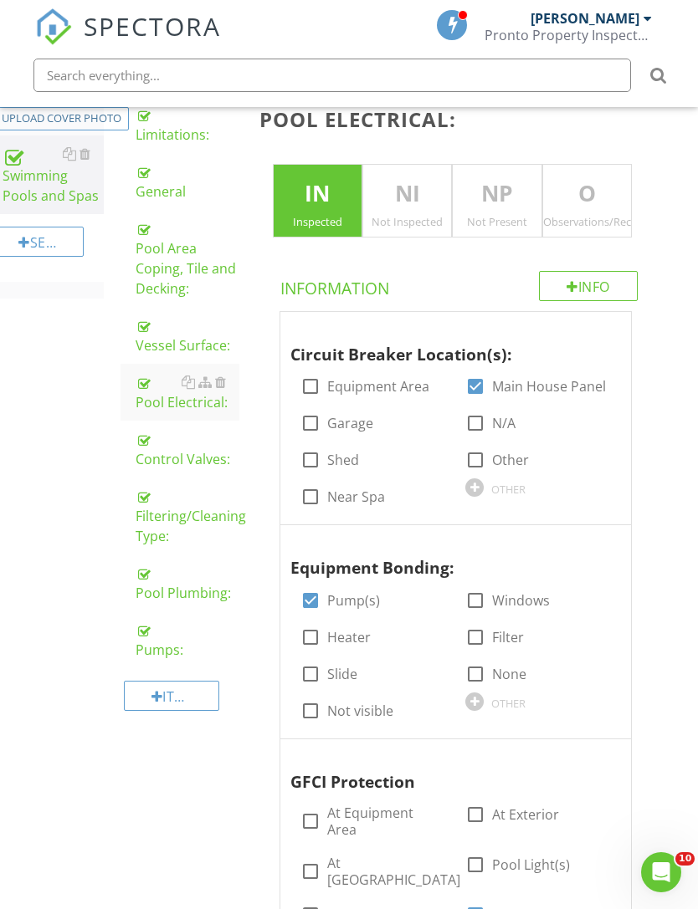
click at [605, 330] on div at bounding box center [601, 328] width 20 height 17
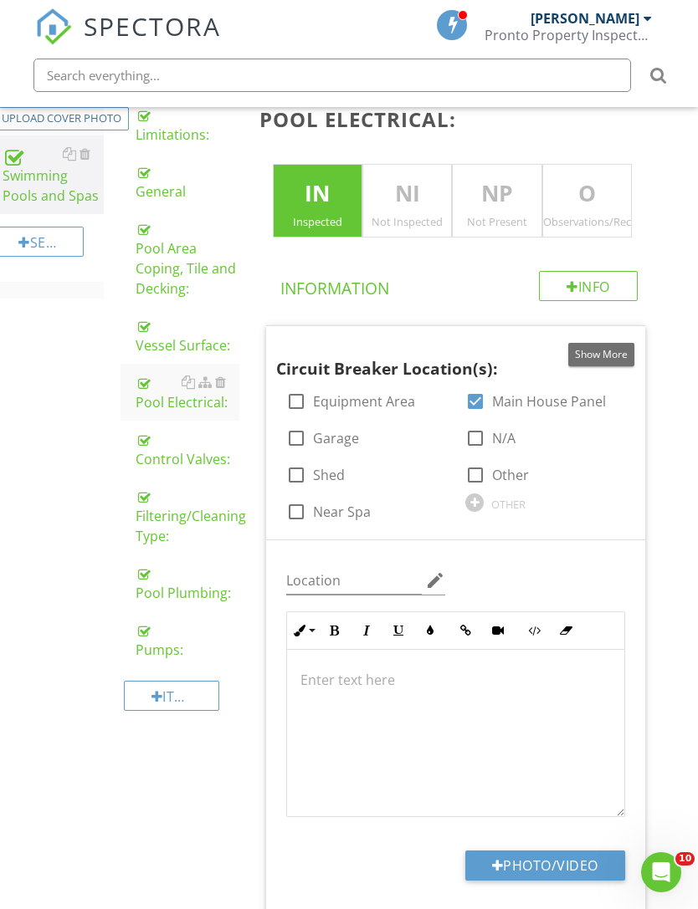
click at [512, 868] on button "Photo/Video" at bounding box center [545, 866] width 160 height 30
click at [509, 854] on button "Photo/Video" at bounding box center [545, 866] width 160 height 30
click at [494, 854] on button "Photo/Video" at bounding box center [545, 866] width 160 height 30
type input "C:\fakepath\IMG_6944.jpeg"
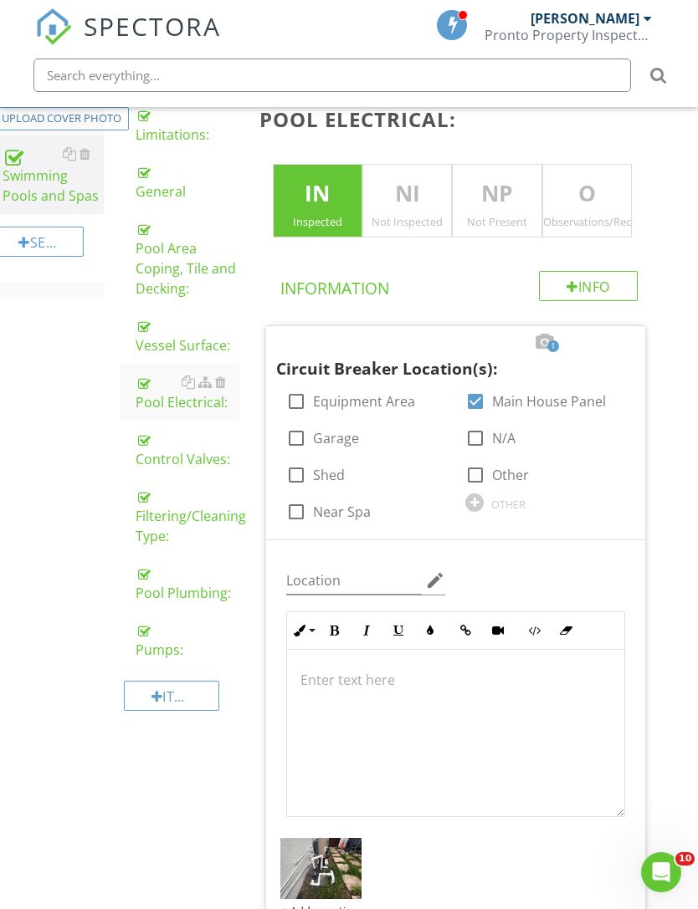
click at [176, 457] on div "Control Valves:" at bounding box center [188, 449] width 104 height 40
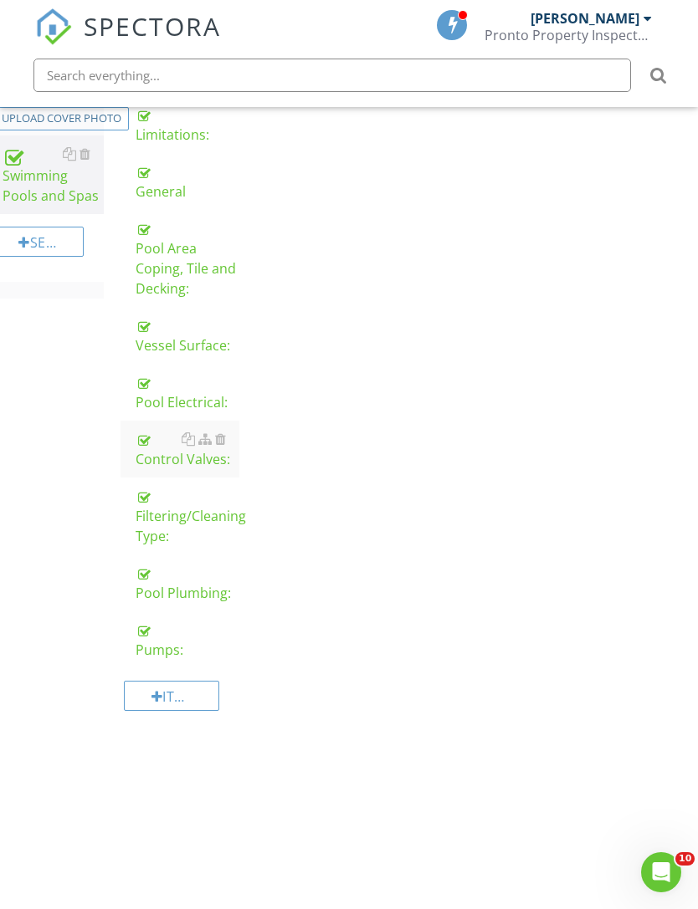
scroll to position [185, 13]
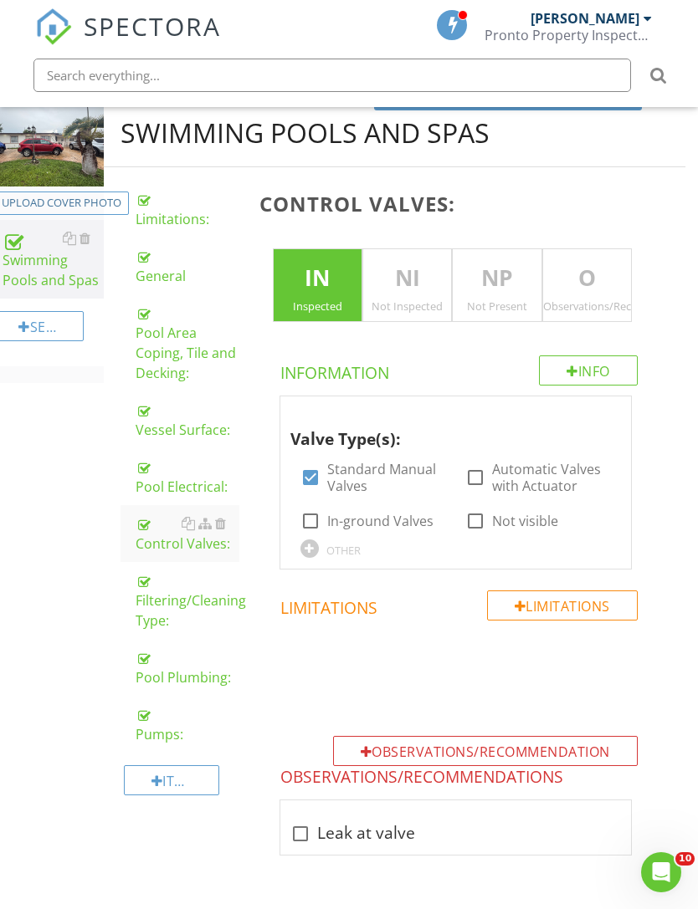
click at [224, 530] on div at bounding box center [220, 523] width 11 height 13
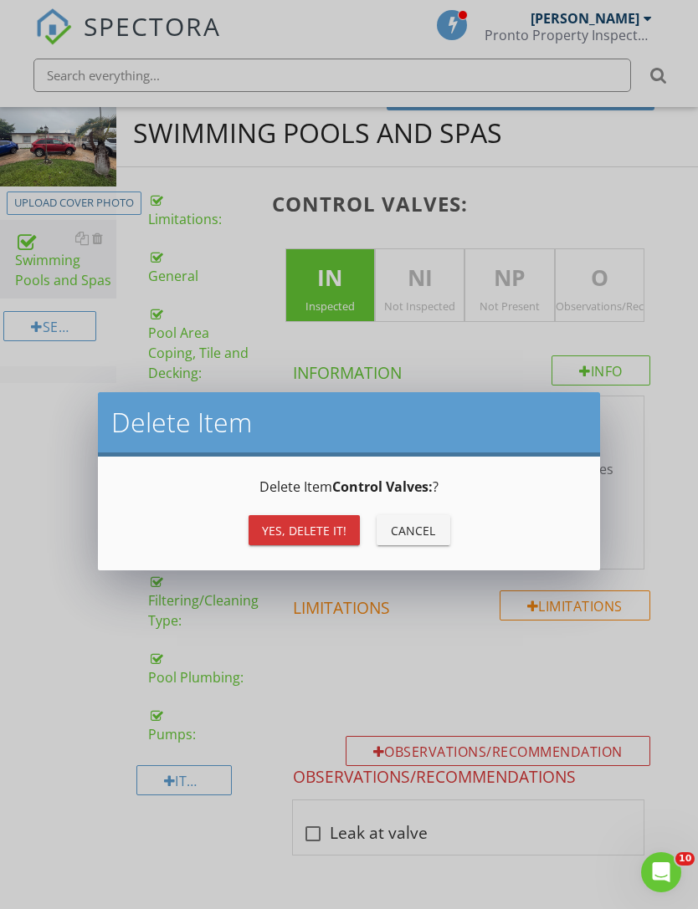
click at [304, 531] on div "Yes, Delete it!" at bounding box center [304, 531] width 84 height 18
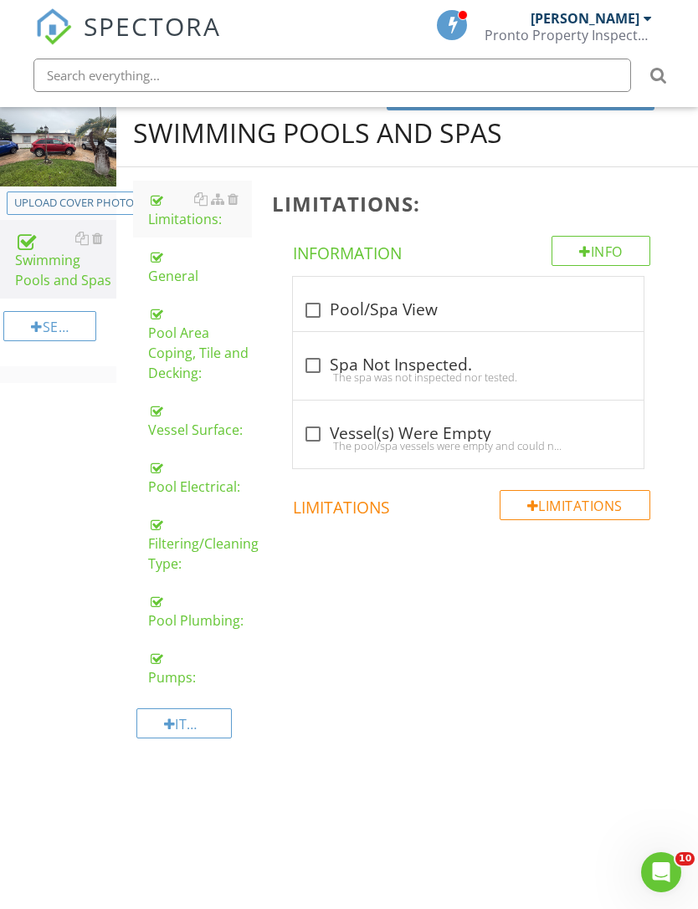
click at [190, 545] on div "Filtering/Cleaning Type:" at bounding box center [200, 544] width 104 height 60
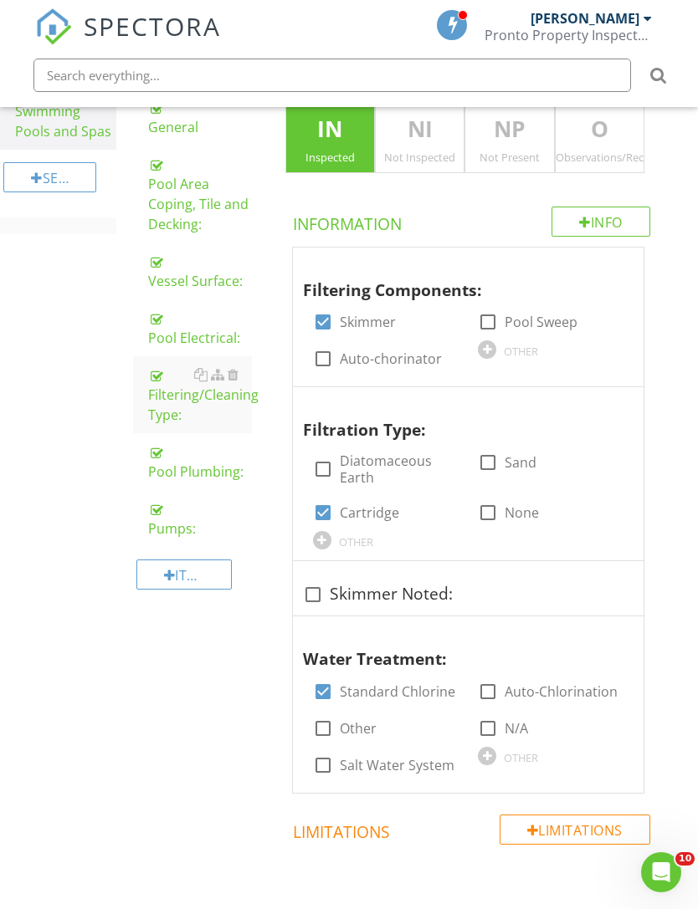
scroll to position [310, 0]
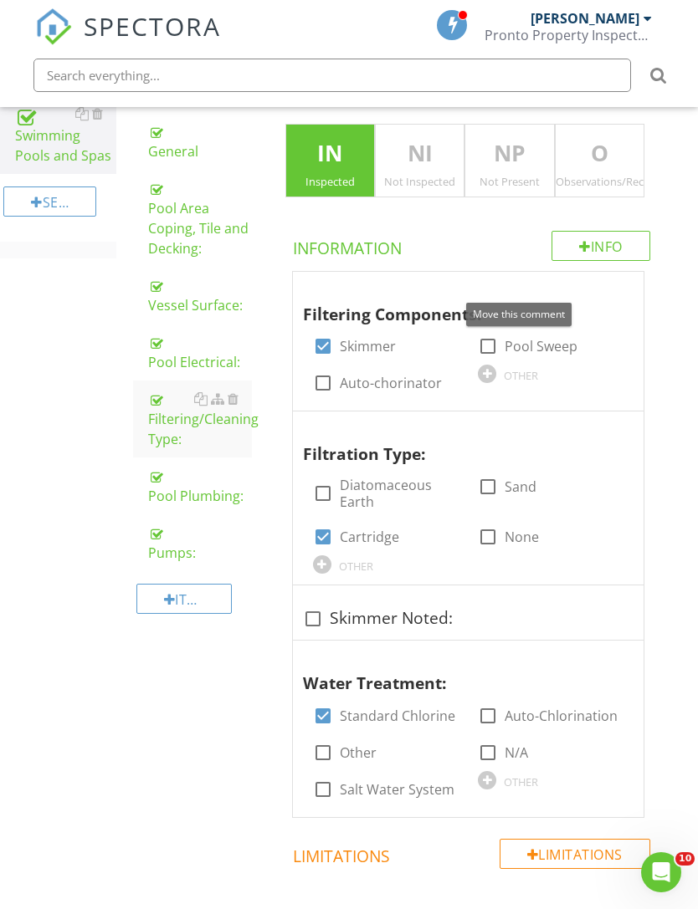
click at [617, 281] on div at bounding box center [613, 287] width 20 height 17
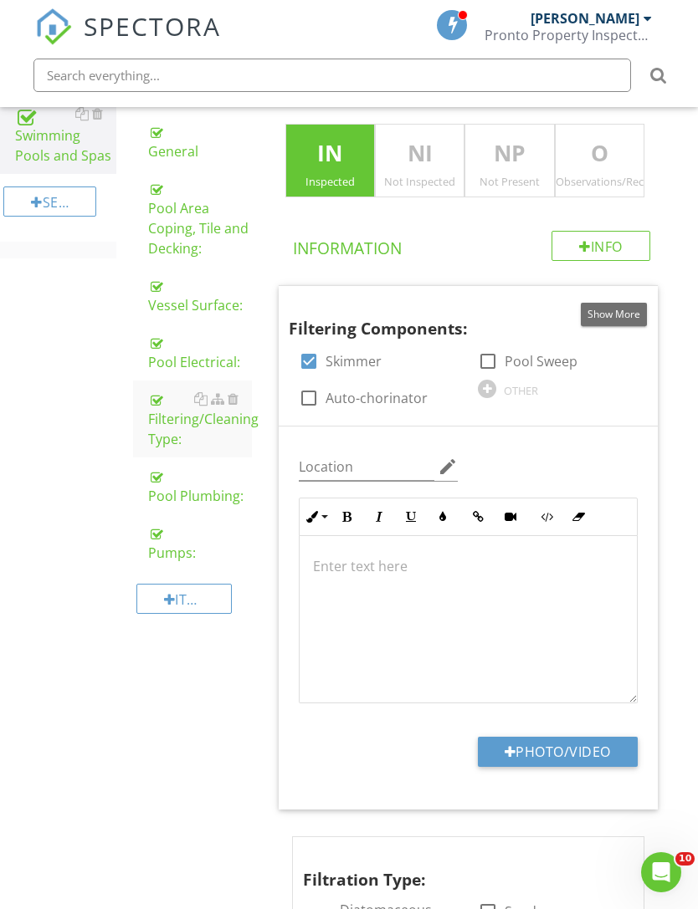
click at [517, 745] on button "Photo/Video" at bounding box center [558, 752] width 160 height 30
click at [515, 746] on button "Photo/Video" at bounding box center [558, 752] width 160 height 30
type input "C:\fakepath\IMG_6927.jpeg"
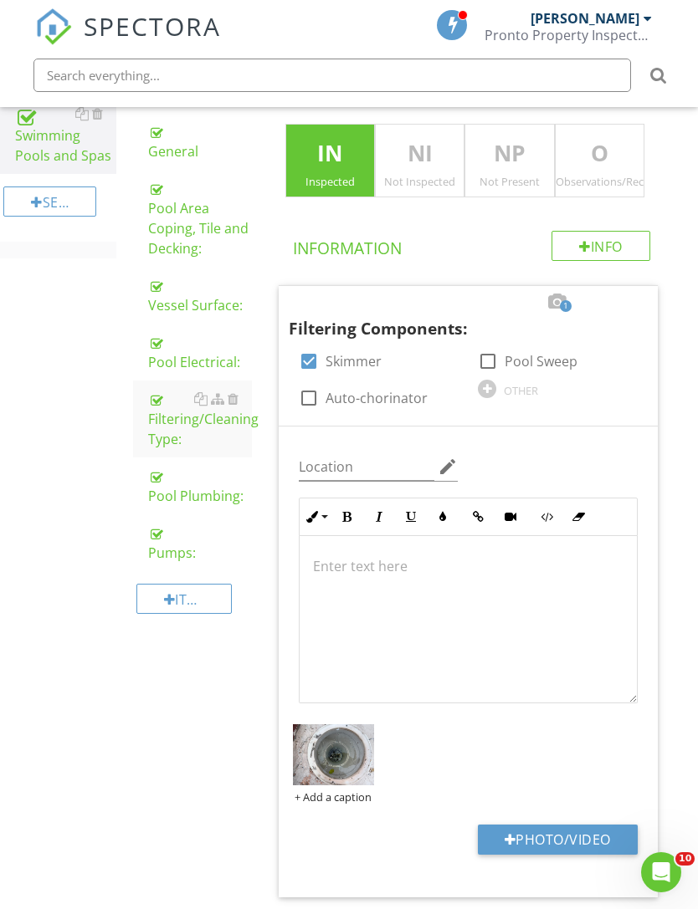
click at [187, 482] on div "Pool Plumbing:" at bounding box center [200, 486] width 104 height 40
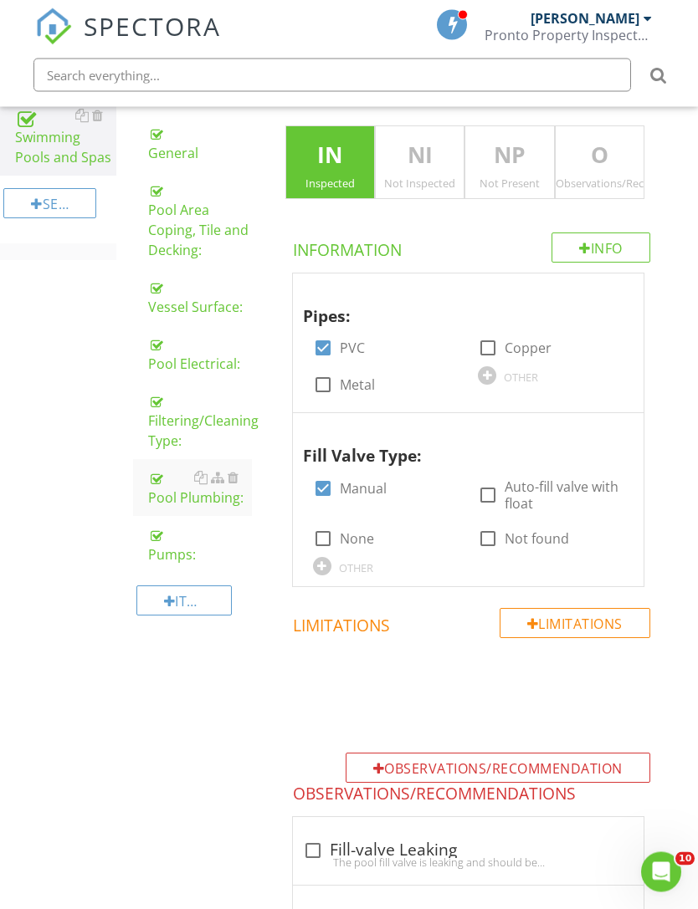
scroll to position [308, 0]
click at [184, 427] on div "Filtering/Cleaning Type:" at bounding box center [200, 421] width 104 height 60
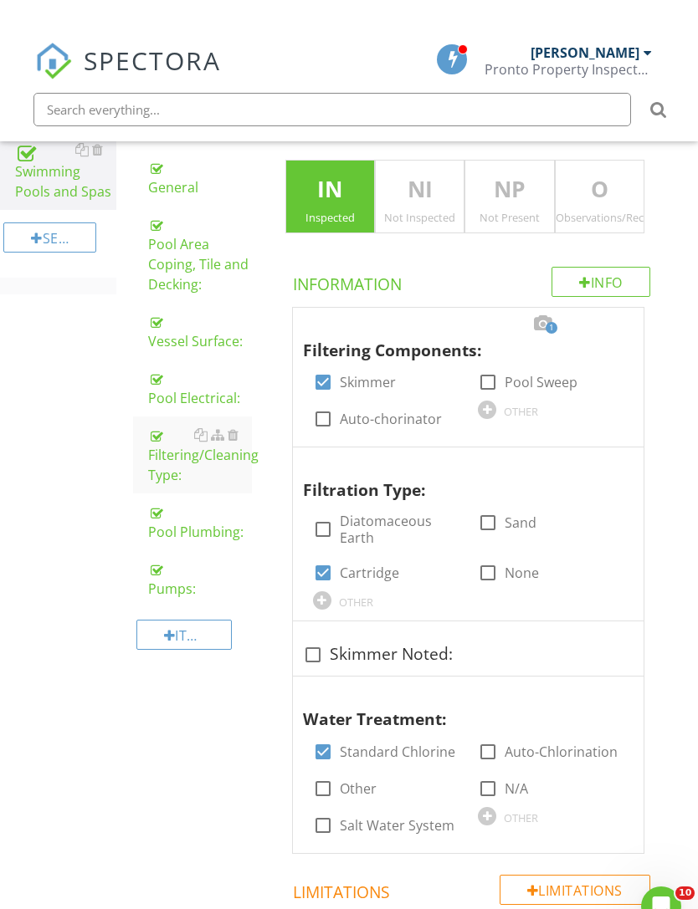
scroll to position [268, 0]
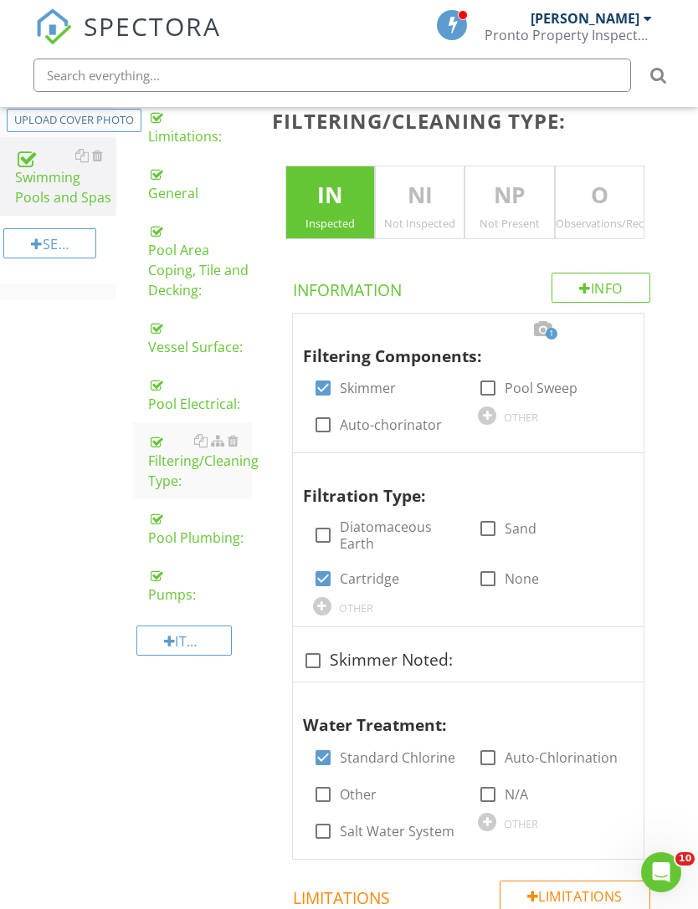
click at [179, 531] on div "Pool Plumbing:" at bounding box center [200, 528] width 104 height 40
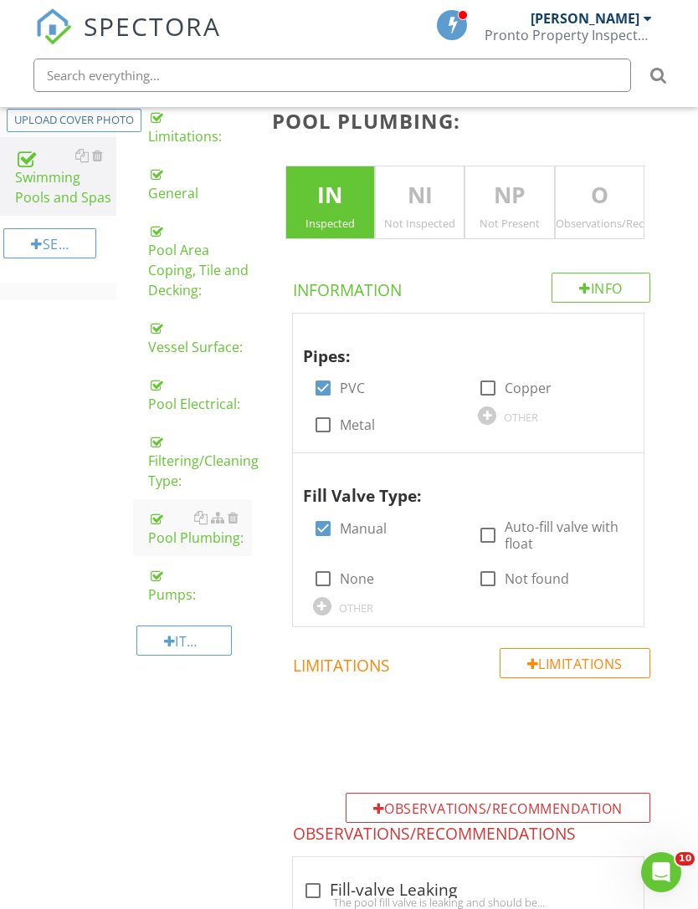
click at [167, 586] on div "Pumps:" at bounding box center [200, 585] width 104 height 40
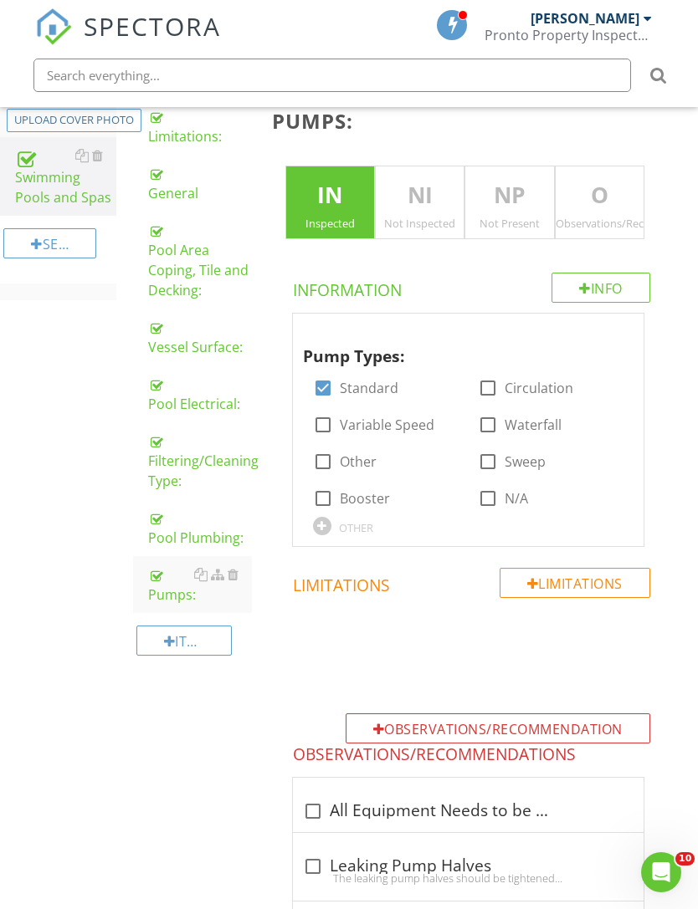
scroll to position [368, 0]
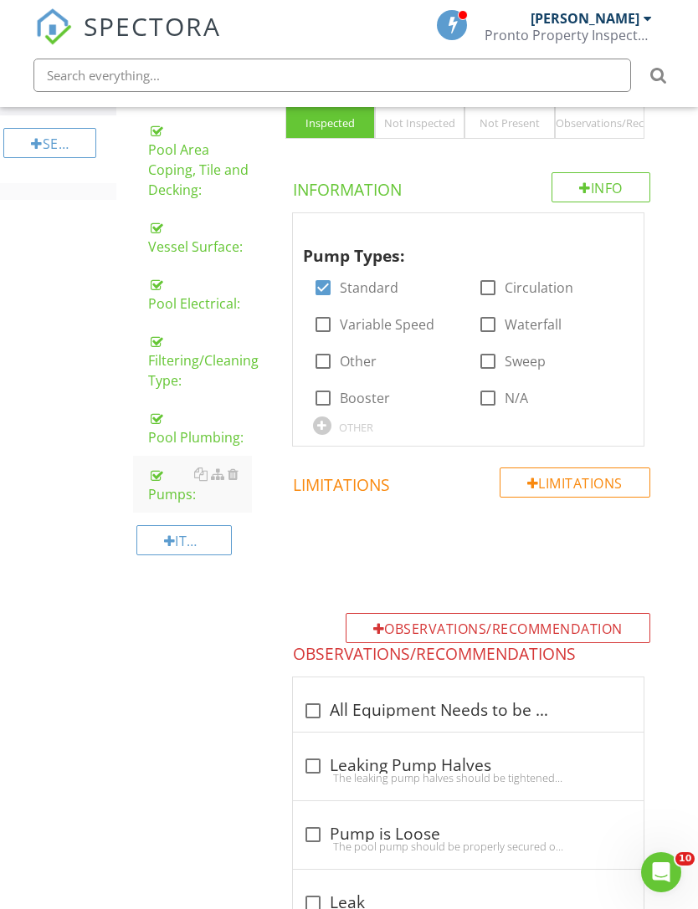
click at [176, 430] on div "Pool Plumbing:" at bounding box center [200, 427] width 104 height 40
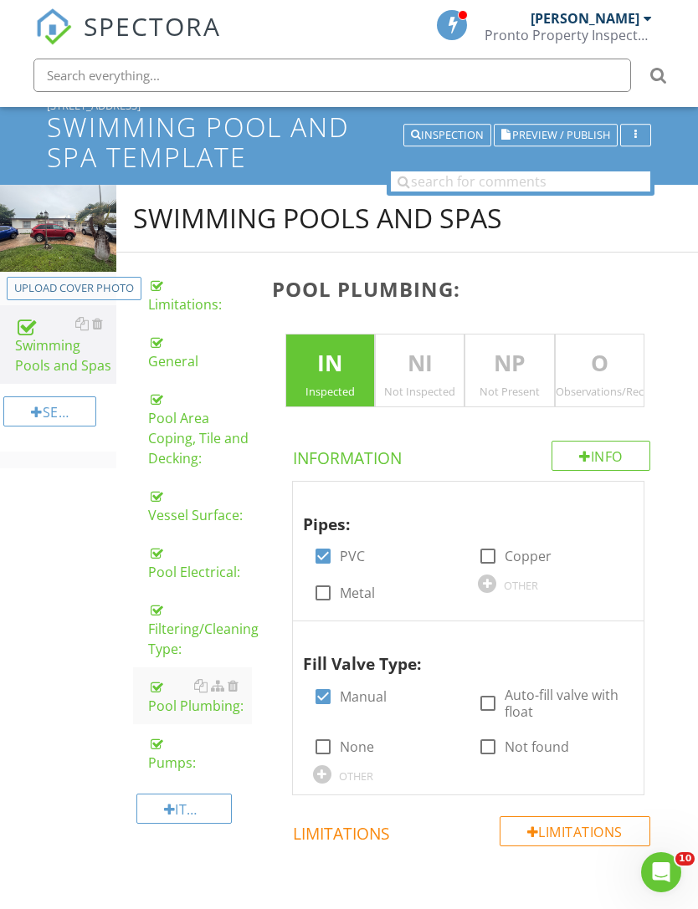
scroll to position [88, 0]
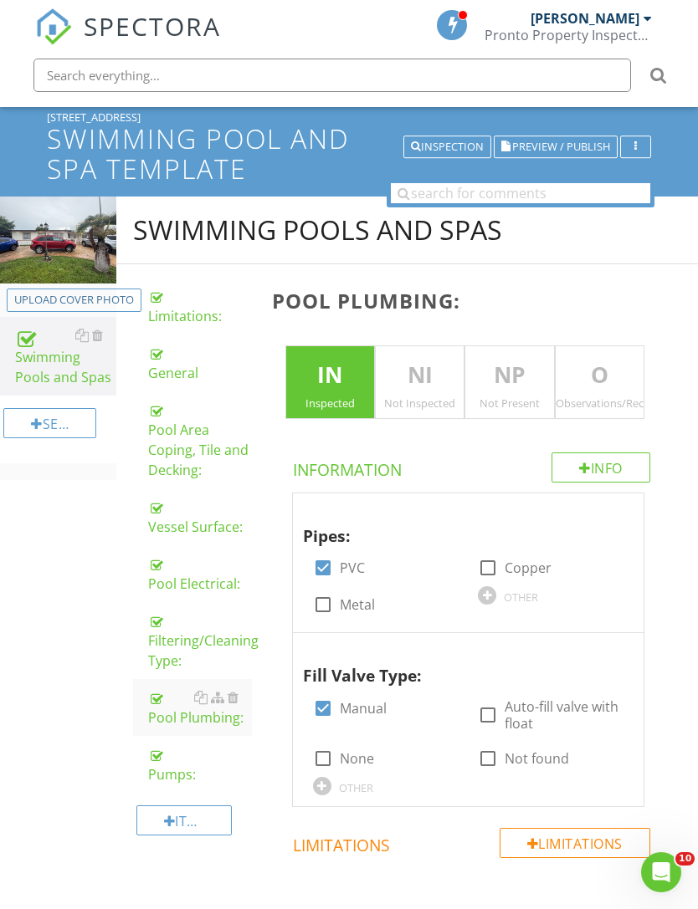
click at [86, 373] on div "Swimming Pools and Spas" at bounding box center [65, 356] width 101 height 62
click at [79, 367] on div "Swimming Pools and Spas" at bounding box center [65, 356] width 101 height 62
click at [186, 299] on div "Limitations:" at bounding box center [200, 306] width 104 height 40
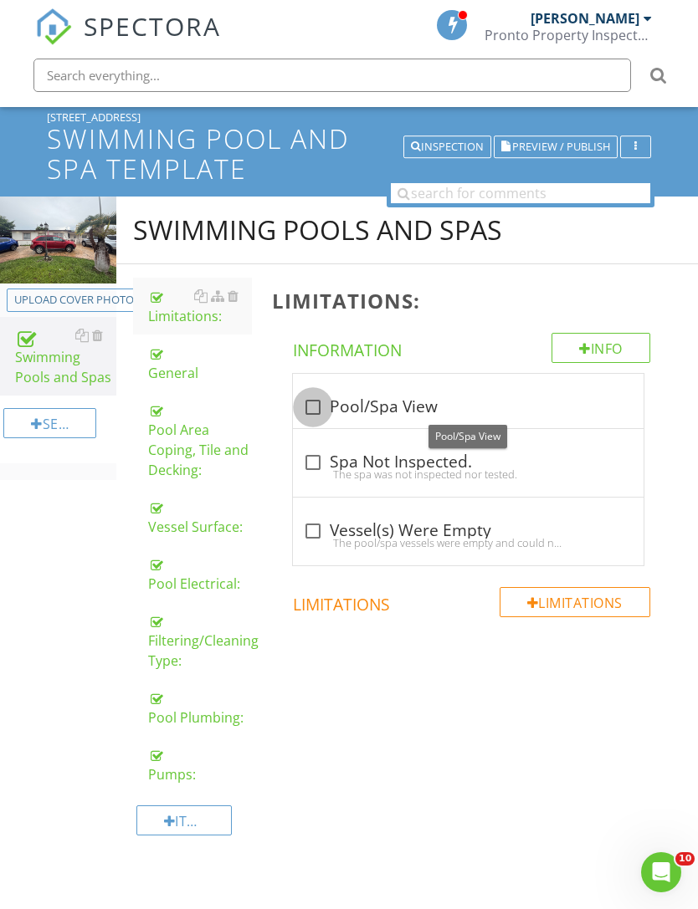
click at [312, 402] on div at bounding box center [313, 407] width 28 height 28
checkbox input "true"
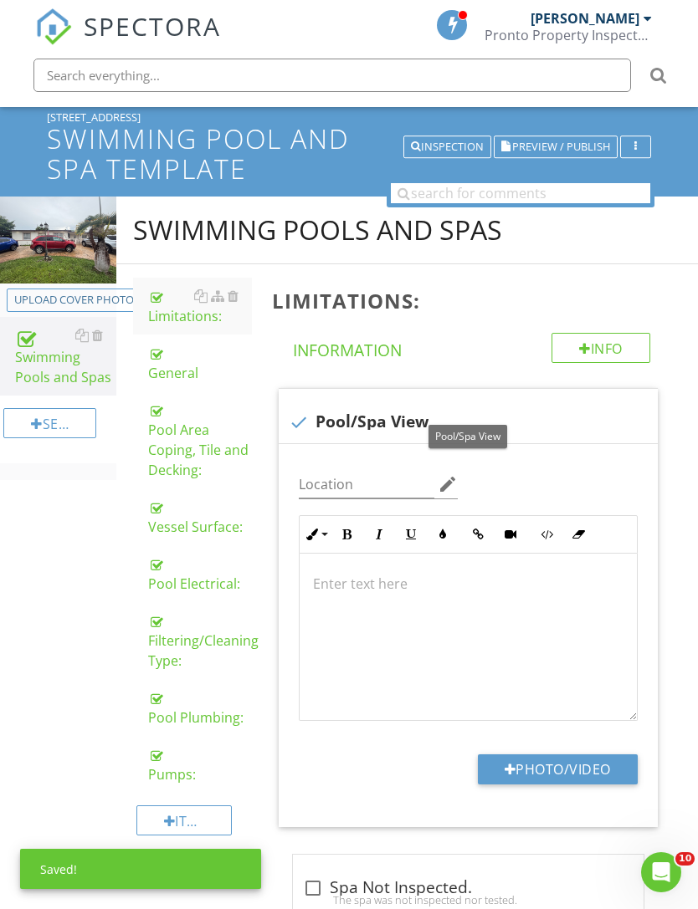
click at [525, 781] on button "Photo/Video" at bounding box center [558, 770] width 160 height 30
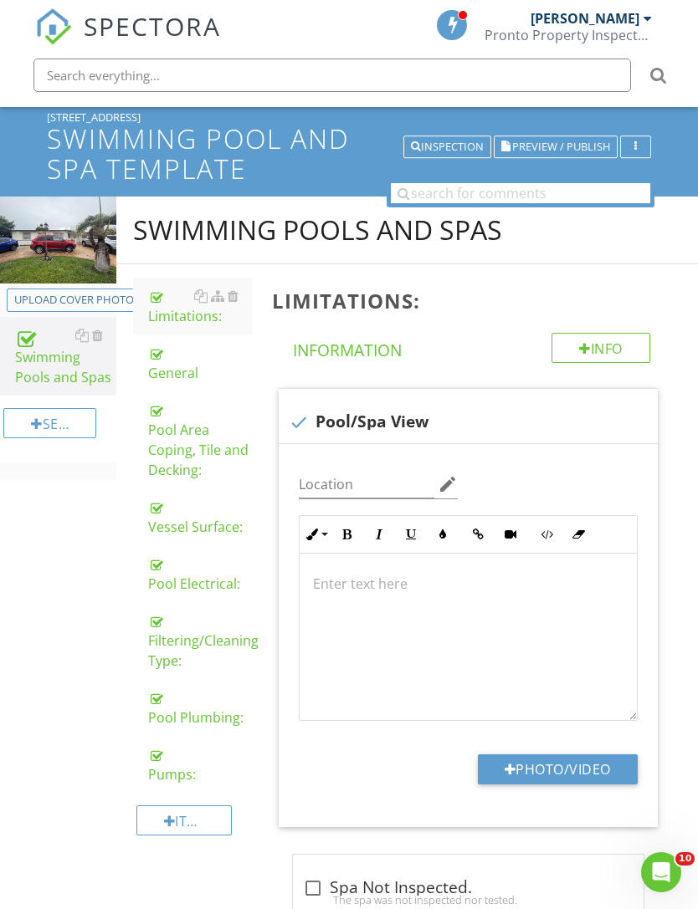
type input "C:\fakepath\IMG_6918.jpeg"
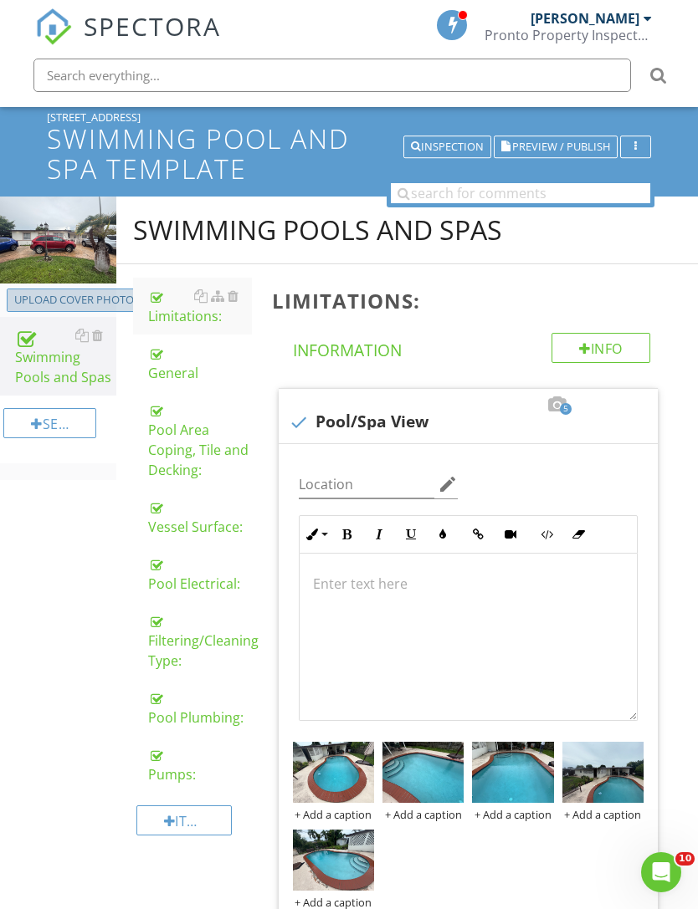
click at [58, 298] on div "Upload cover photo" at bounding box center [74, 300] width 120 height 17
type input "C:\fakepath\IMG_6917.jpeg"
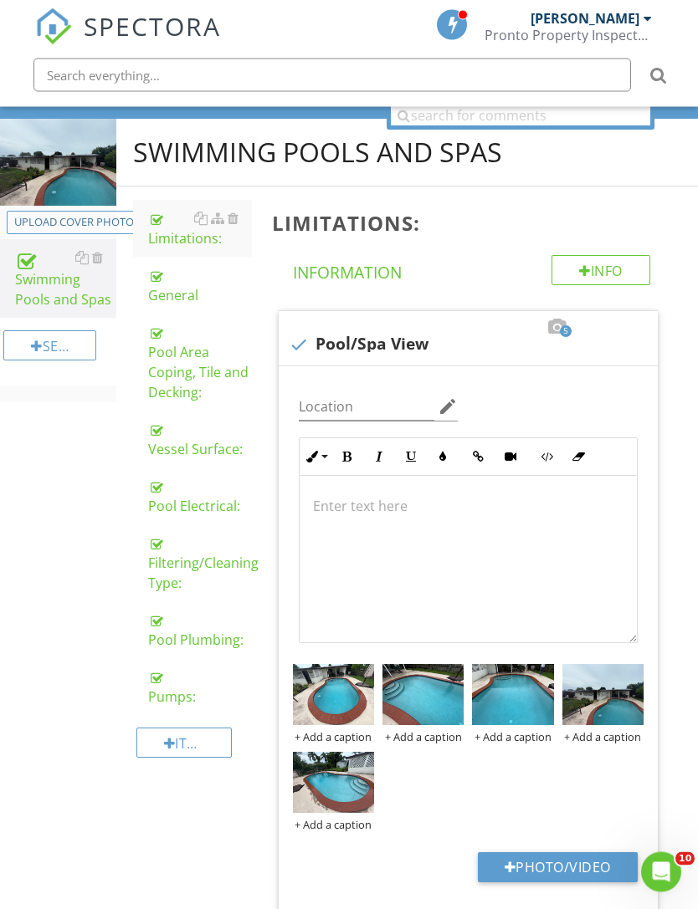
scroll to position [335, 0]
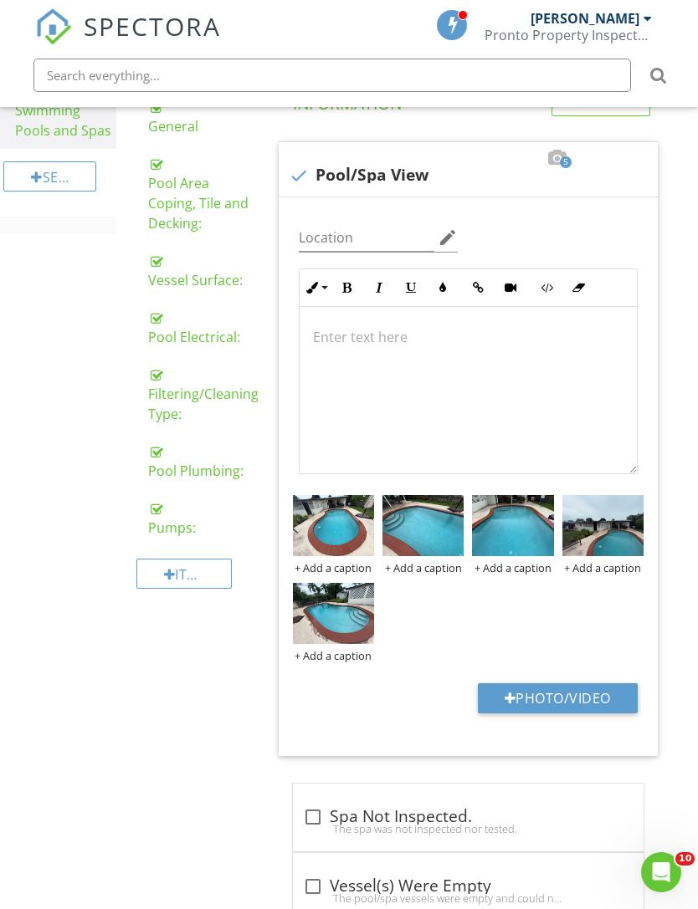
click at [192, 394] on div "Filtering/Cleaning Type:" at bounding box center [200, 394] width 104 height 60
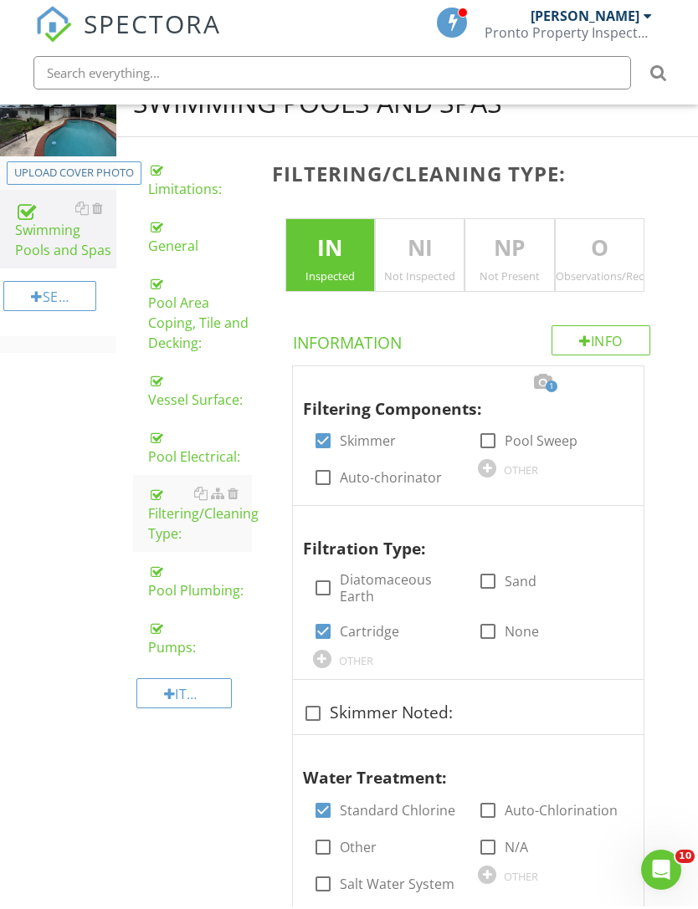
scroll to position [215, 0]
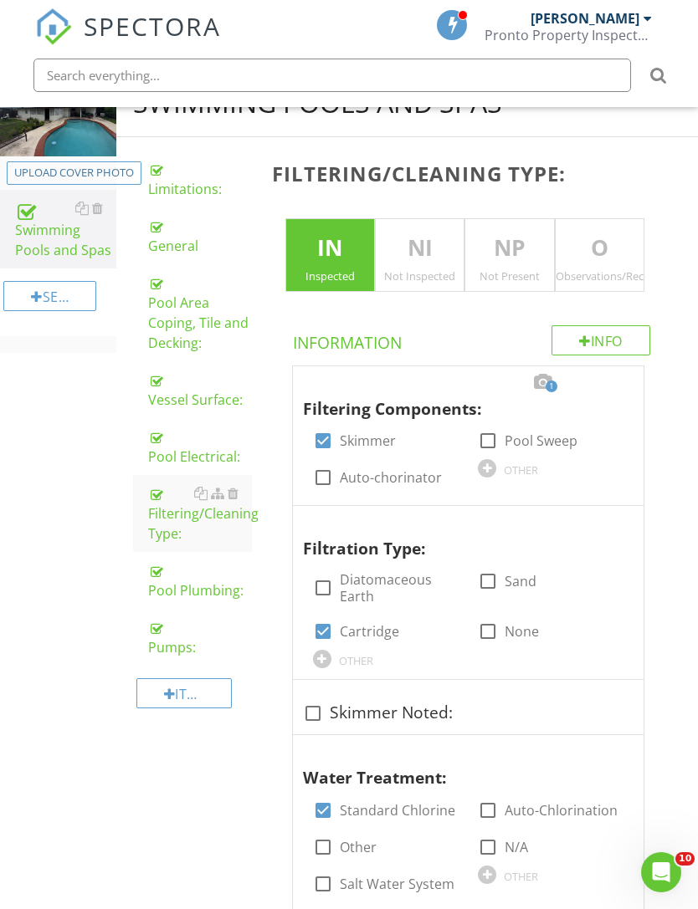
click at [182, 445] on div "Pool Electrical:" at bounding box center [200, 447] width 104 height 40
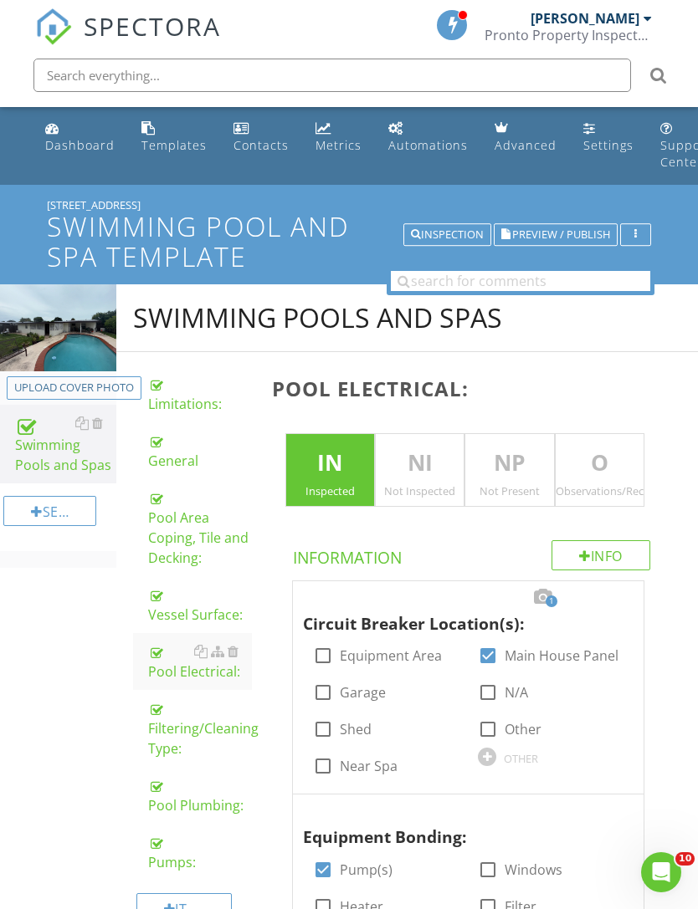
click at [259, 214] on h1 "Swimming Pool and Spa Template" at bounding box center [349, 241] width 604 height 59
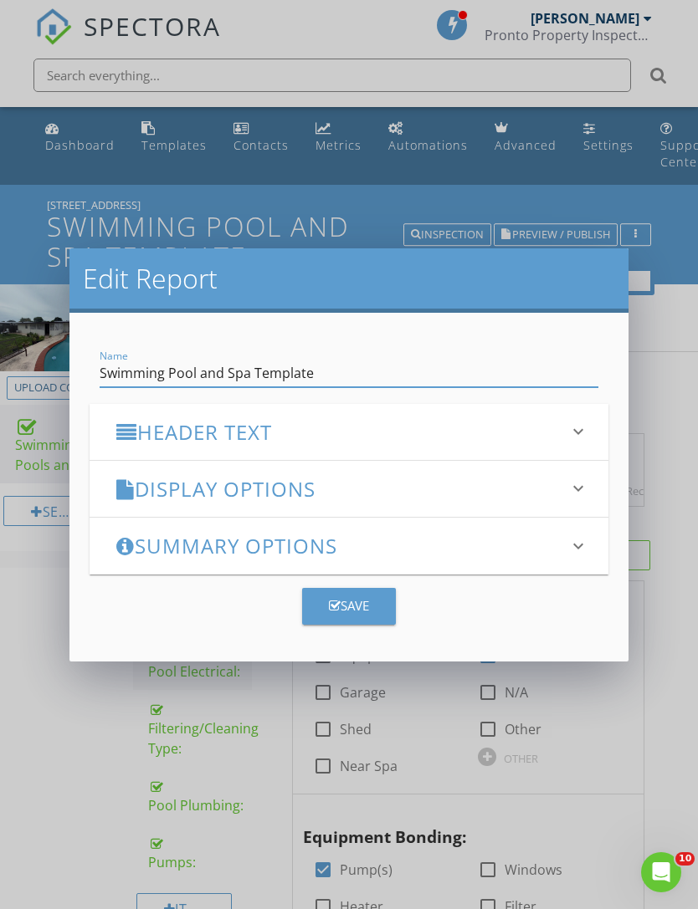
click at [274, 491] on h3 "Display Options" at bounding box center [338, 489] width 444 height 23
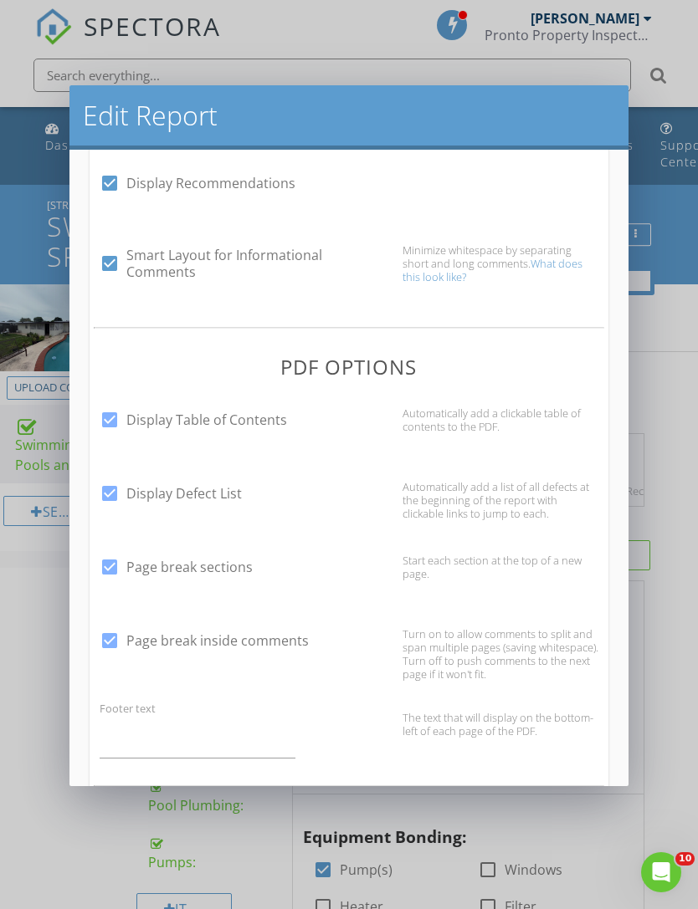
scroll to position [576, 0]
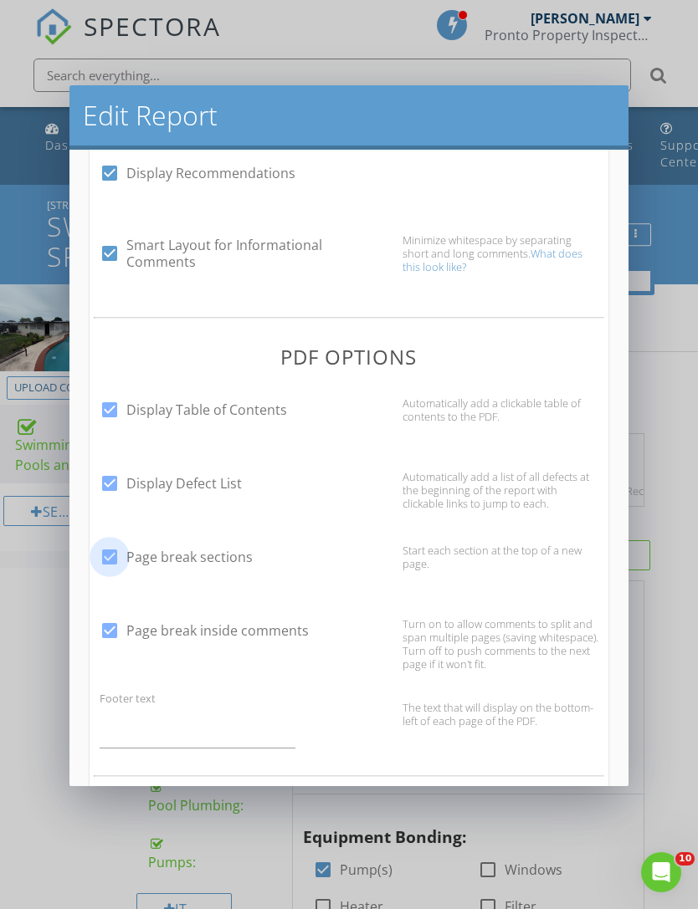
click at [120, 558] on div at bounding box center [109, 557] width 28 height 28
checkbox input "false"
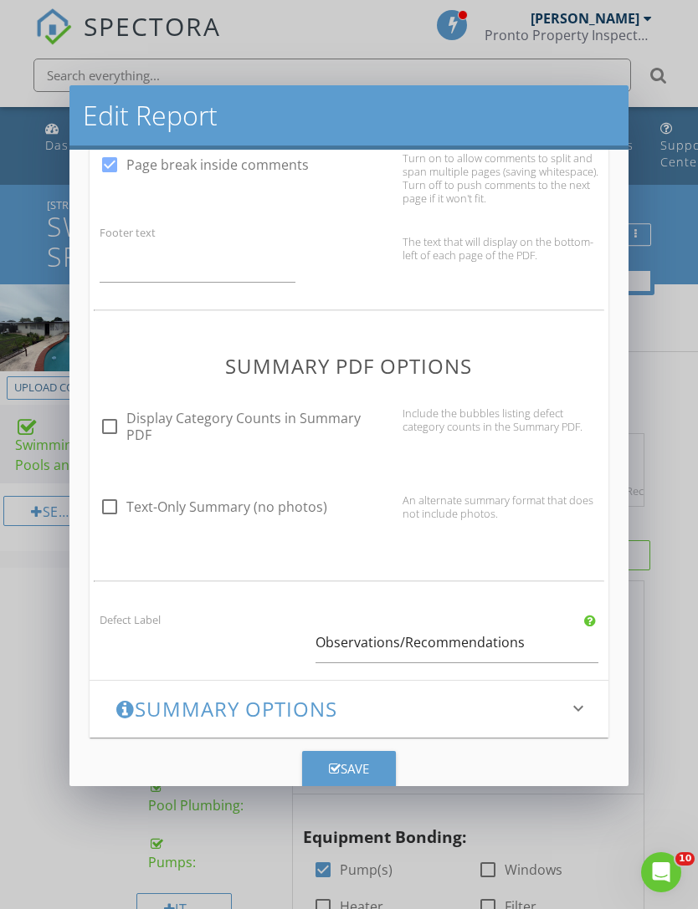
scroll to position [1042, 0]
click at [364, 768] on div "Save" at bounding box center [349, 769] width 40 height 19
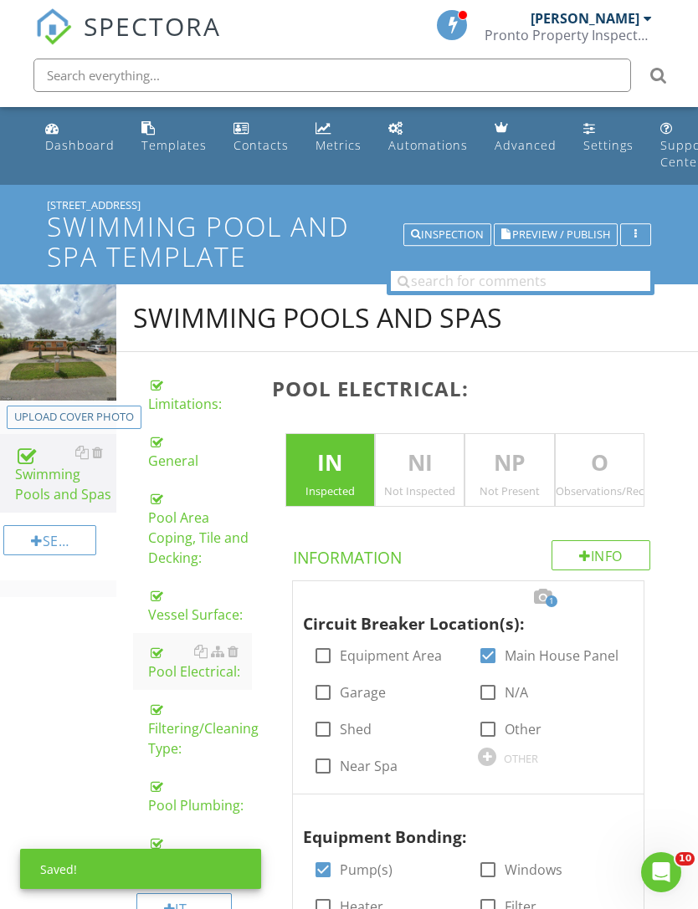
click at [563, 235] on span "Preview / Publish" at bounding box center [561, 234] width 98 height 11
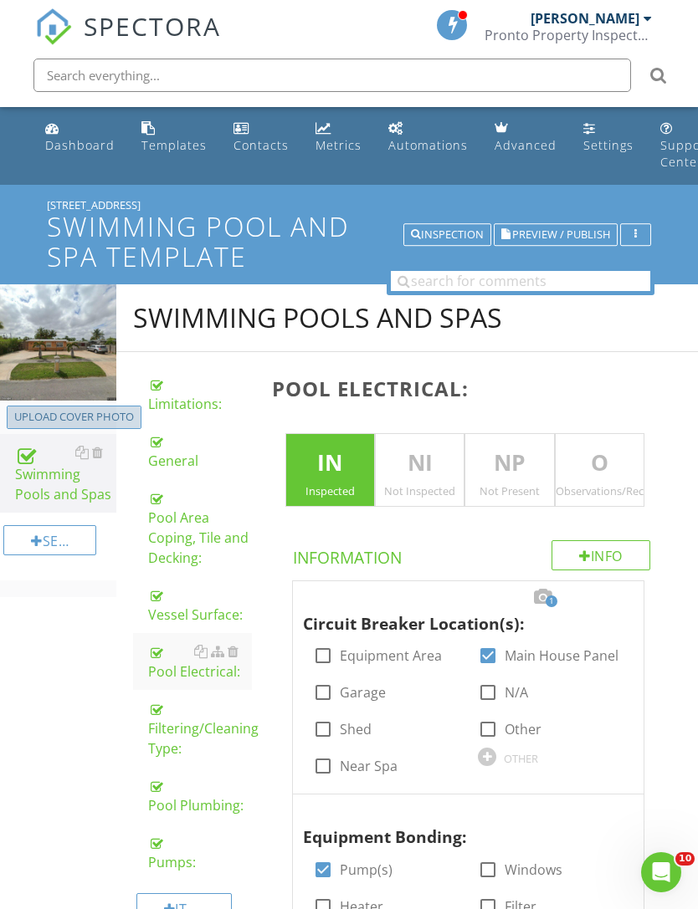
click at [99, 411] on div "Upload cover photo" at bounding box center [74, 417] width 120 height 17
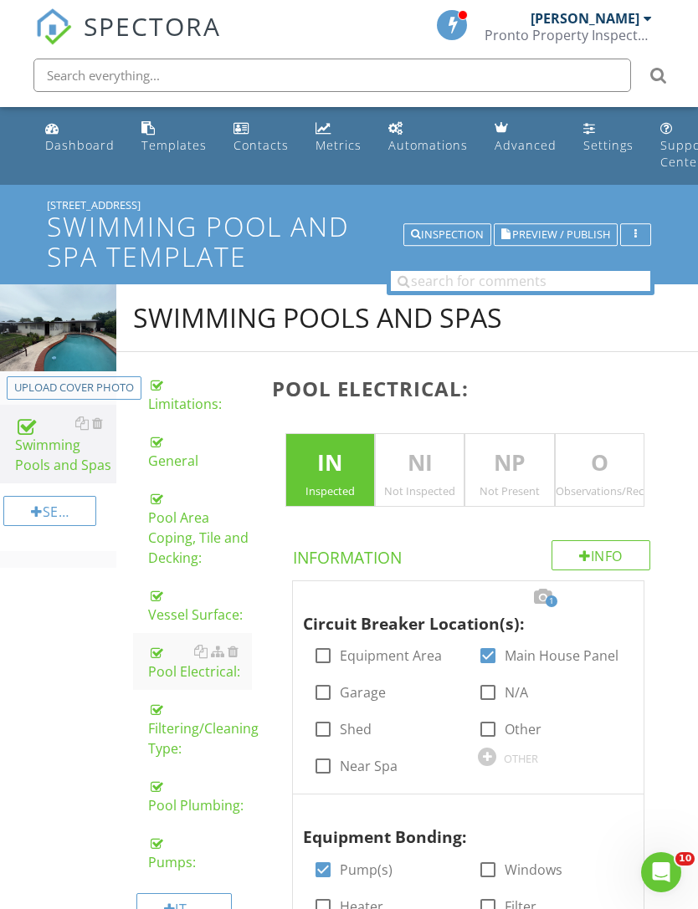
click at [558, 233] on span "Preview / Publish" at bounding box center [561, 234] width 98 height 11
click at [112, 390] on div "Upload cover photo" at bounding box center [74, 388] width 120 height 17
type input "C:\fakepath\dji_fly_20250823_173340_930_1756236171018_photo.jpeg"
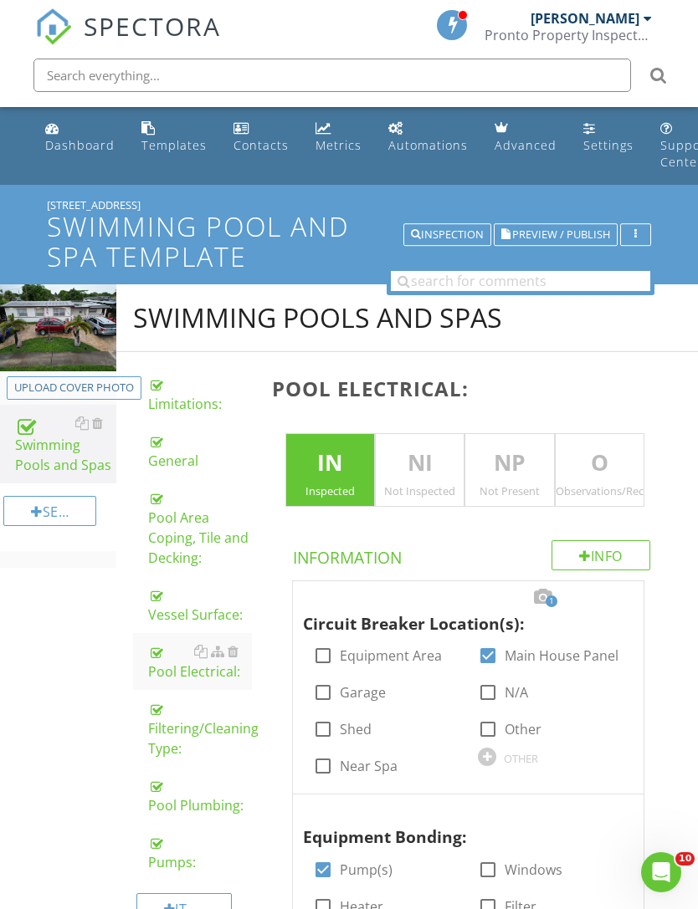
click at [457, 232] on div "Inspection" at bounding box center [447, 235] width 73 height 12
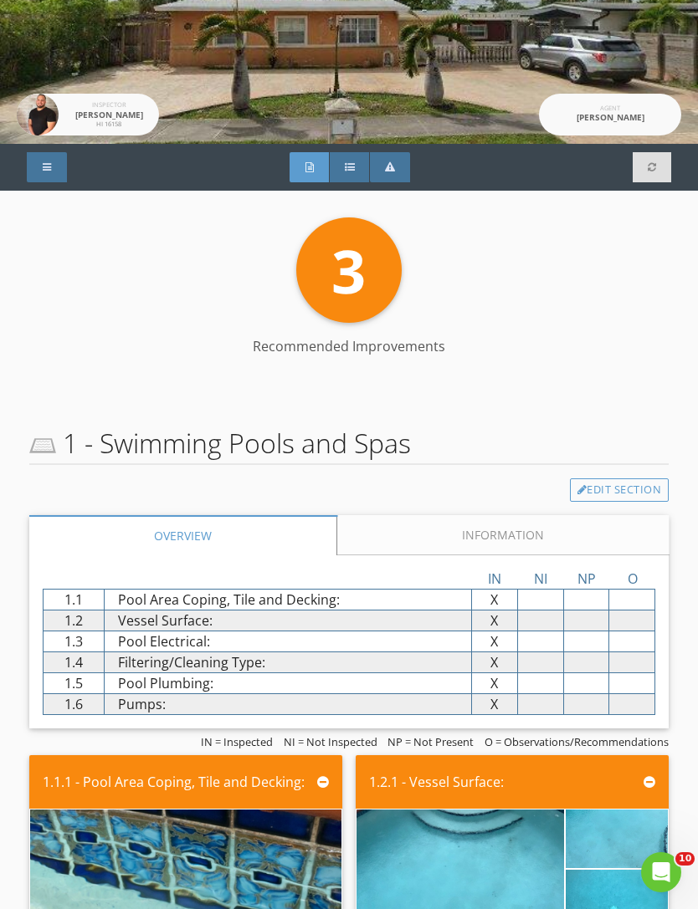
scroll to position [109, 0]
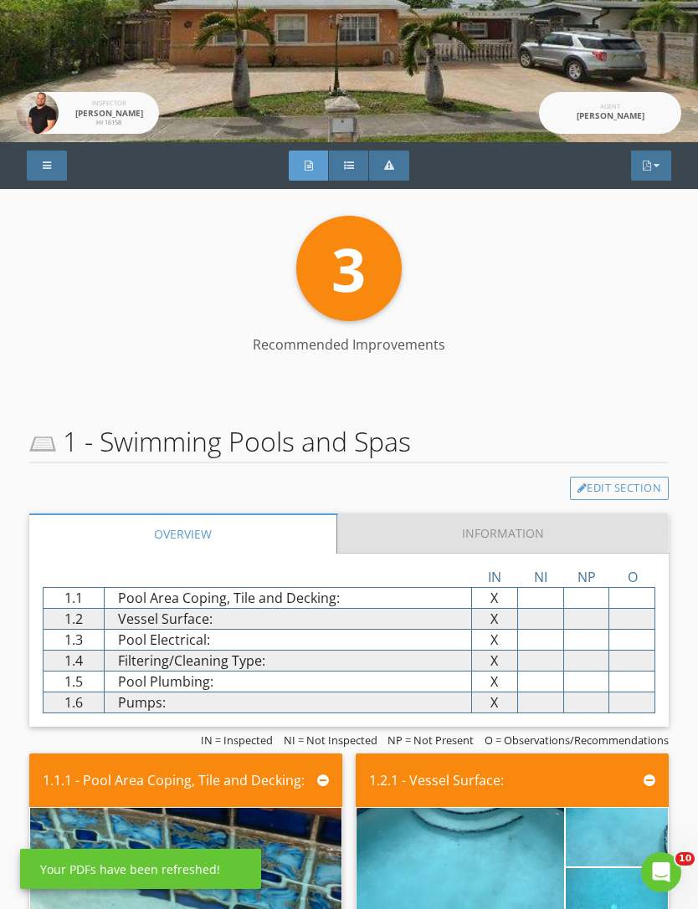
click at [529, 539] on link "Information" at bounding box center [502, 534] width 331 height 40
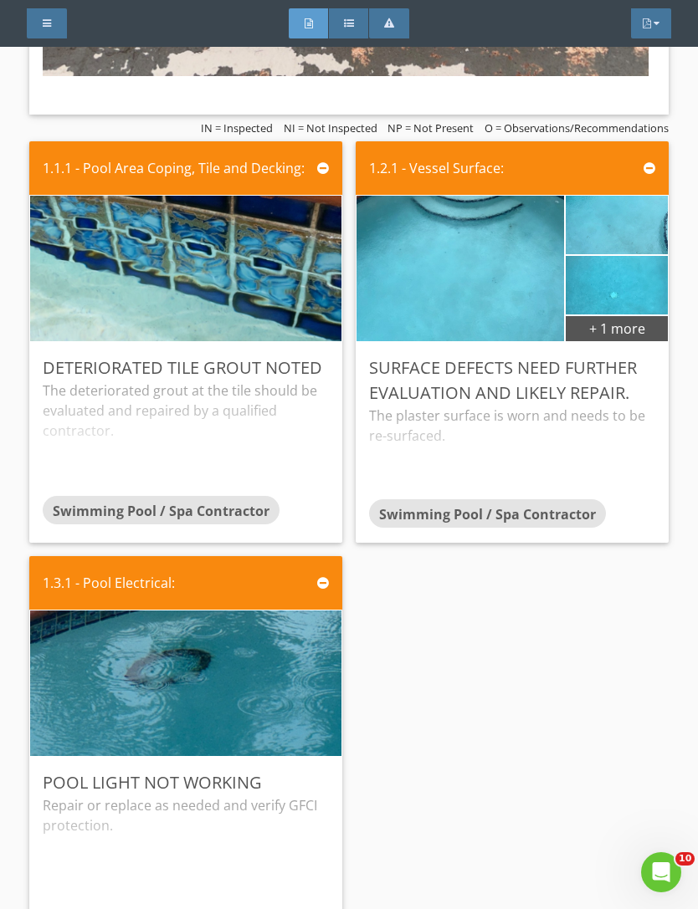
scroll to position [4860, 0]
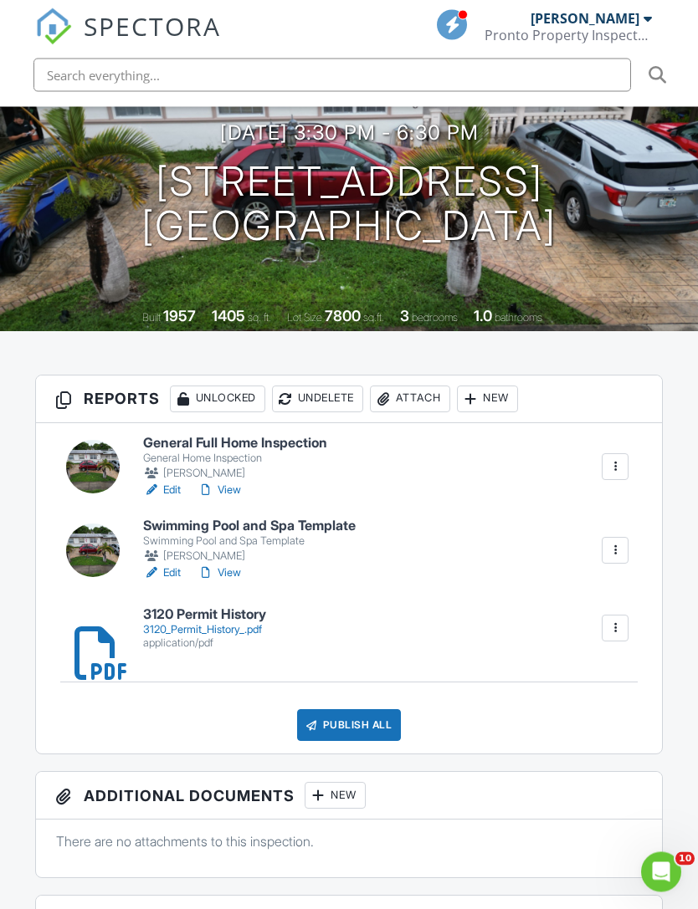
click at [236, 483] on link "View" at bounding box center [219, 491] width 44 height 17
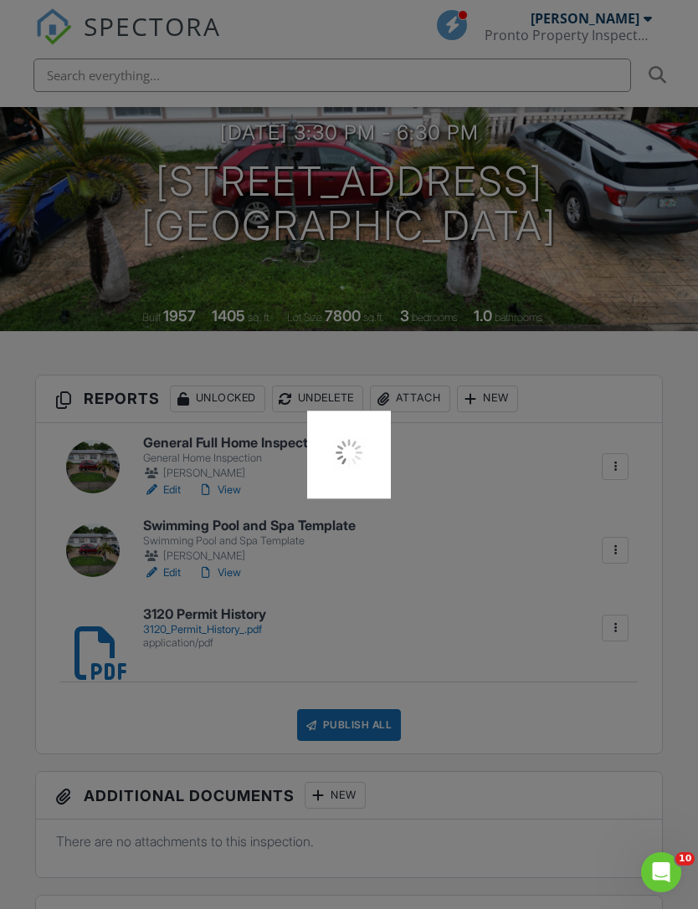
scroll to position [286, 0]
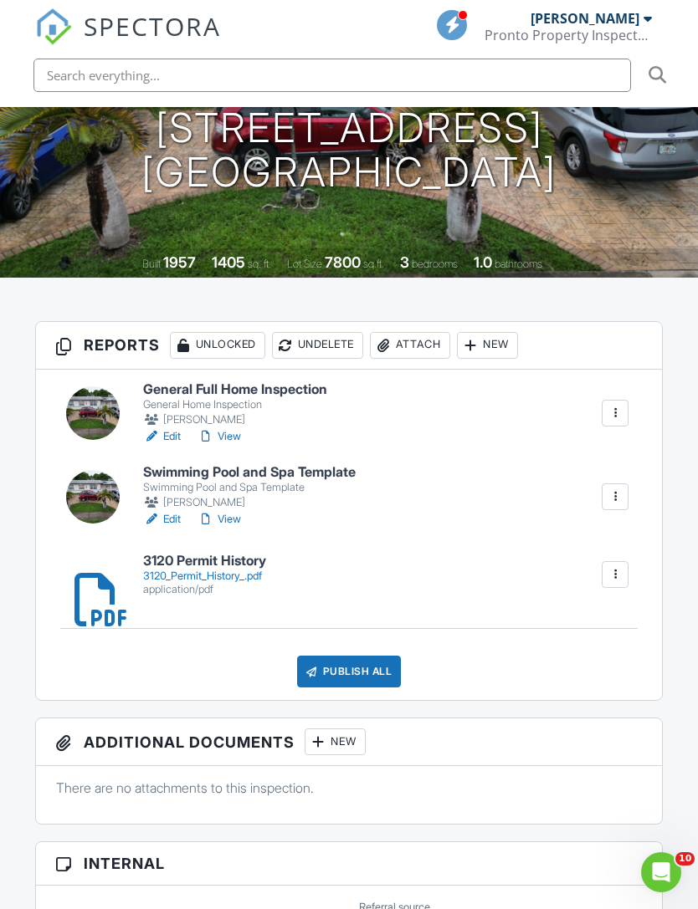
click at [366, 656] on div "Publish All" at bounding box center [349, 672] width 105 height 32
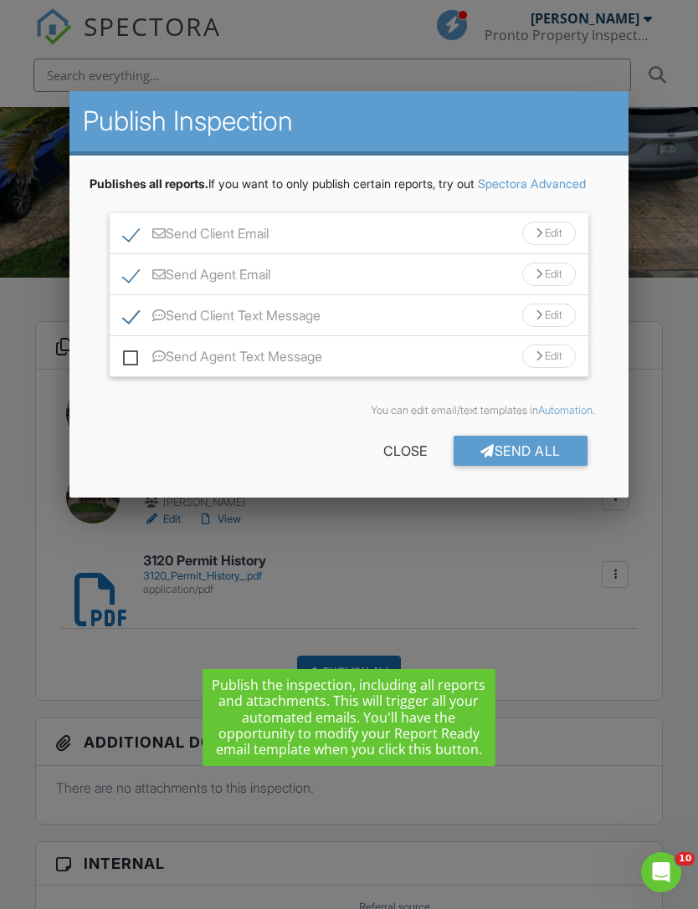
click at [663, 441] on div at bounding box center [349, 484] width 698 height 1137
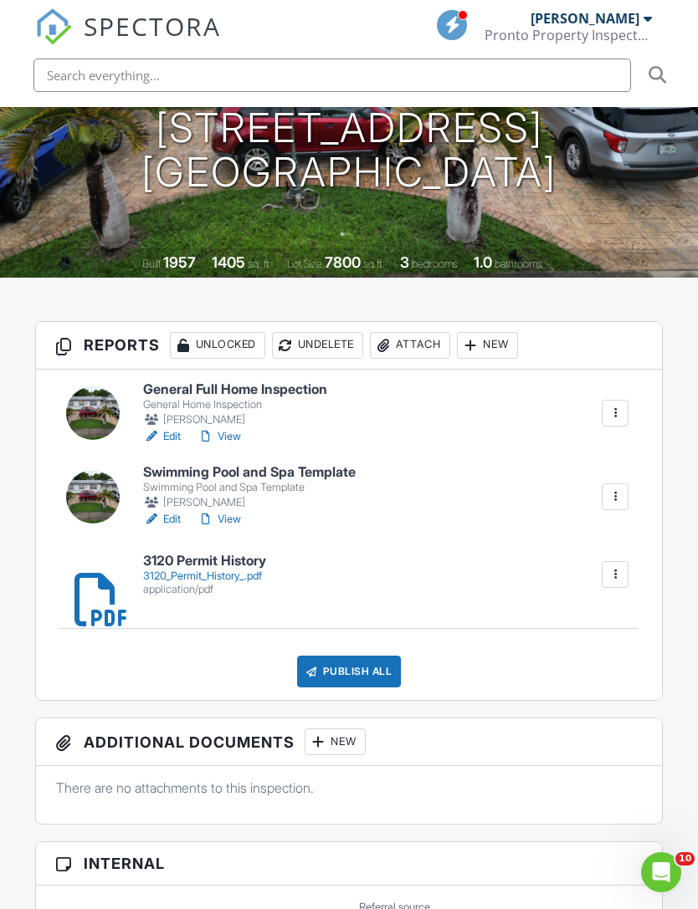
click at [368, 656] on div "Publish All" at bounding box center [349, 672] width 105 height 32
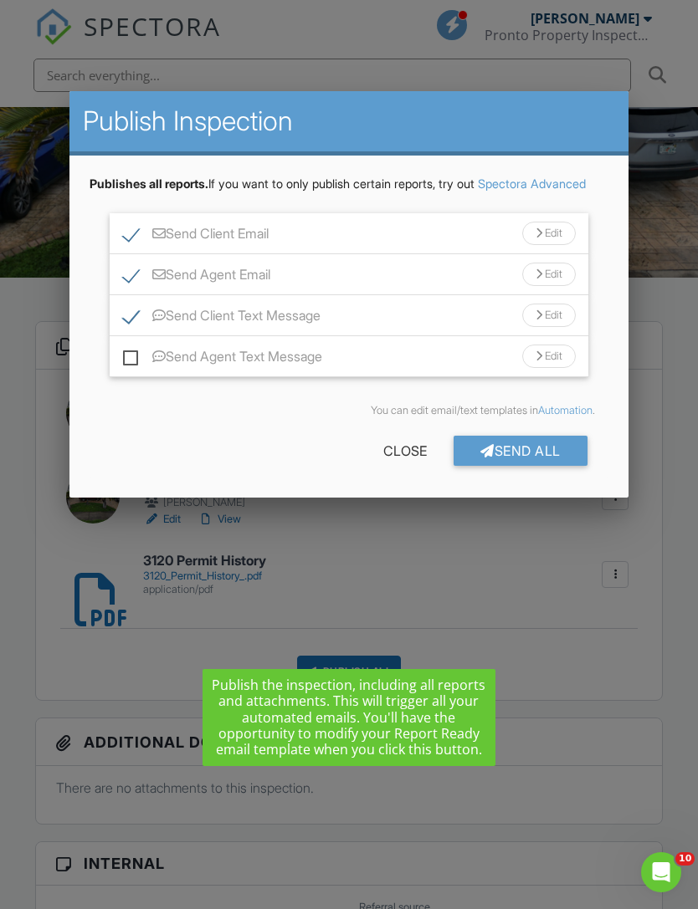
click at [536, 466] on div "Send All" at bounding box center [520, 451] width 134 height 30
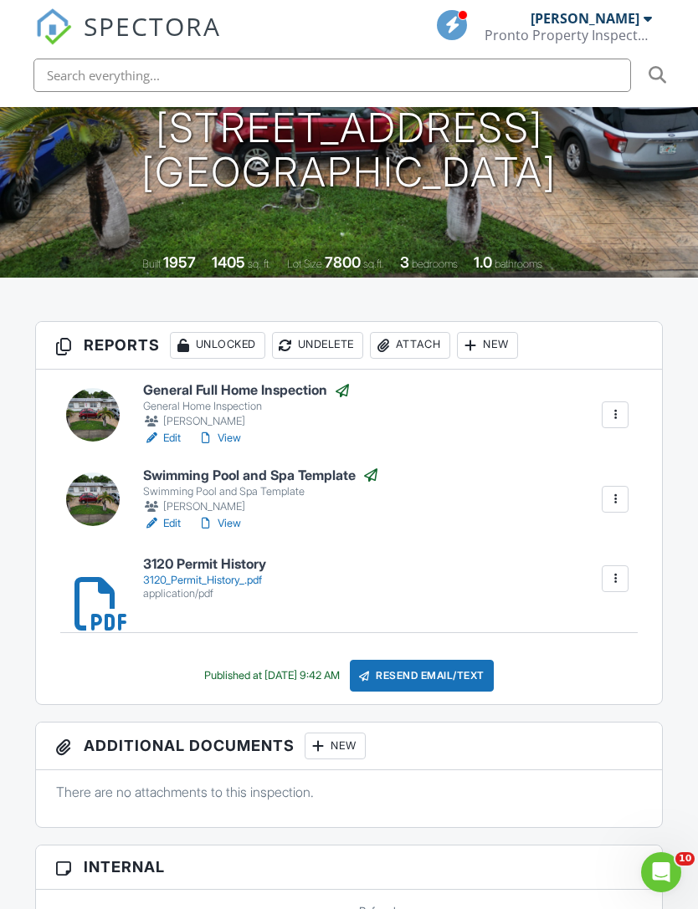
click at [636, 31] on div "Pronto Property Inspectors" at bounding box center [567, 35] width 167 height 17
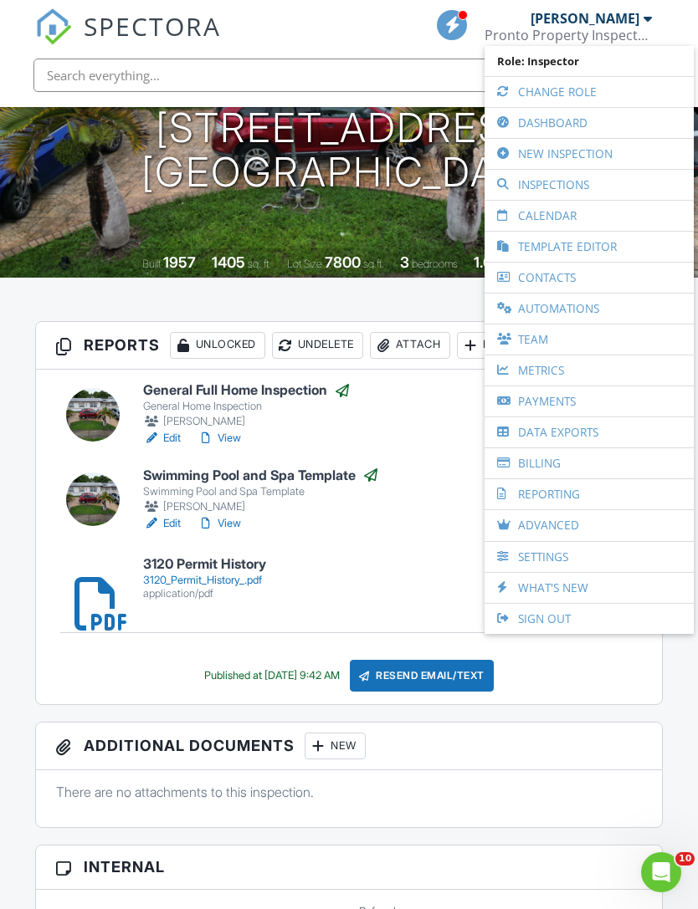
click at [575, 120] on link "Dashboard" at bounding box center [589, 123] width 192 height 30
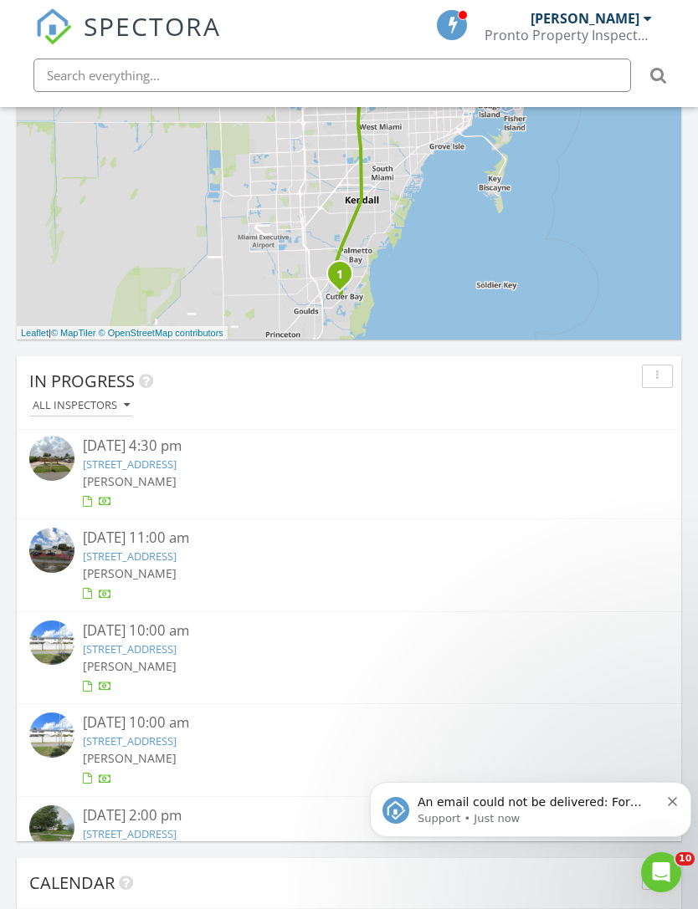
scroll to position [103, 0]
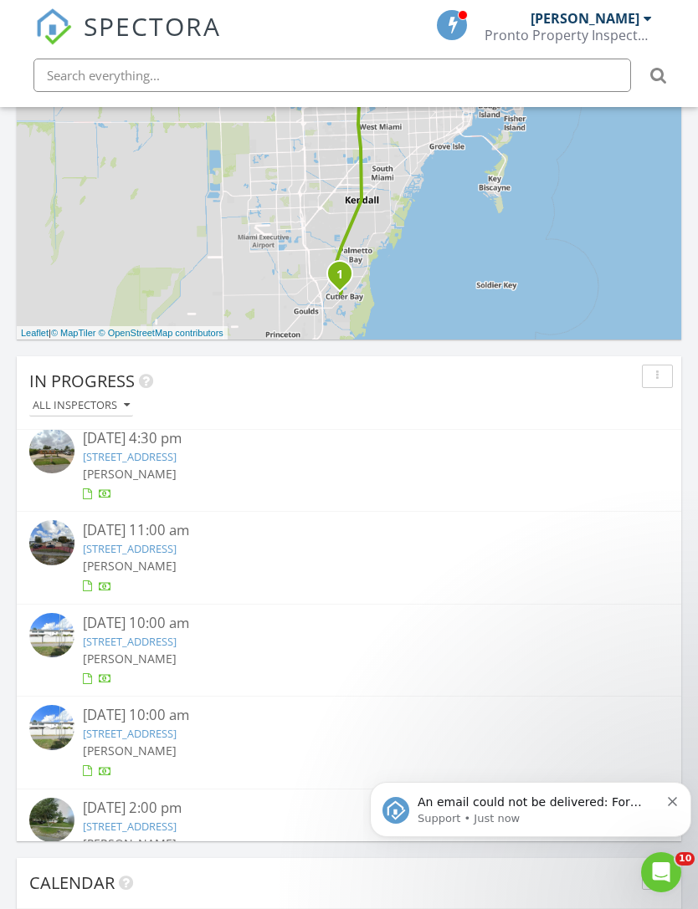
click at [675, 791] on div "An email could not be delivered: For more information, view Why emails don't ge…" at bounding box center [530, 809] width 321 height 55
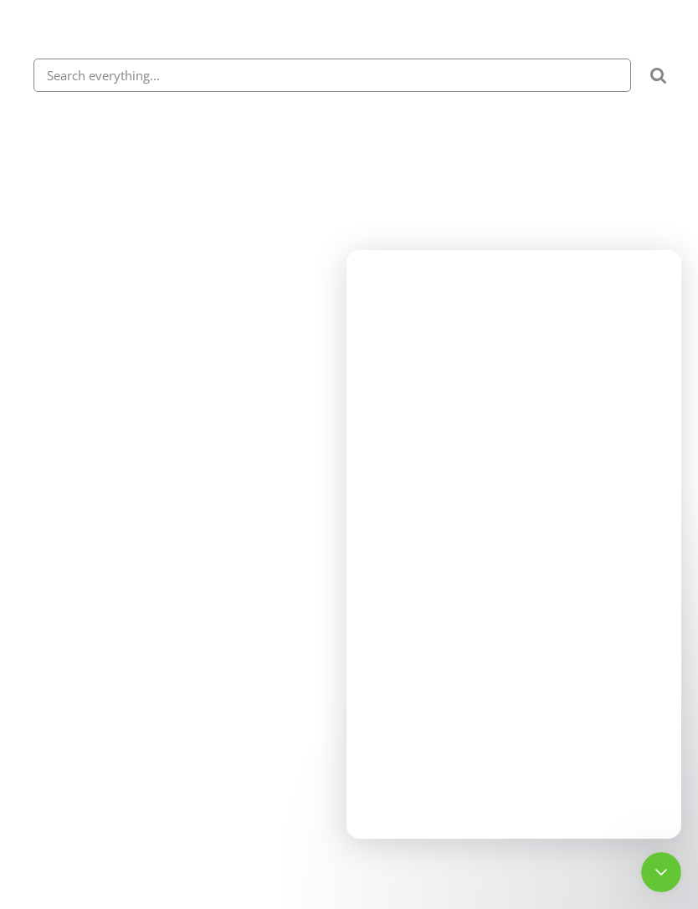
scroll to position [0, 0]
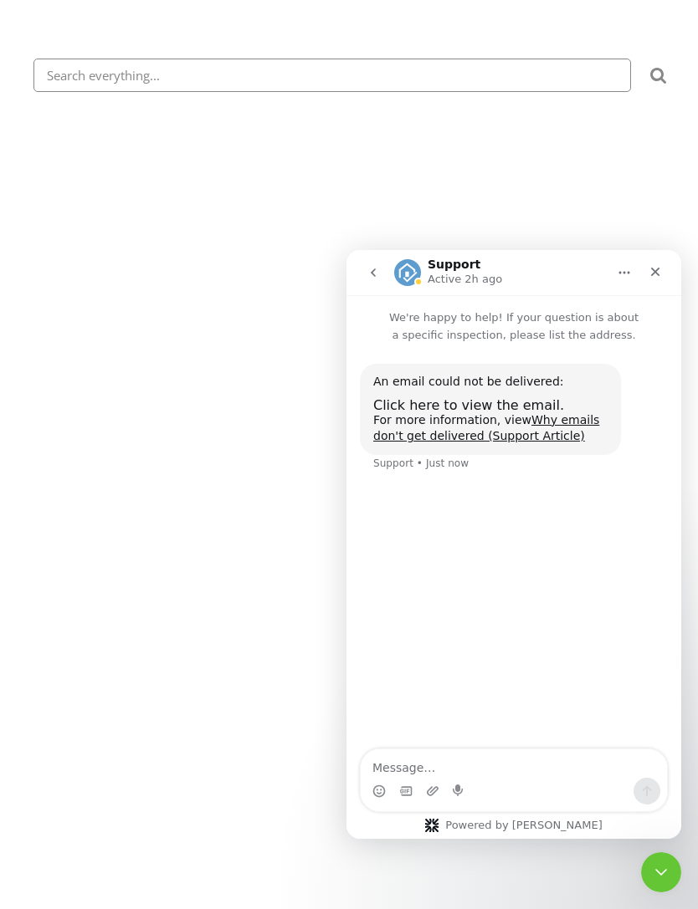
click at [658, 274] on icon "Close" at bounding box center [654, 271] width 13 height 13
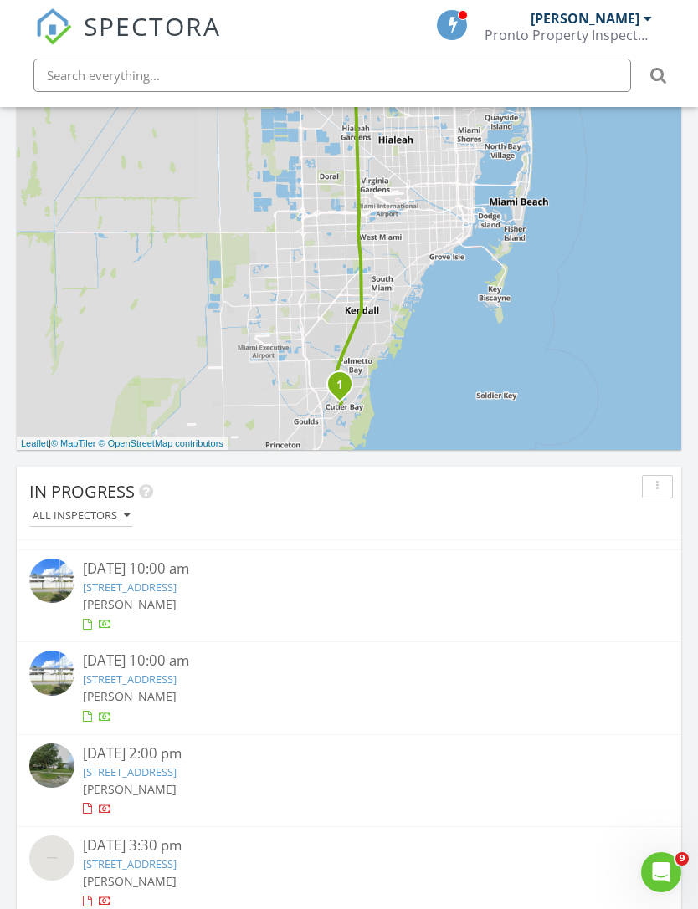
scroll to position [242, 0]
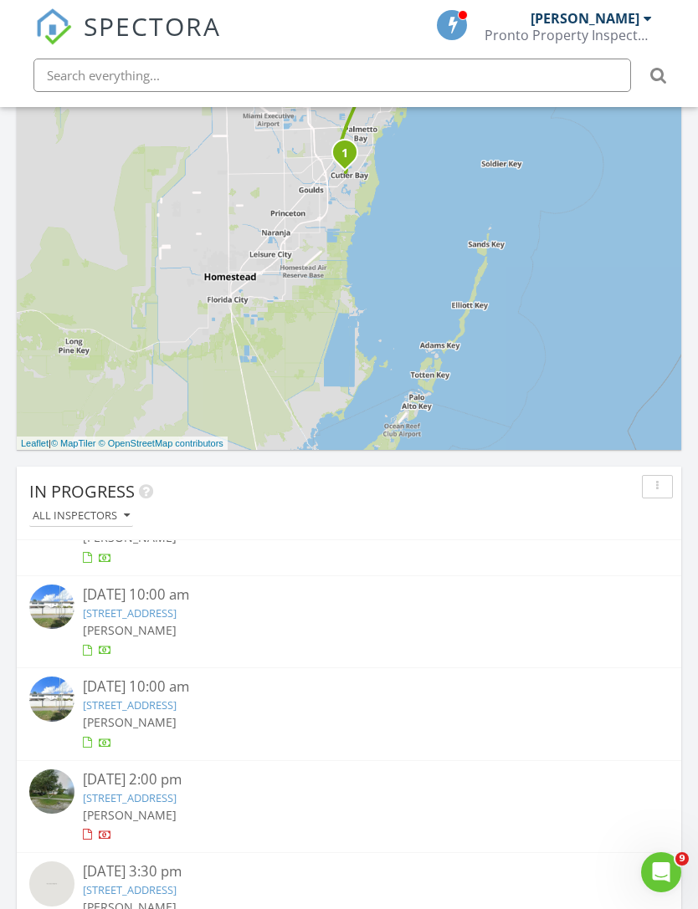
click at [671, 868] on icon "Open Intercom Messenger" at bounding box center [662, 873] width 28 height 28
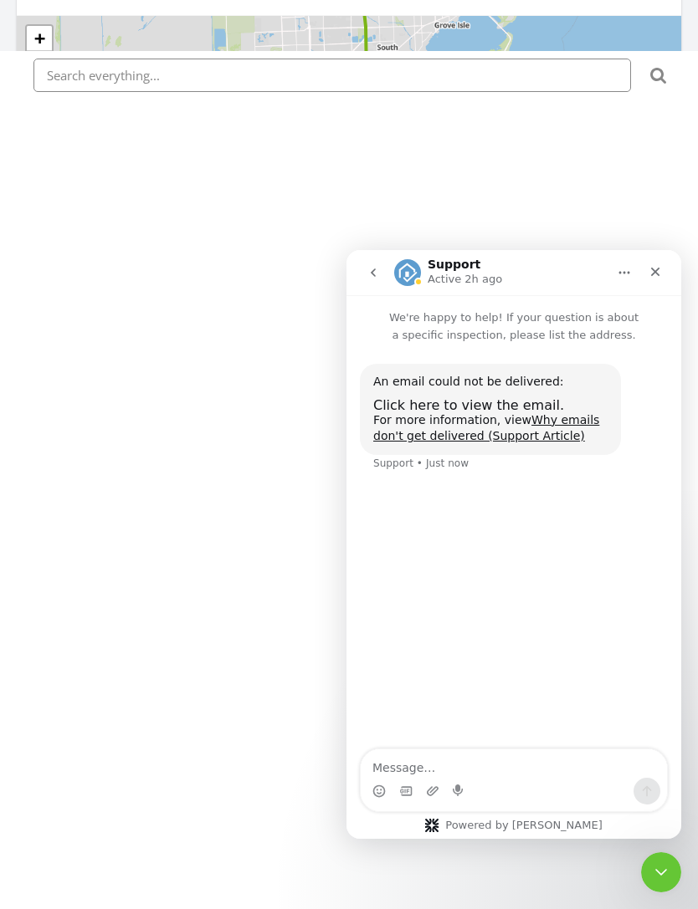
click at [558, 416] on link "Why emails don't get delivered (Support Article)" at bounding box center [486, 428] width 226 height 30
click at [664, 265] on div "Close" at bounding box center [655, 272] width 30 height 30
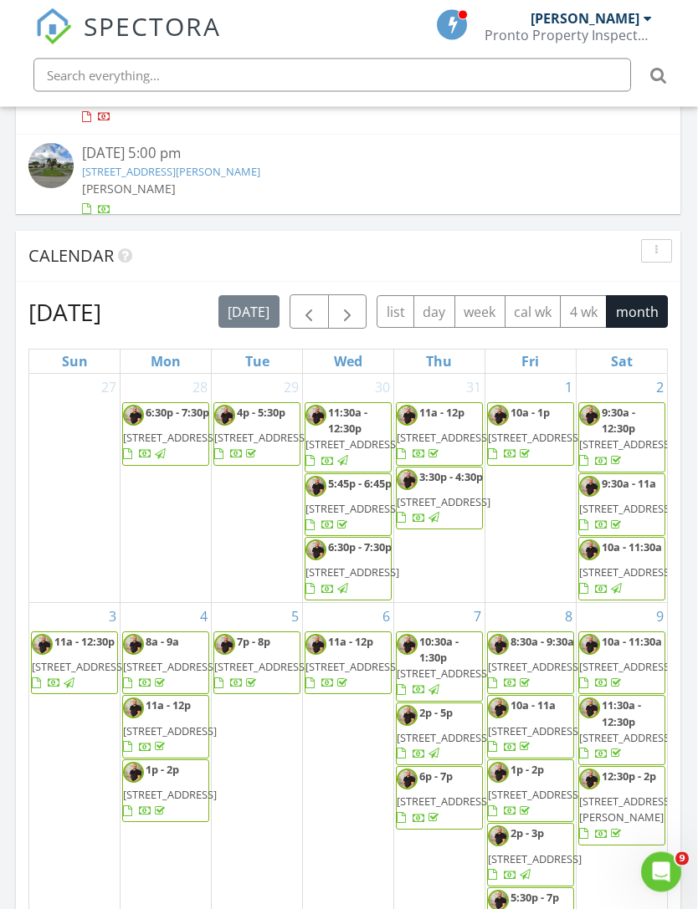
scroll to position [1569, 1]
